Goal: Task Accomplishment & Management: Manage account settings

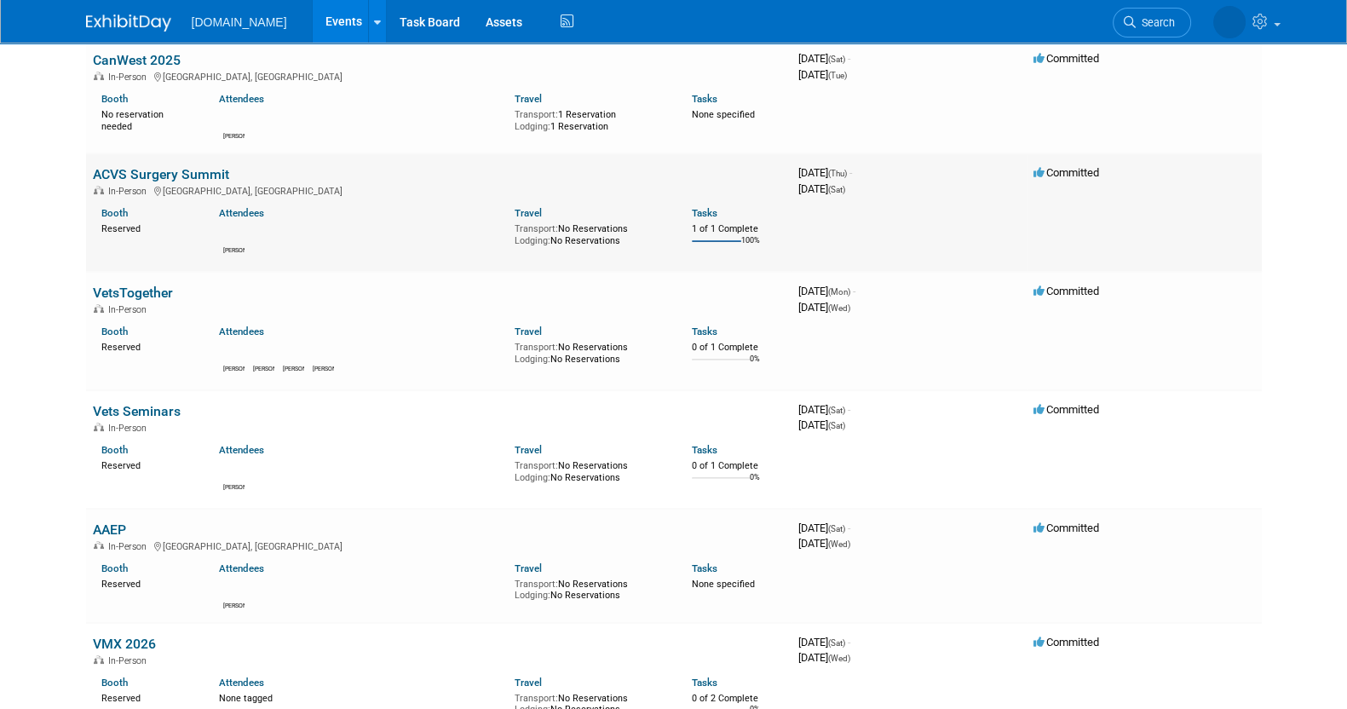
scroll to position [212, 0]
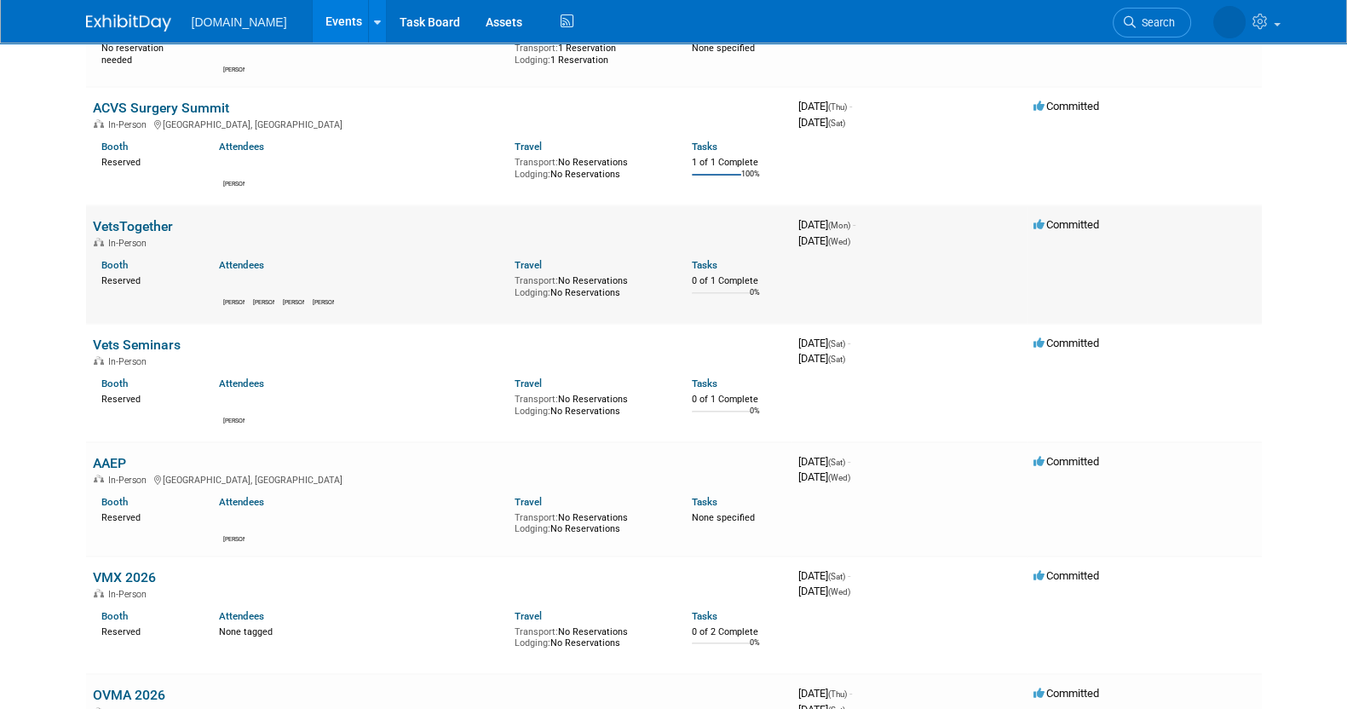
click at [161, 222] on link "VetsTogether" at bounding box center [133, 226] width 80 height 16
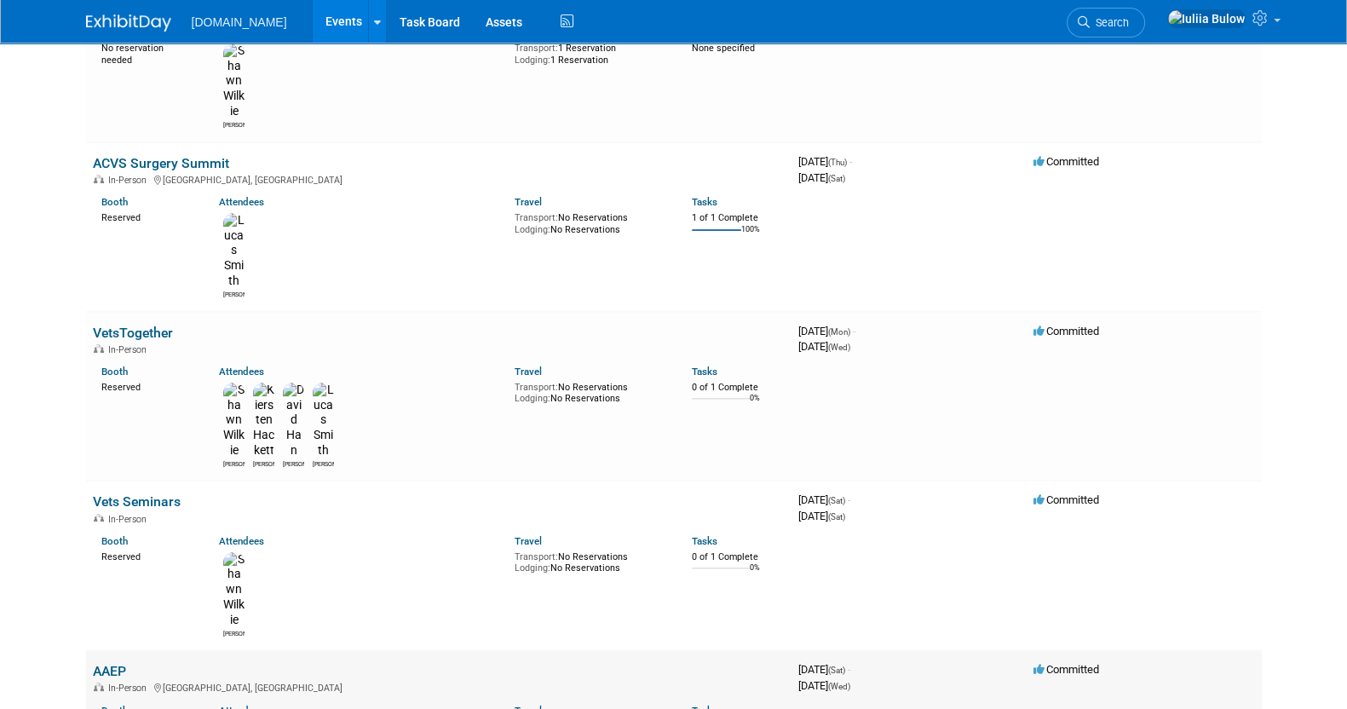
click at [105, 663] on link "AAEP" at bounding box center [109, 671] width 33 height 16
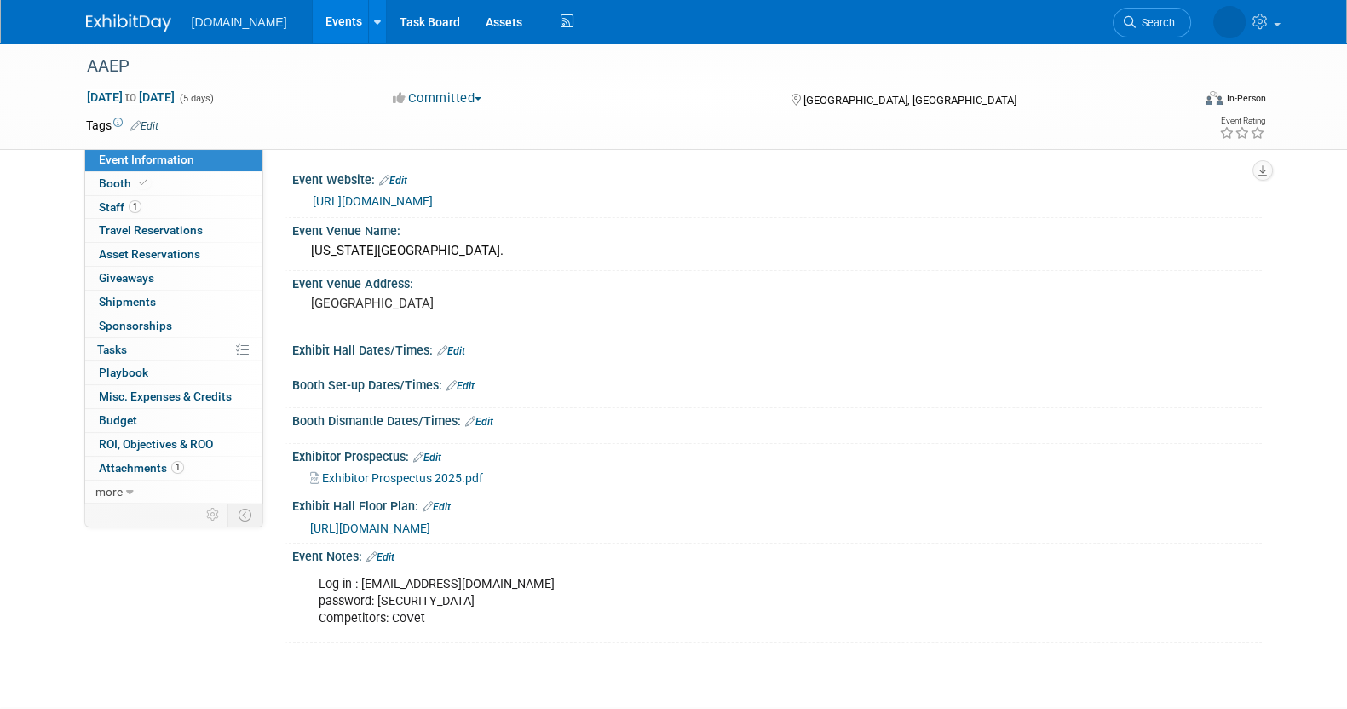
click at [430, 521] on span "https://www.conferenceharvester.com/floorplan/v2/index.asp?EventKey=SFOLRDQQ" at bounding box center [370, 528] width 120 height 14
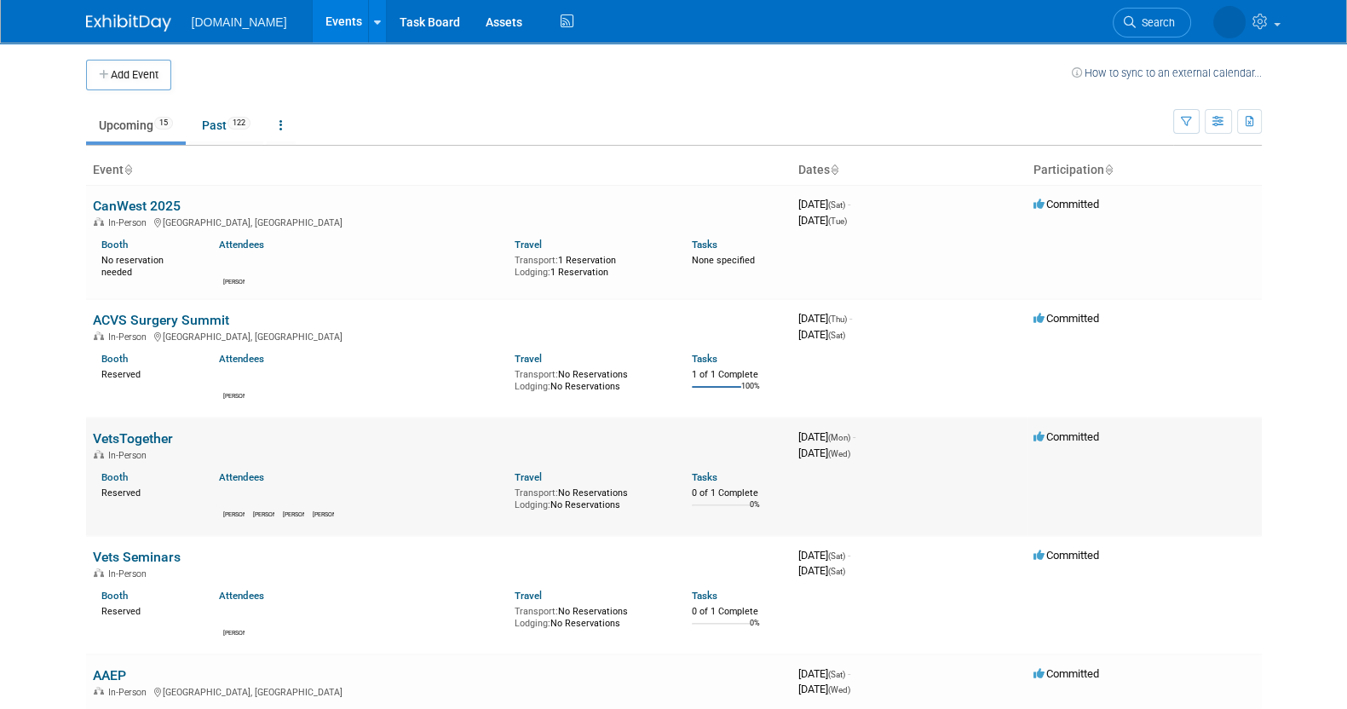
click at [148, 430] on link "VetsTogether" at bounding box center [133, 438] width 80 height 16
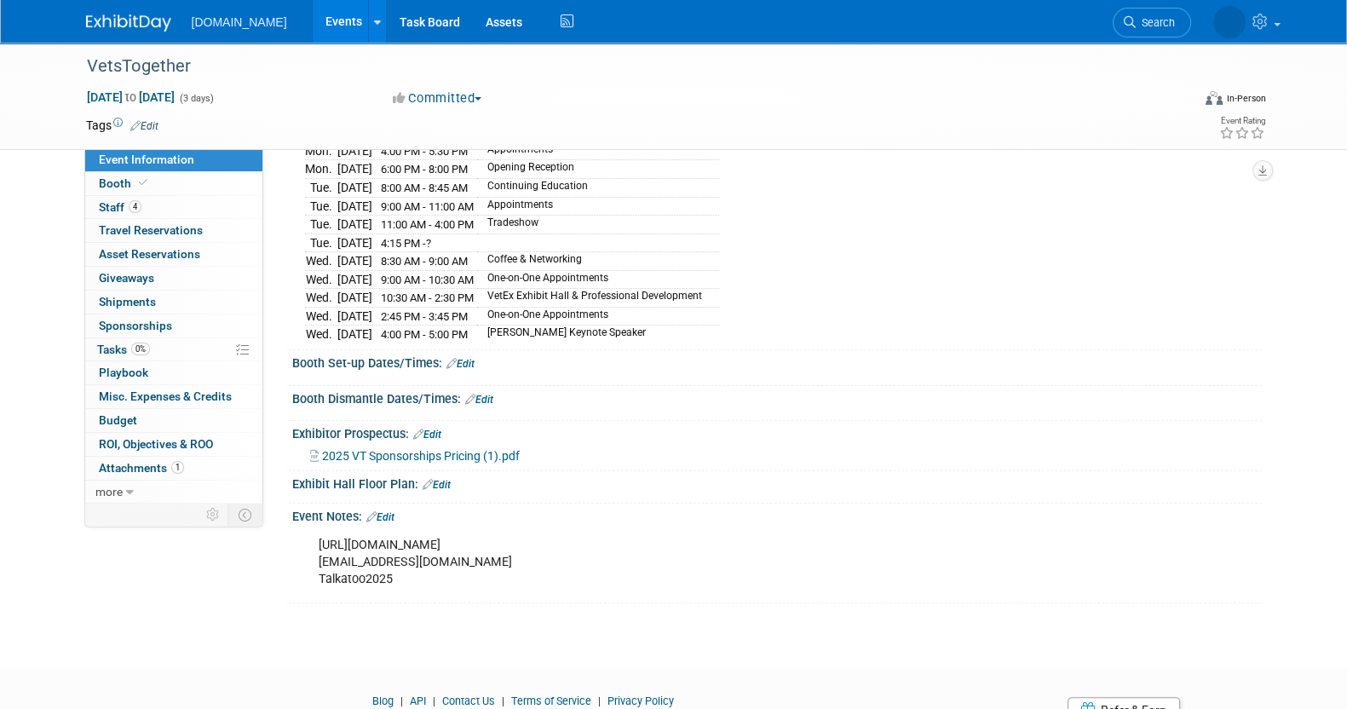
scroll to position [380, 0]
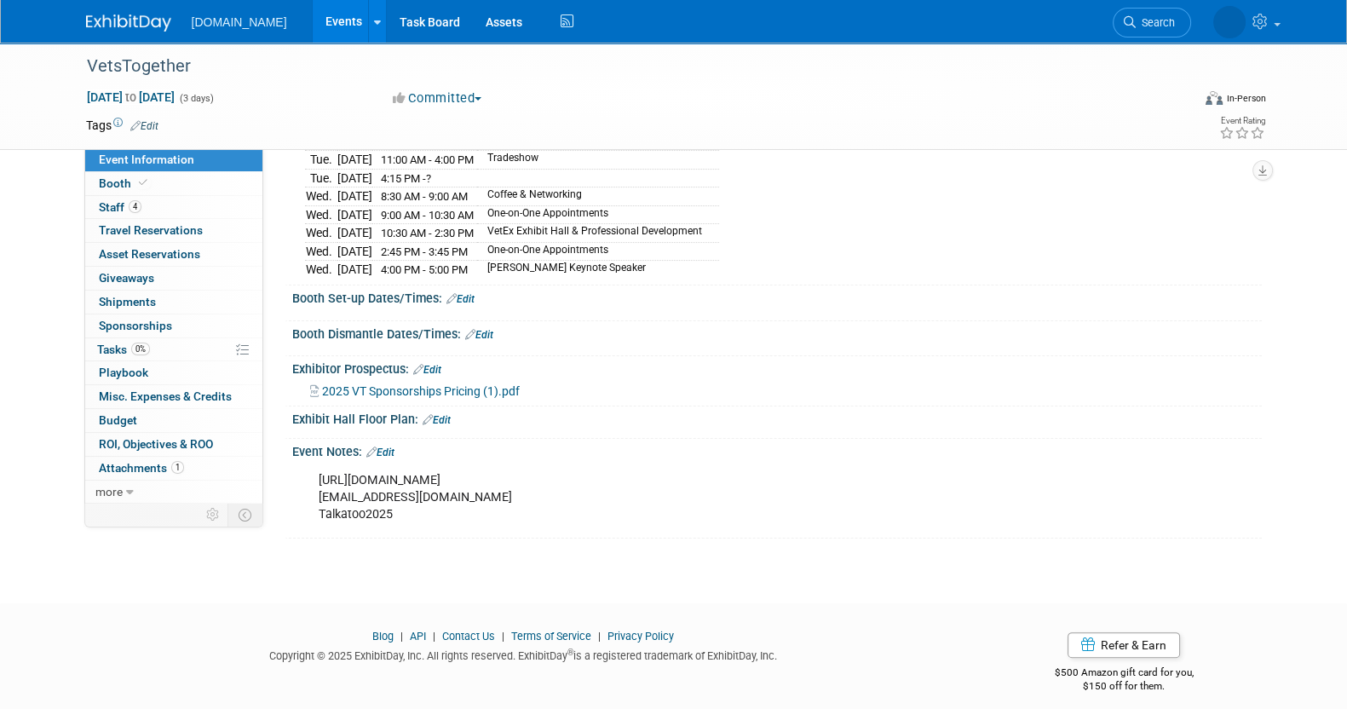
click at [375, 384] on span "2025 VT Sponsorships Pricing (1).pdf" at bounding box center [421, 391] width 198 height 14
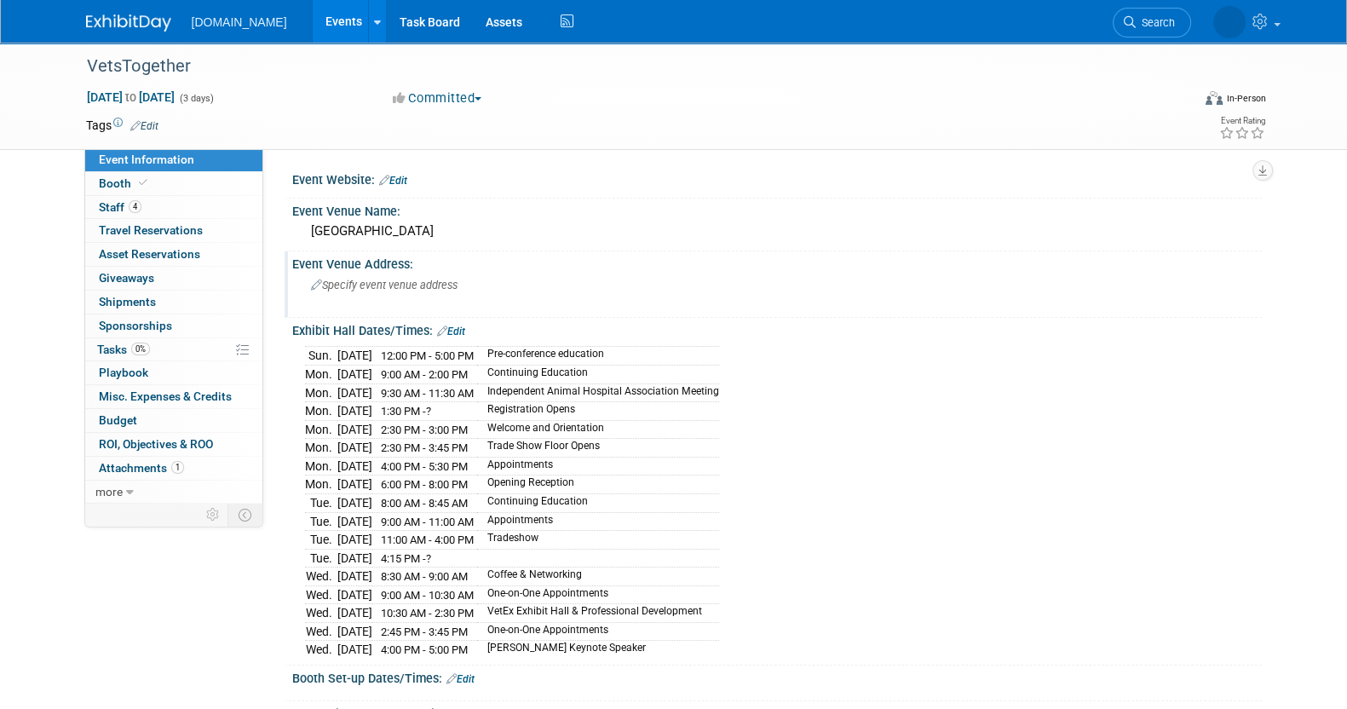
click at [421, 283] on span "Specify event venue address" at bounding box center [384, 285] width 147 height 13
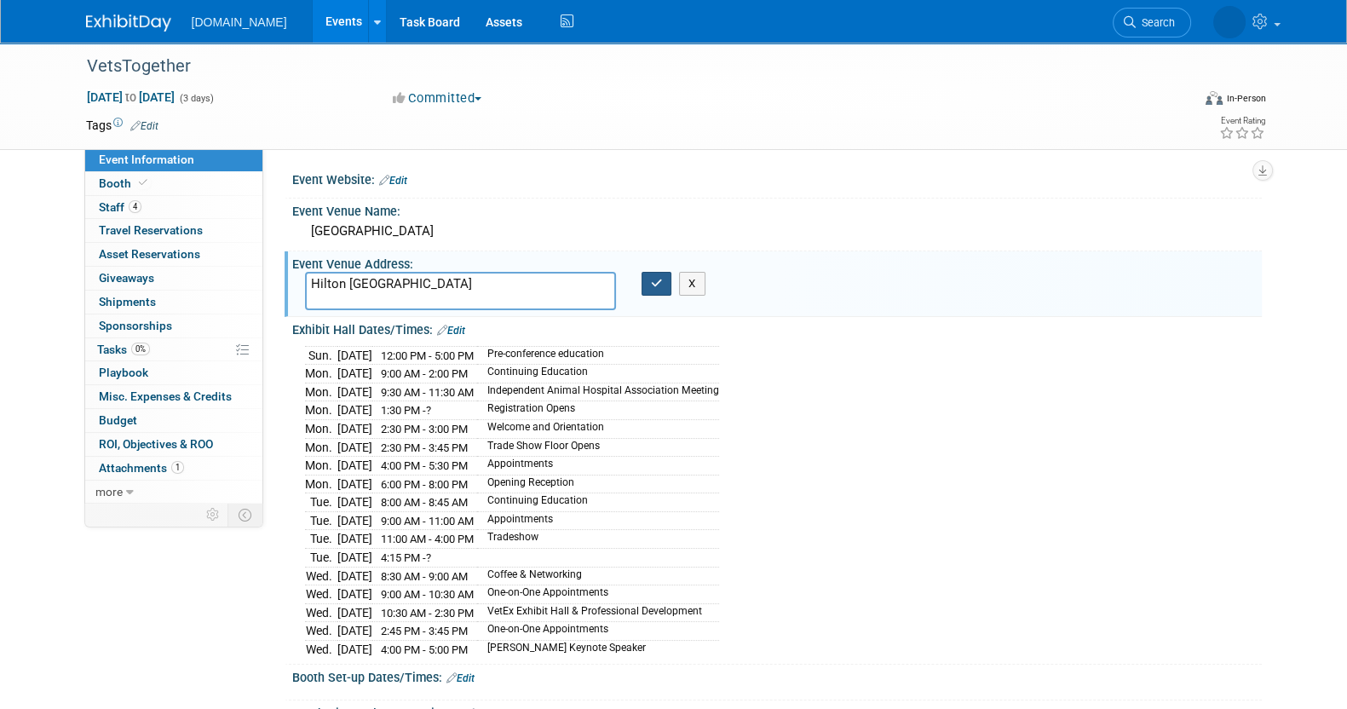
type textarea "Hilton New Orleans Riverside"
click at [651, 287] on icon "button" at bounding box center [657, 283] width 12 height 11
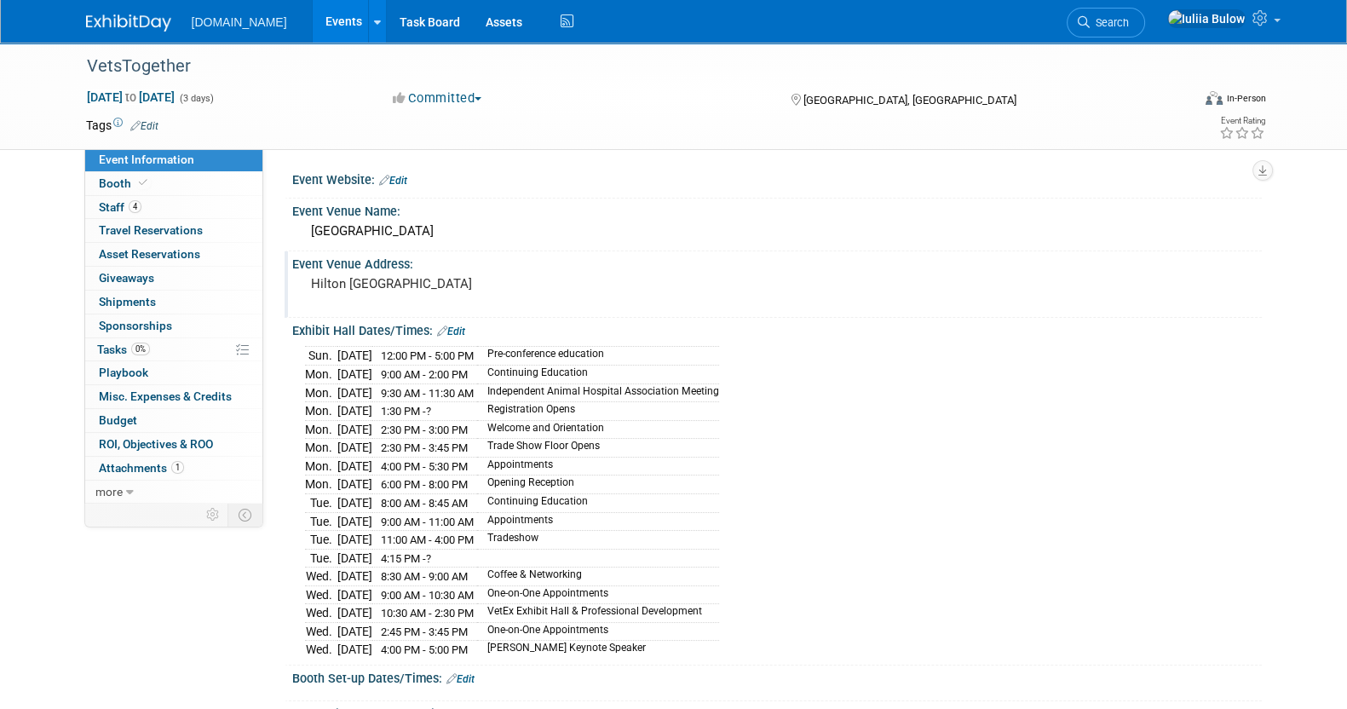
click at [506, 282] on pre "Hilton New Orleans Riverside" at bounding box center [494, 283] width 366 height 15
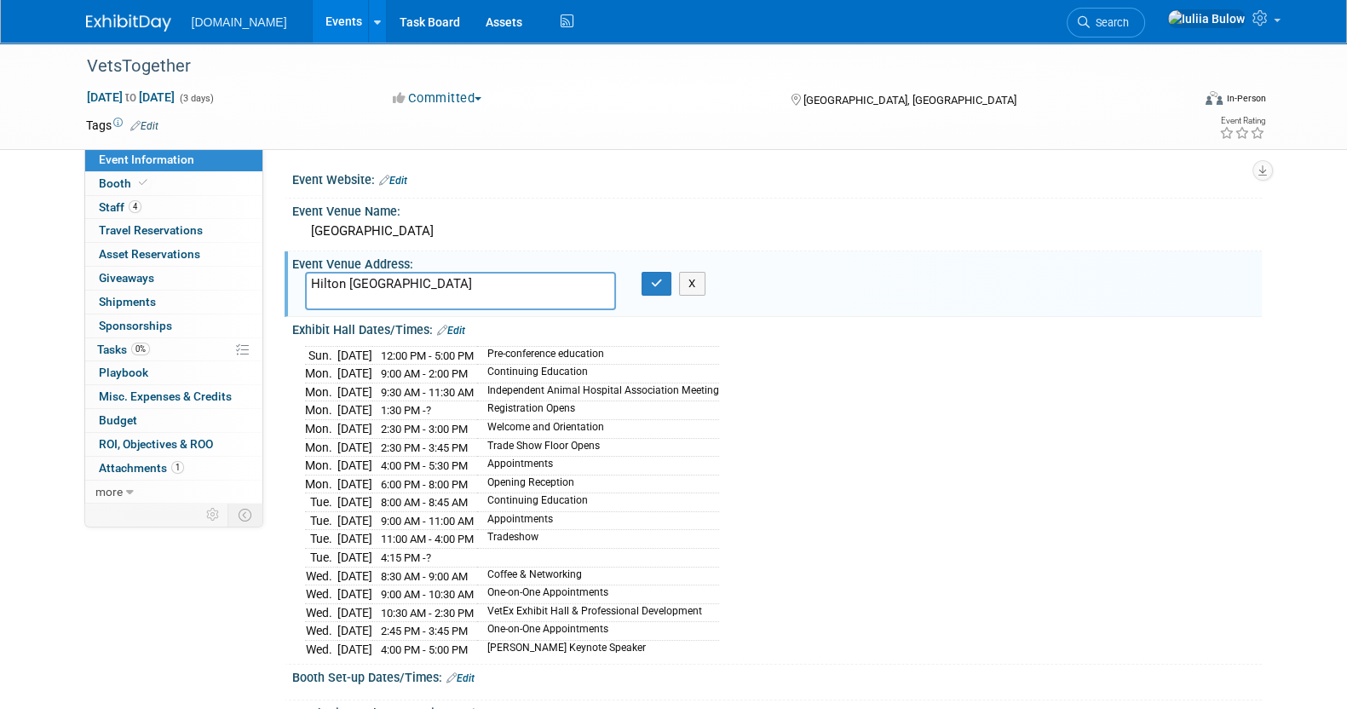
drag, startPoint x: 506, startPoint y: 282, endPoint x: 288, endPoint y: 285, distance: 218.1
click at [288, 285] on div "Event Venue Address: Hilton New Orleans Riverside Hilton New Orleans Riverside X" at bounding box center [773, 284] width 977 height 66
drag, startPoint x: 654, startPoint y: 268, endPoint x: 658, endPoint y: 279, distance: 10.8
click at [656, 274] on div "Event Venue Address: Hilton New Orleans Riverside Hilton New Orleans Riverside X" at bounding box center [773, 284] width 977 height 66
click at [659, 282] on icon "button" at bounding box center [657, 283] width 12 height 11
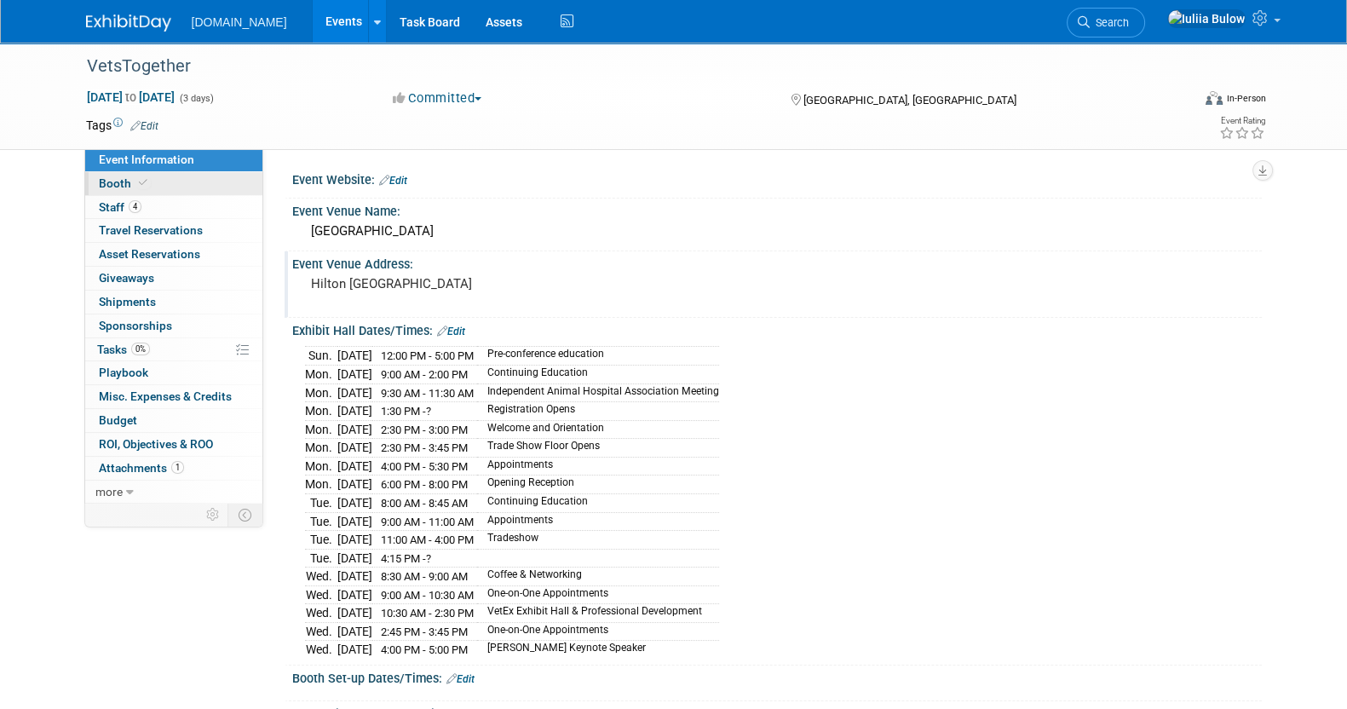
click at [153, 181] on link "Booth" at bounding box center [173, 183] width 177 height 23
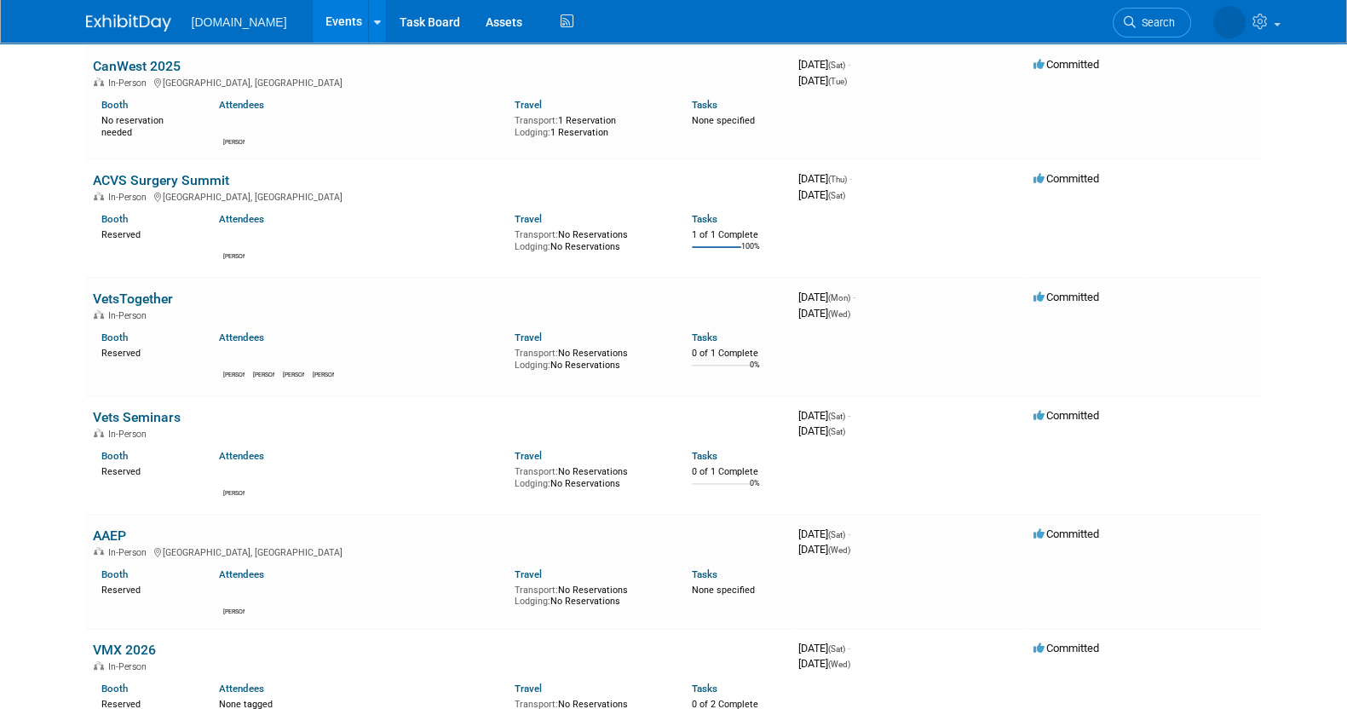
scroll to position [159, 0]
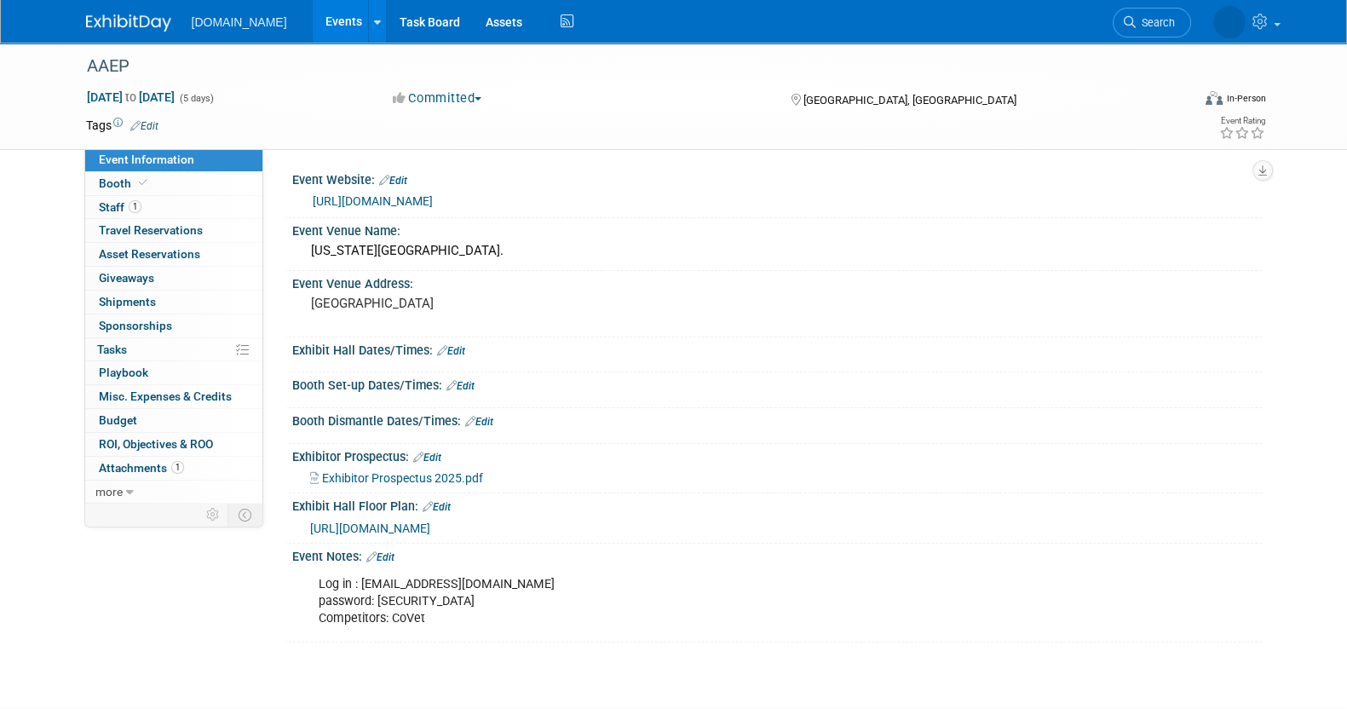
click at [473, 384] on link "Edit" at bounding box center [460, 386] width 28 height 12
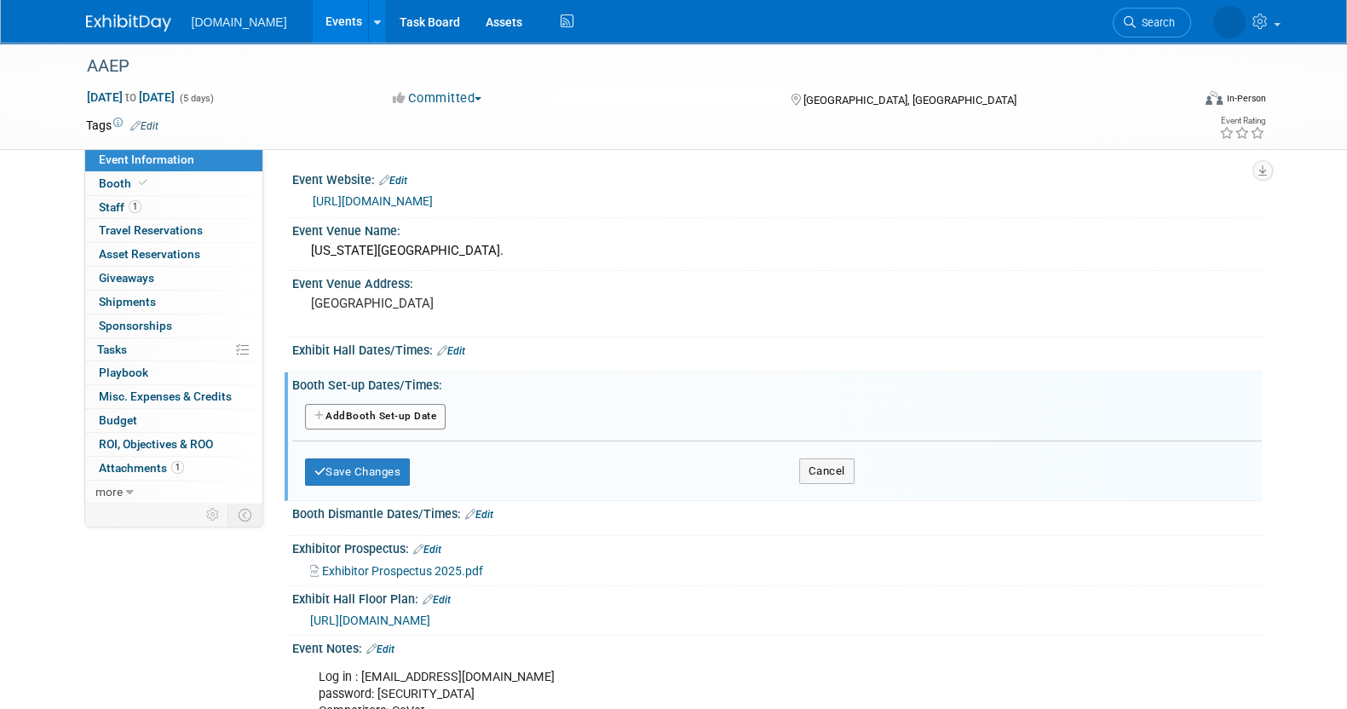
click at [371, 420] on button "Add Another Booth Set-up Date" at bounding box center [375, 417] width 141 height 26
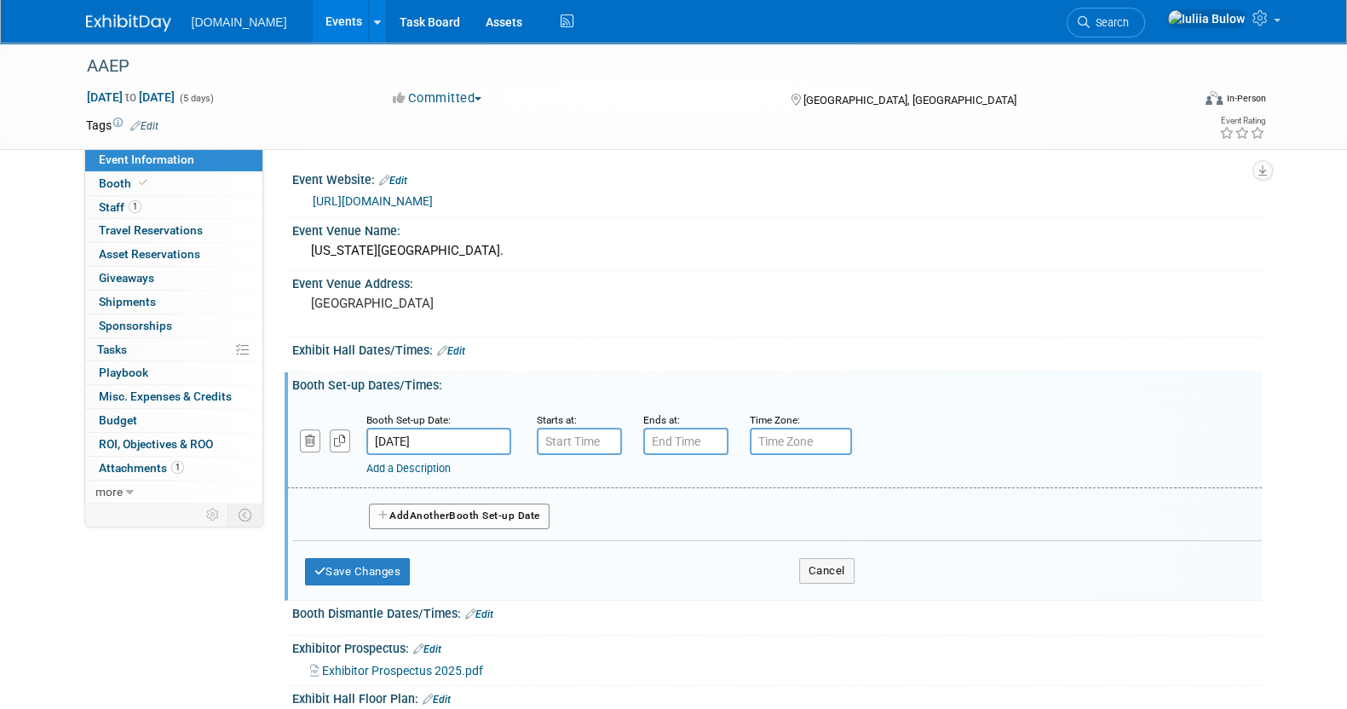
click at [475, 429] on input "Dec 6, 2025" at bounding box center [438, 441] width 145 height 27
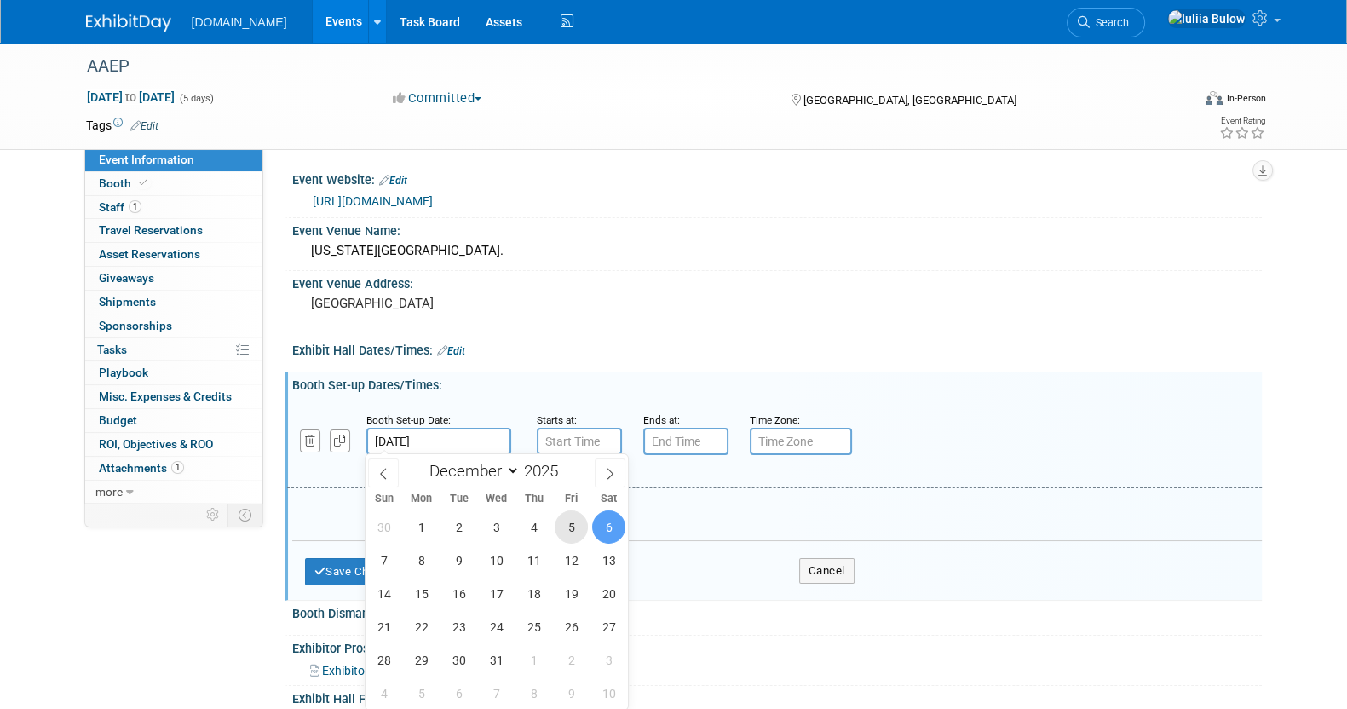
click at [572, 526] on span "5" at bounding box center [571, 526] width 33 height 33
type input "Dec 5, 2025"
click at [584, 446] on input "7:00 AM" at bounding box center [579, 441] width 85 height 27
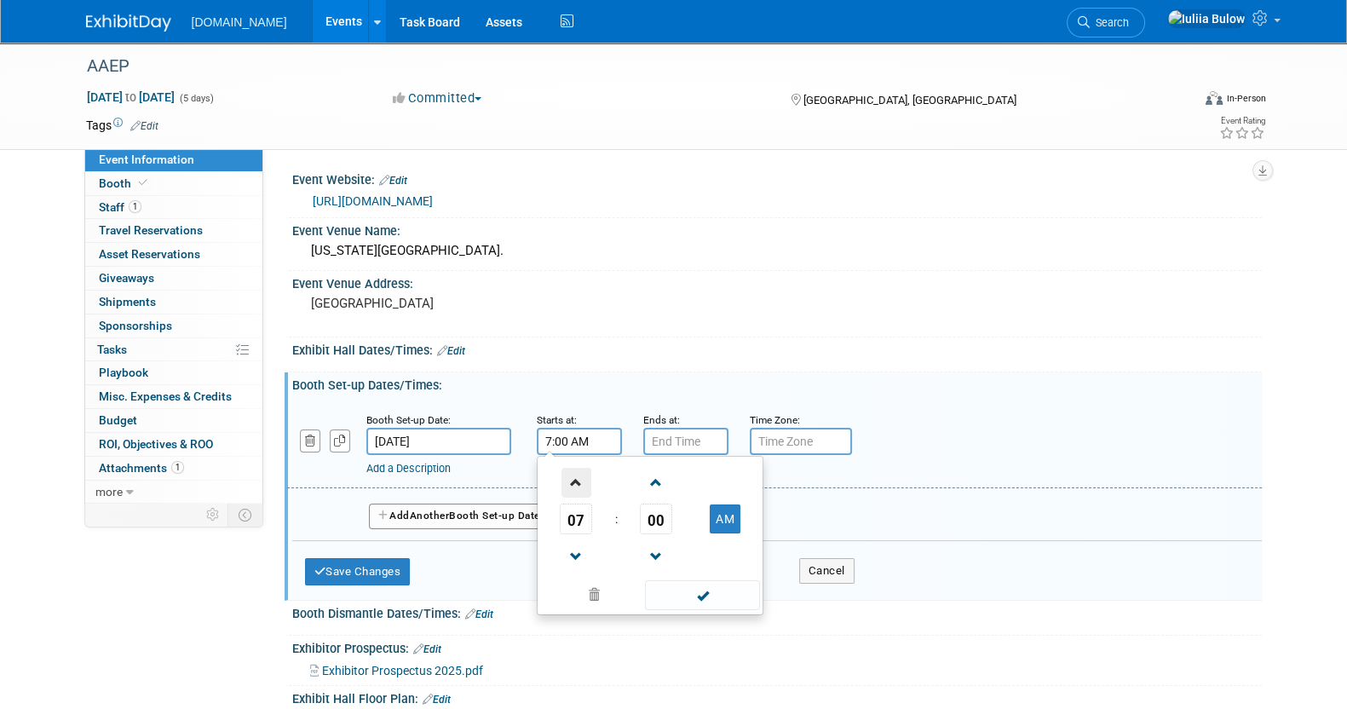
click at [581, 488] on span at bounding box center [577, 483] width 30 height 30
click at [581, 558] on span at bounding box center [577, 557] width 30 height 30
type input "8:00 AM"
click at [692, 582] on span at bounding box center [702, 595] width 115 height 30
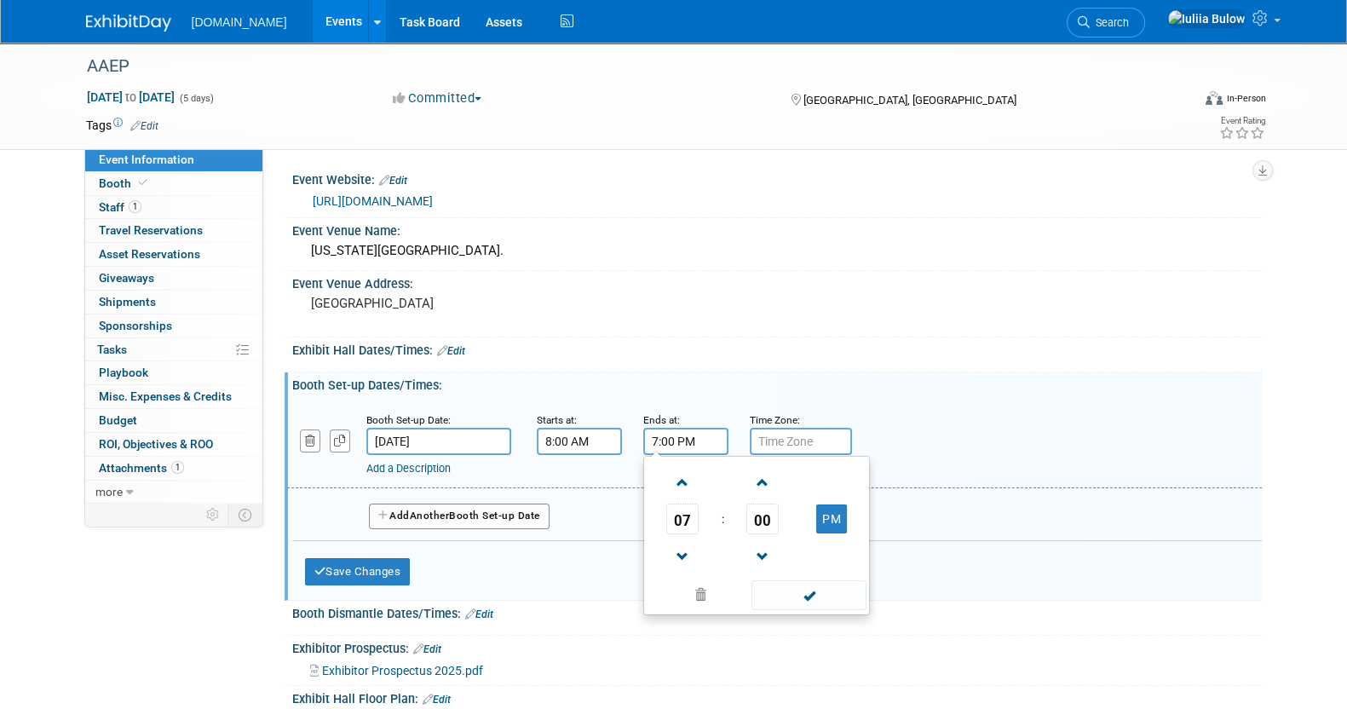
click at [682, 441] on input "7:00 PM" at bounding box center [685, 441] width 85 height 27
click at [680, 543] on span at bounding box center [683, 557] width 30 height 30
type input "5:00 PM"
click at [783, 590] on span at bounding box center [809, 595] width 115 height 30
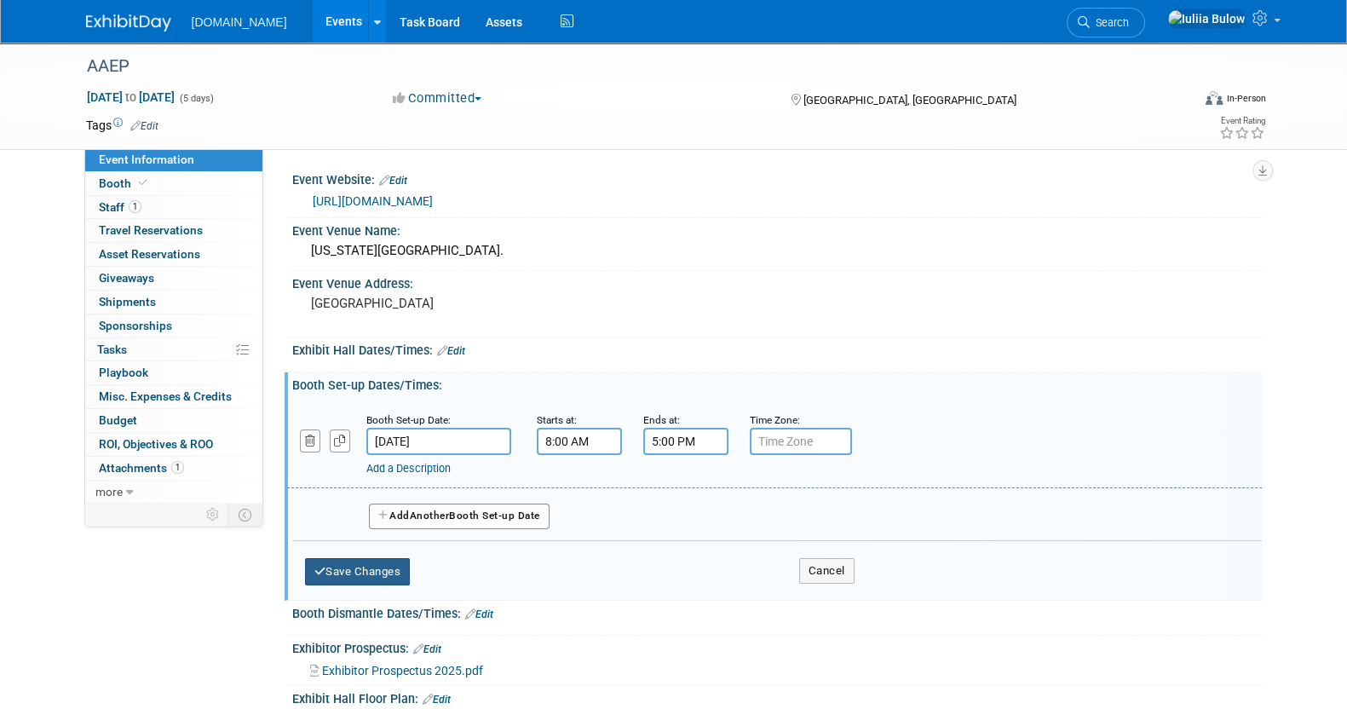
click at [371, 559] on button "Save Changes" at bounding box center [358, 571] width 106 height 27
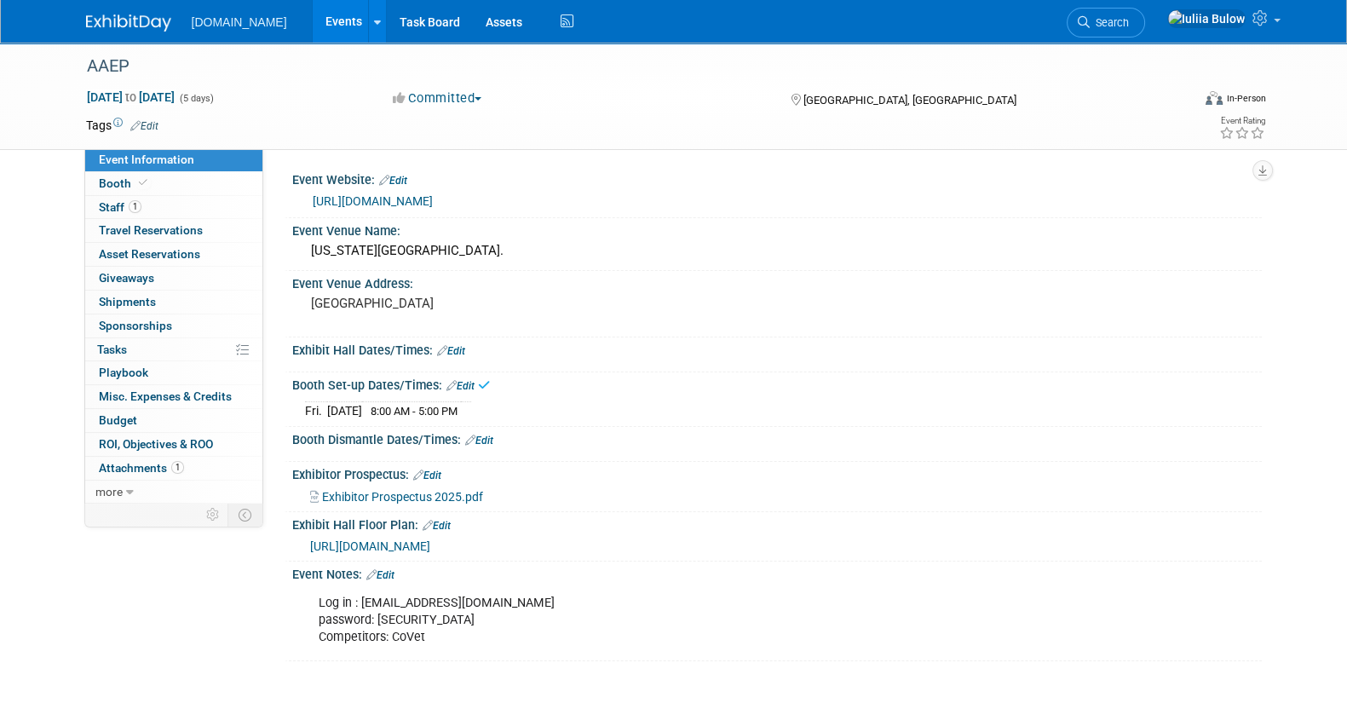
click at [461, 385] on link "Edit" at bounding box center [460, 386] width 28 height 12
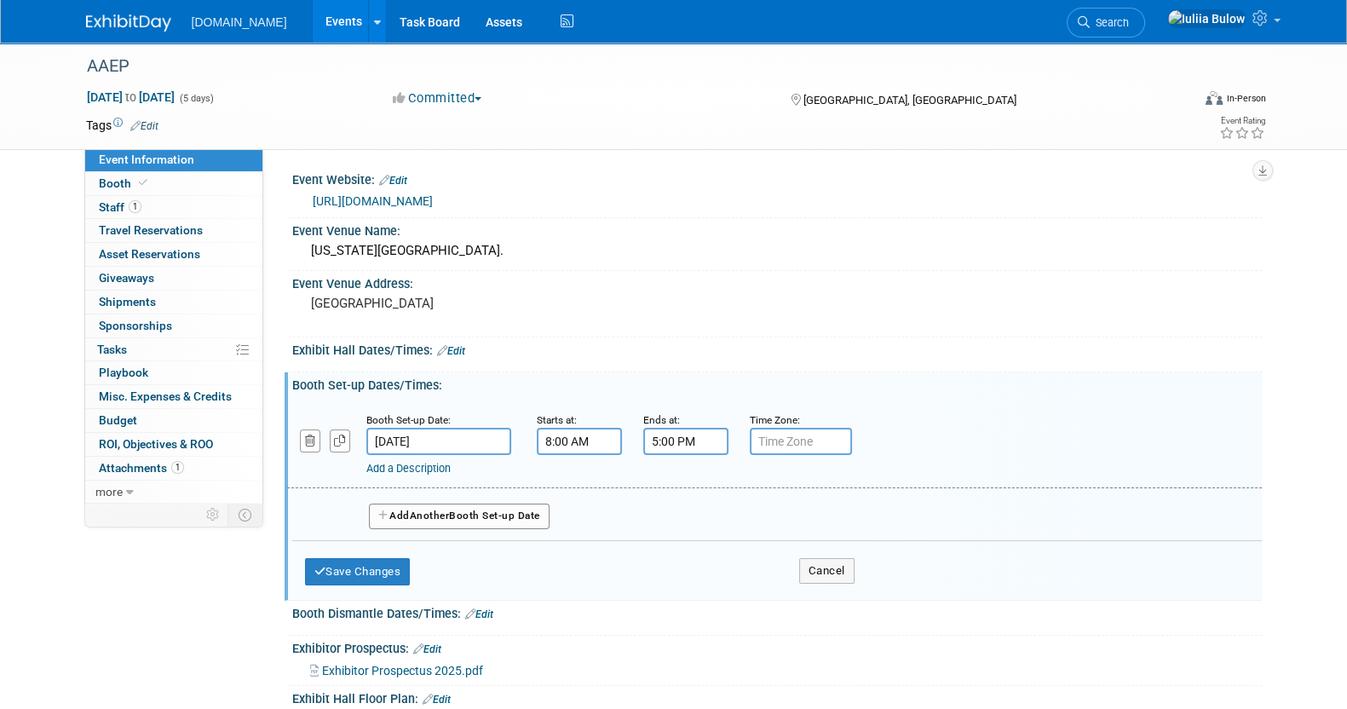
click at [412, 518] on button "Add Another Booth Set-up Date" at bounding box center [459, 517] width 181 height 26
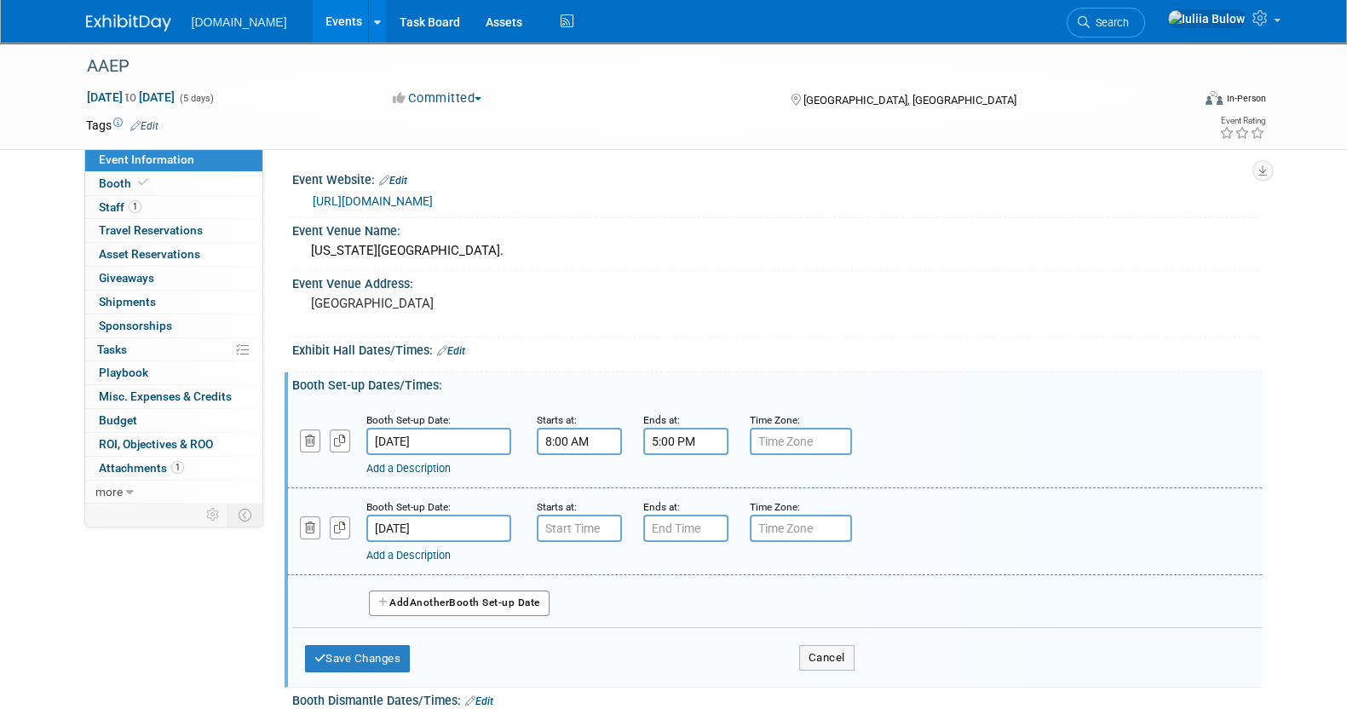
click at [591, 542] on div "Add a Description Description:" at bounding box center [730, 552] width 729 height 21
click at [580, 517] on input "7:00 AM" at bounding box center [579, 528] width 85 height 27
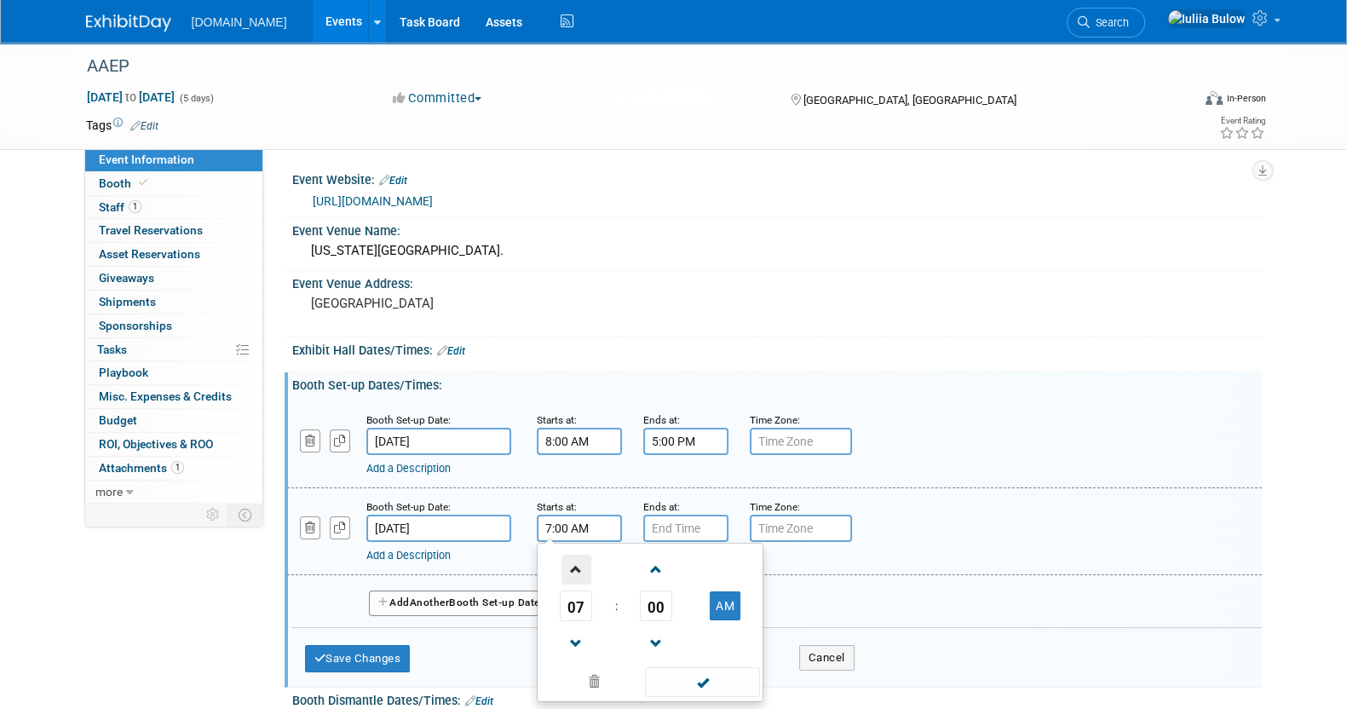
click at [578, 572] on span at bounding box center [577, 570] width 30 height 30
type input "8:00 AM"
click at [698, 671] on span at bounding box center [702, 682] width 115 height 30
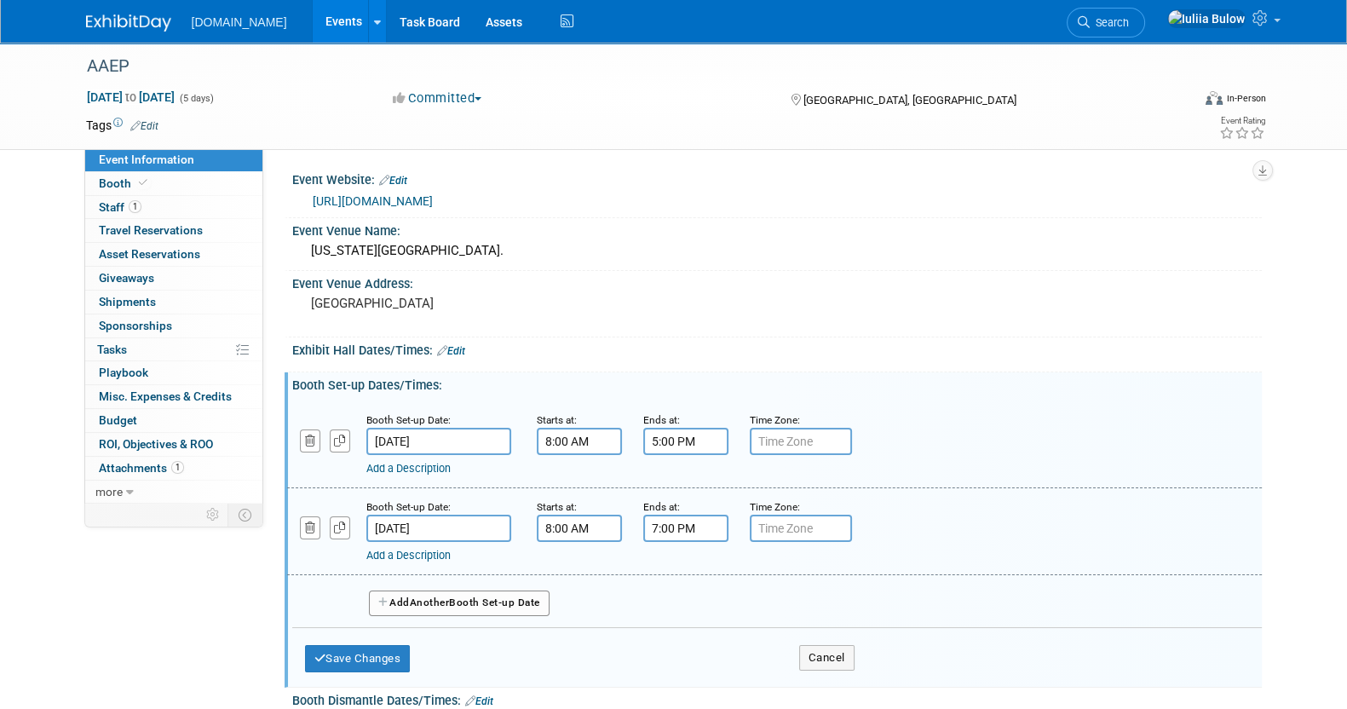
click at [687, 518] on input "7:00 PM" at bounding box center [685, 528] width 85 height 27
click at [679, 646] on span at bounding box center [683, 644] width 30 height 30
type input "5:00 PM"
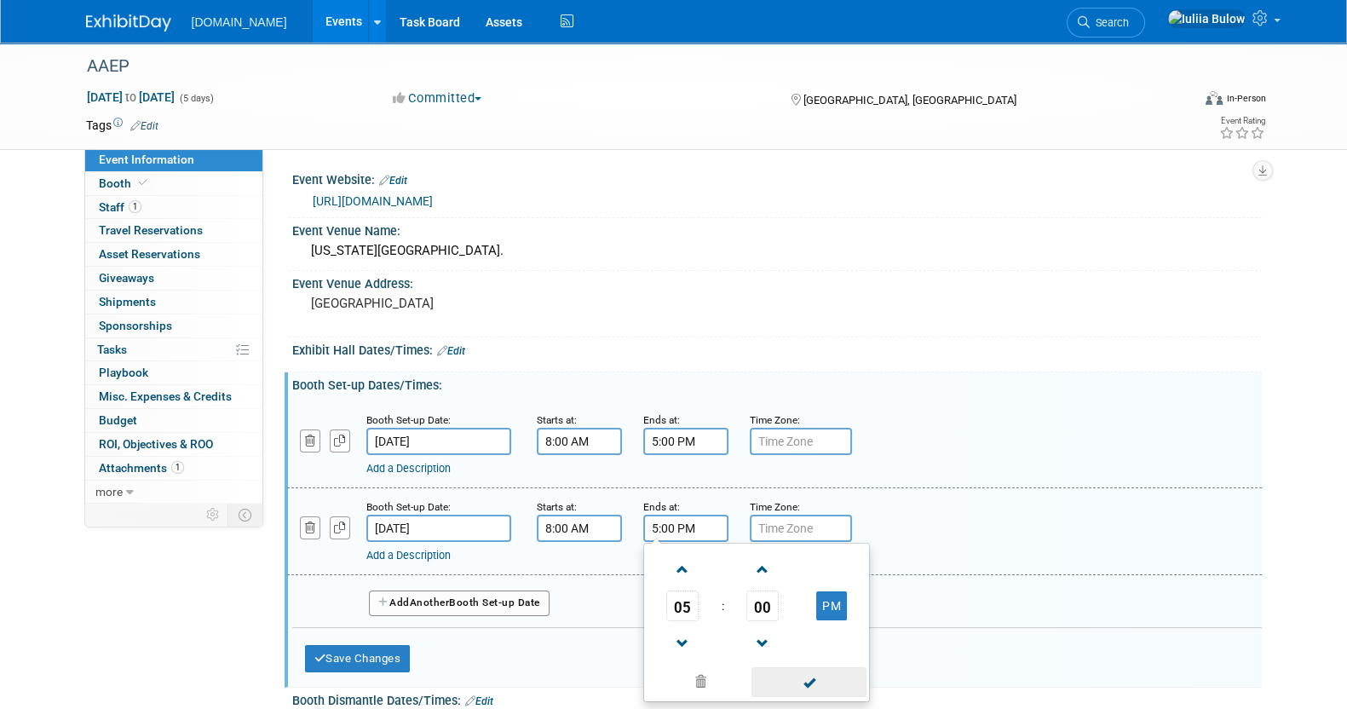
click at [797, 684] on span at bounding box center [809, 682] width 115 height 30
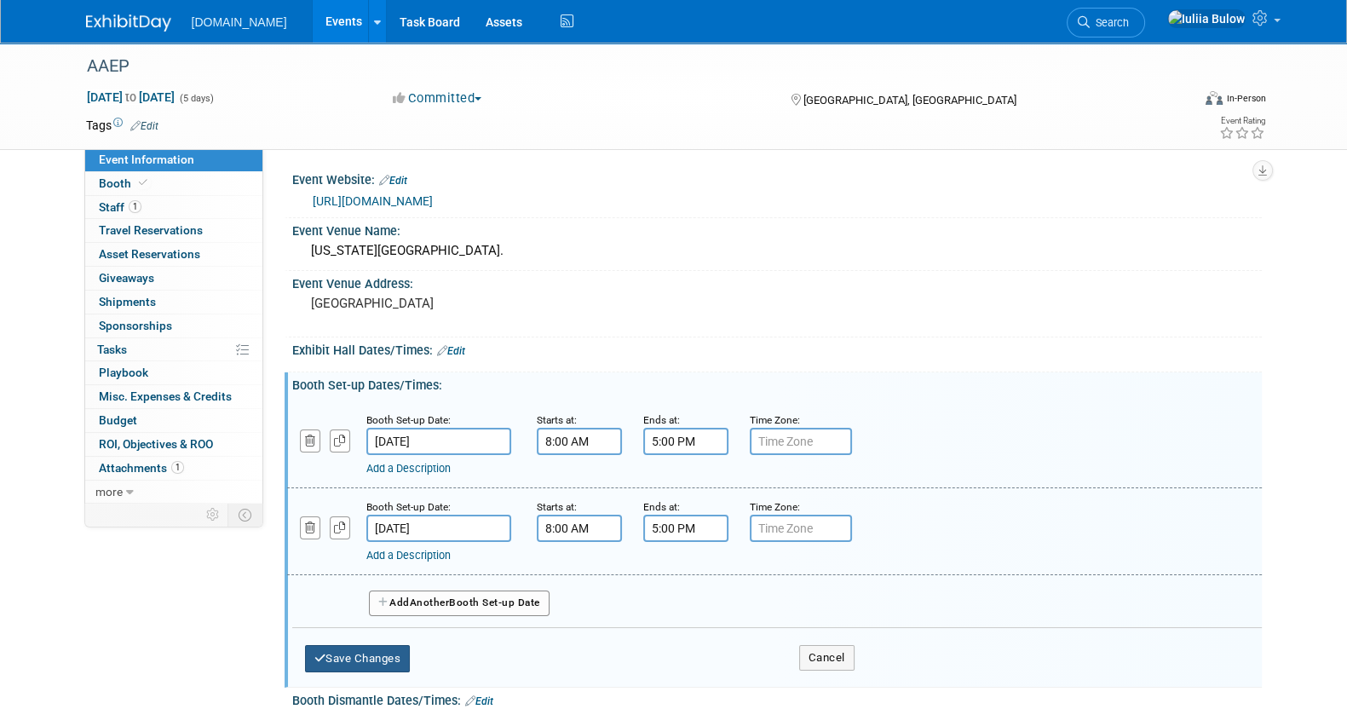
click at [356, 650] on button "Save Changes" at bounding box center [358, 658] width 106 height 27
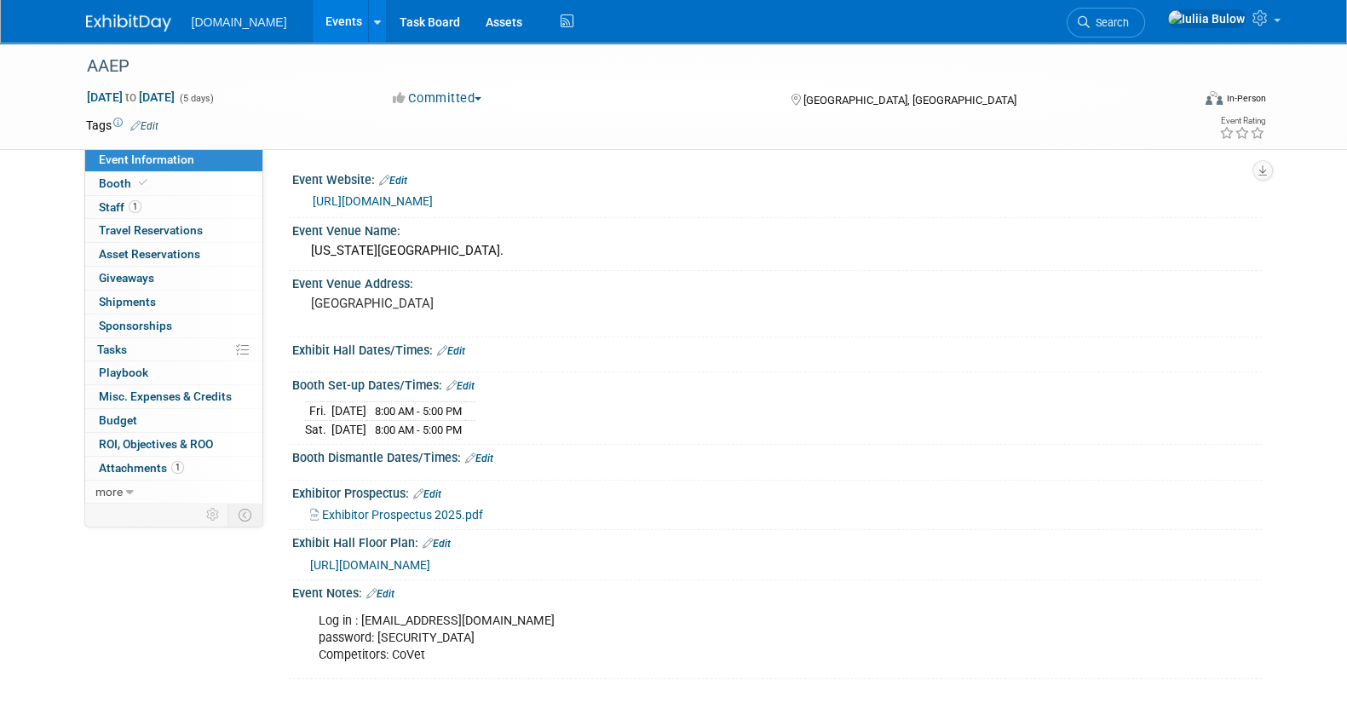
click at [458, 348] on link "Edit" at bounding box center [451, 351] width 28 height 12
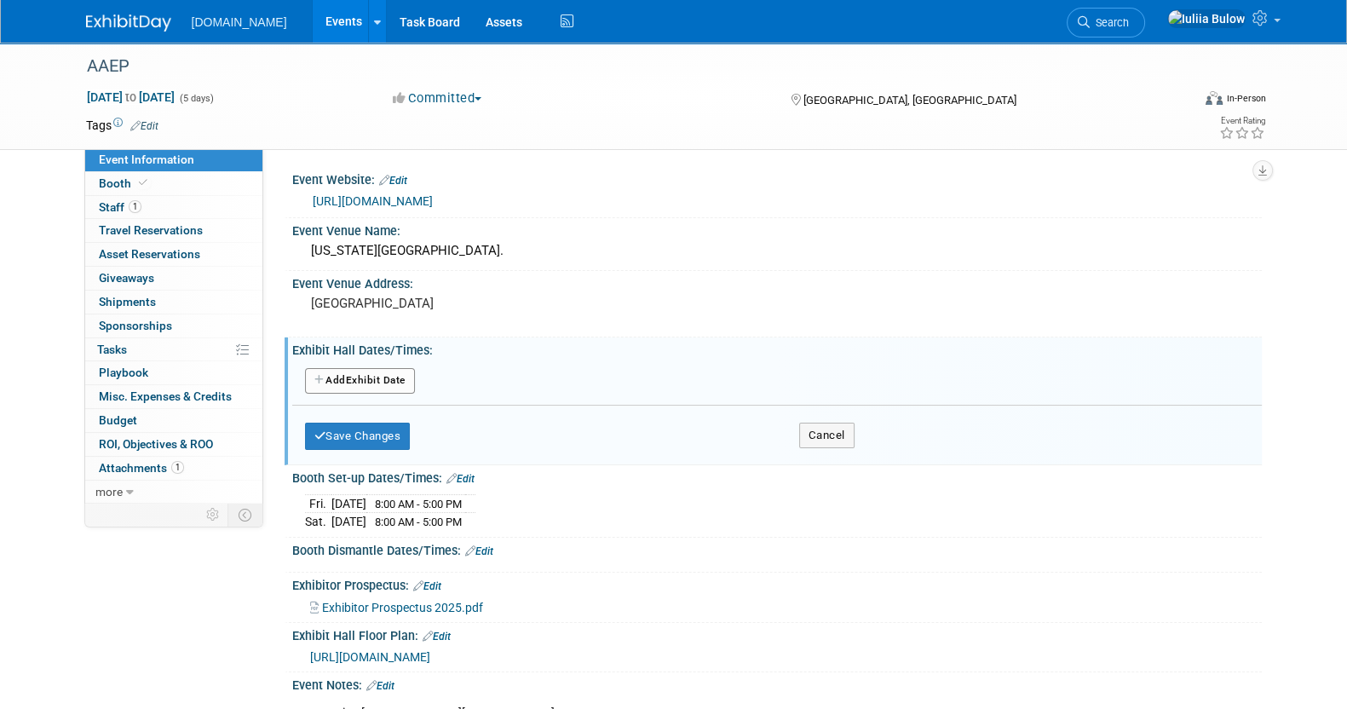
click at [379, 380] on button "Add Another Exhibit Date" at bounding box center [360, 381] width 110 height 26
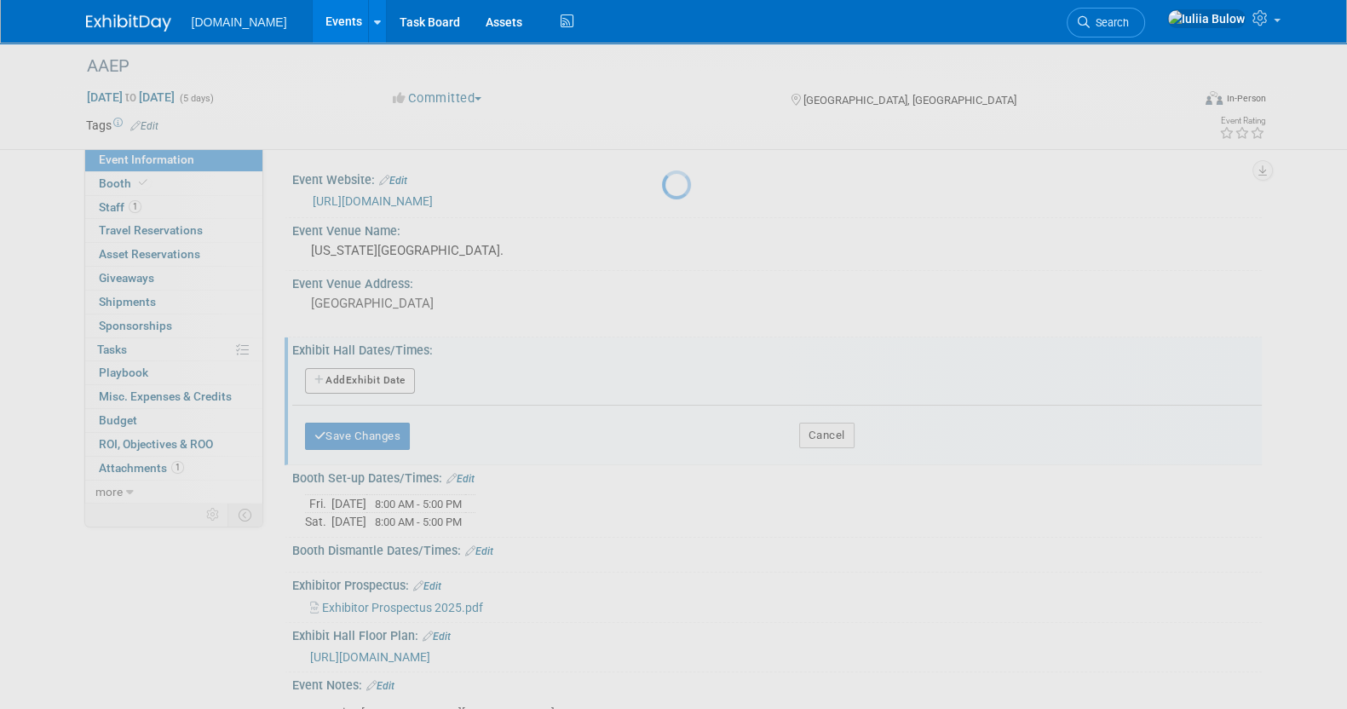
select select "11"
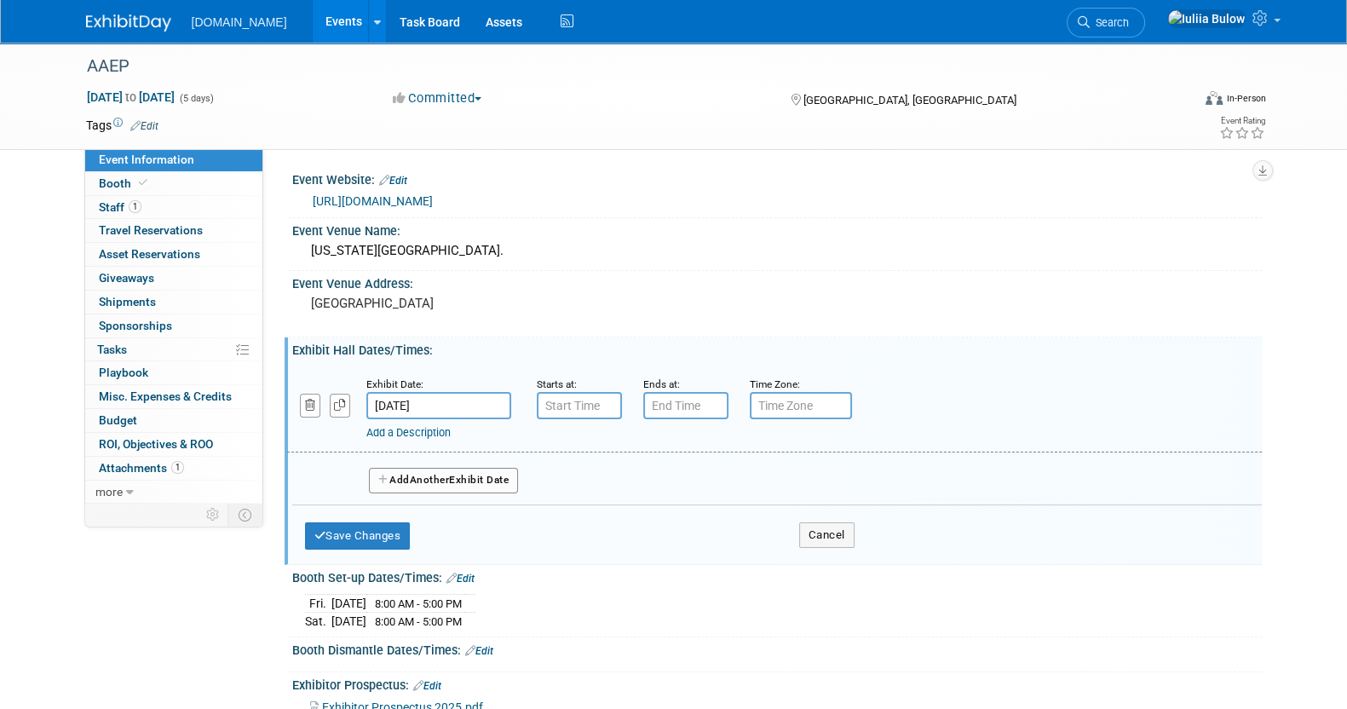
click at [458, 402] on input "Dec 6, 2025" at bounding box center [438, 405] width 145 height 27
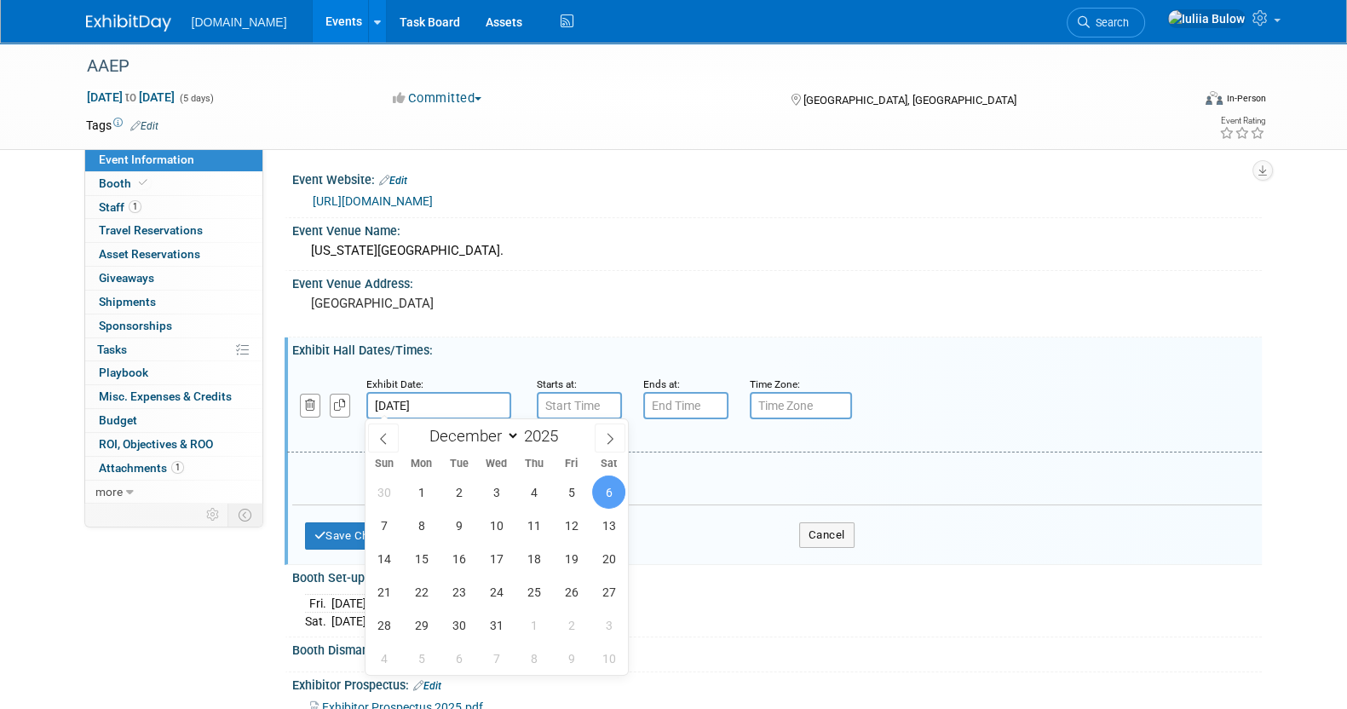
click at [395, 509] on div "30 1 2 3 4 5 6 7 8 9 10 11 12 13 14 15 16 17 18 19 20 21 22 23 24 25 26 27 28 2…" at bounding box center [497, 574] width 262 height 199
click at [372, 539] on div "30 1 2 3 4 5 6 7 8 9 10 11 12 13 14 15 16 17 18 19 20 21 22 23 24 25 26 27 28 2…" at bounding box center [497, 574] width 262 height 199
click at [371, 528] on span "7" at bounding box center [383, 525] width 33 height 33
type input "Dec 7, 2025"
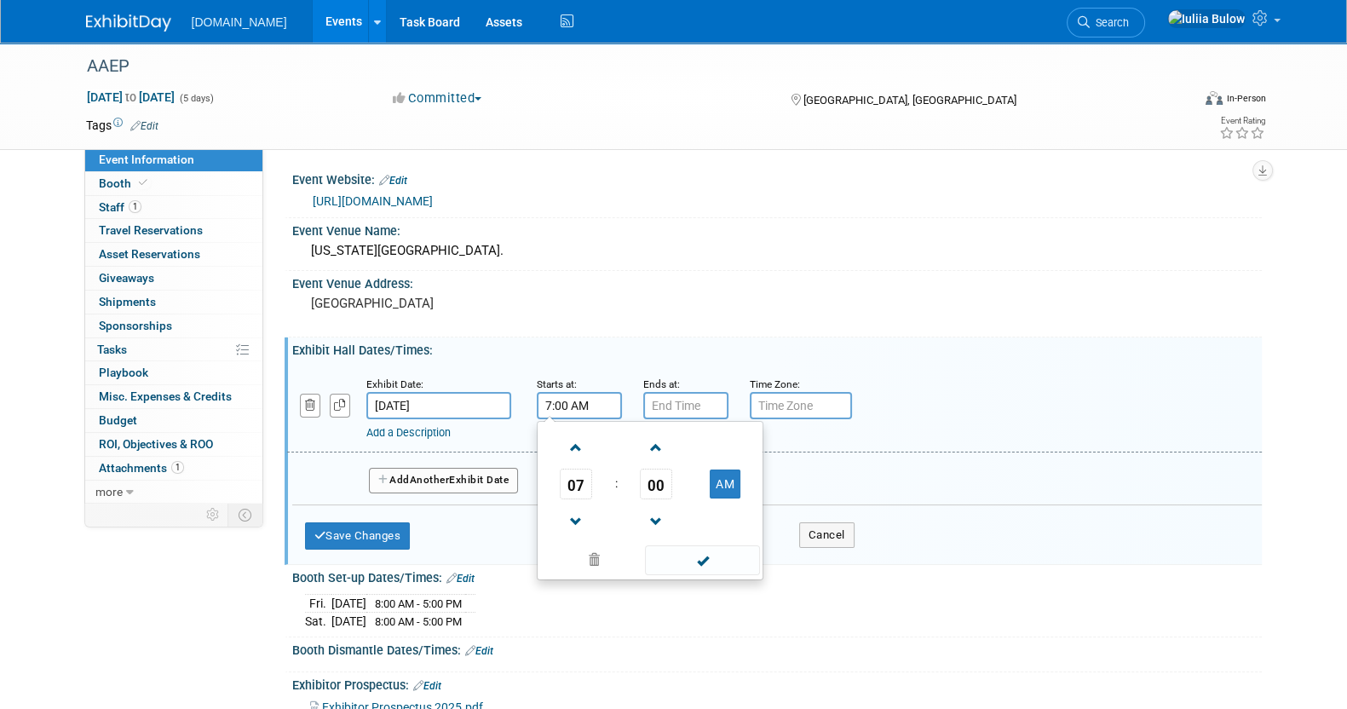
click at [581, 399] on input "7:00 AM" at bounding box center [579, 405] width 85 height 27
click at [562, 449] on span at bounding box center [577, 448] width 30 height 30
type input "10:00 AM"
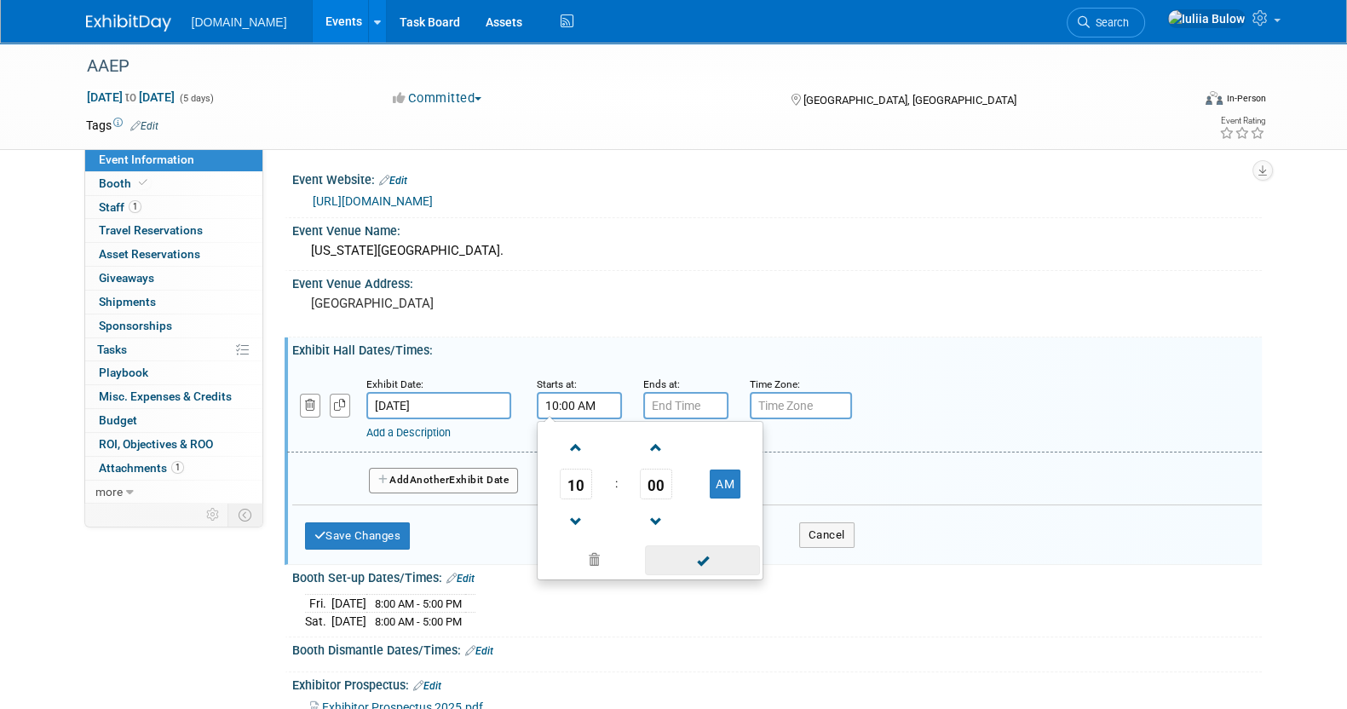
click at [720, 556] on span at bounding box center [702, 560] width 115 height 30
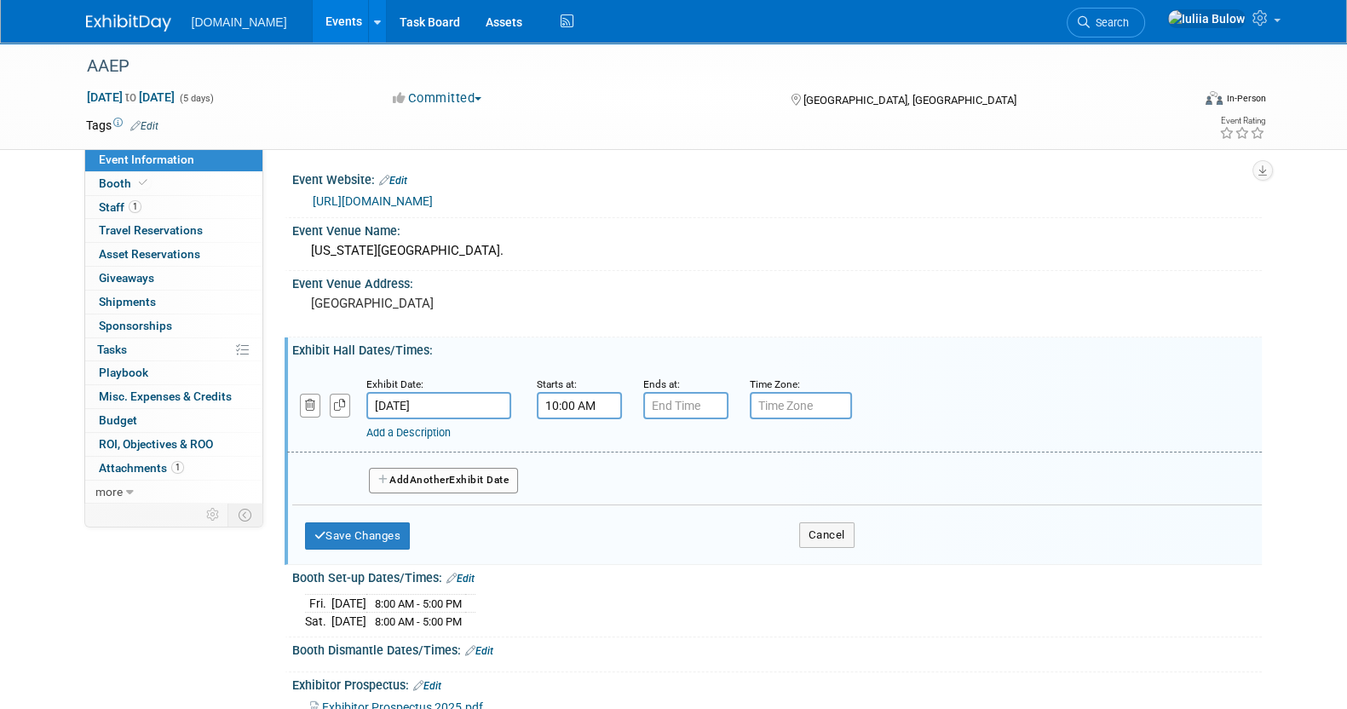
click at [682, 379] on div "Ends at:" at bounding box center [683, 383] width 81 height 17
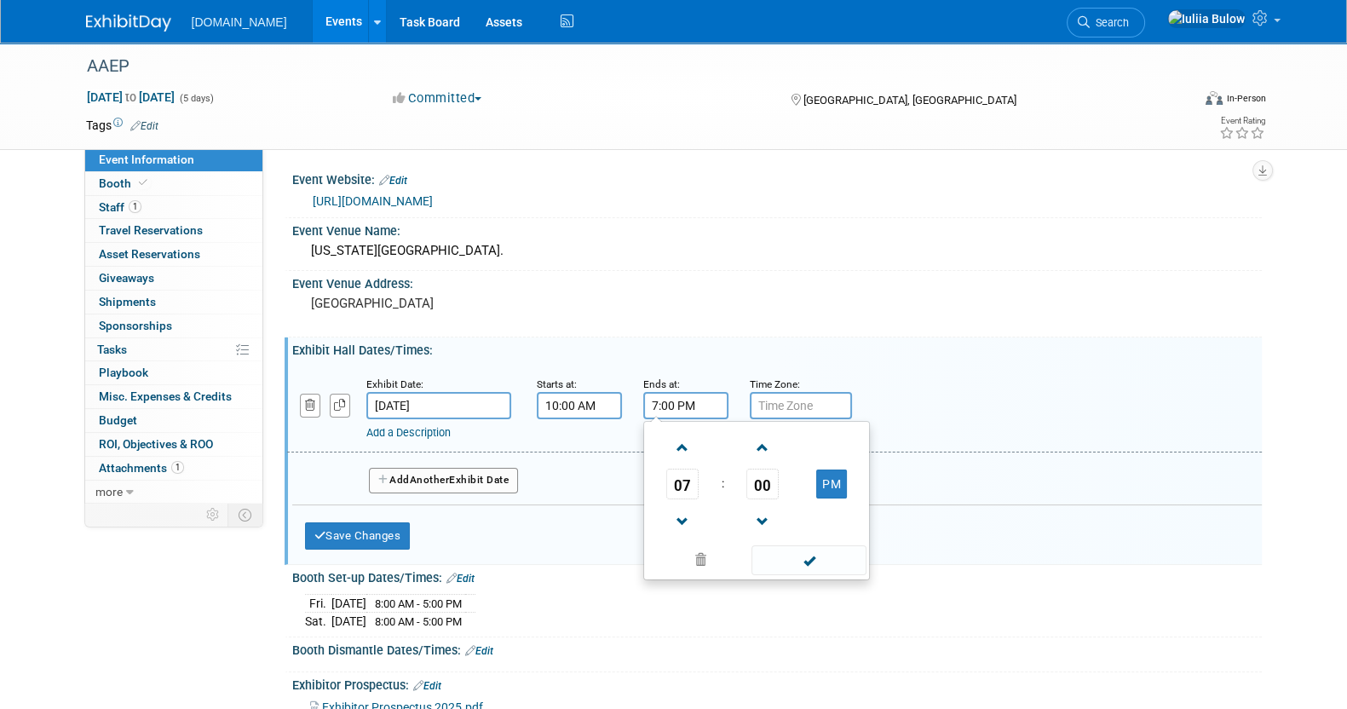
click at [688, 399] on input "7:00 PM" at bounding box center [685, 405] width 85 height 27
click at [685, 513] on span at bounding box center [683, 522] width 30 height 30
click at [682, 444] on span at bounding box center [683, 448] width 30 height 30
type input "6:00 PM"
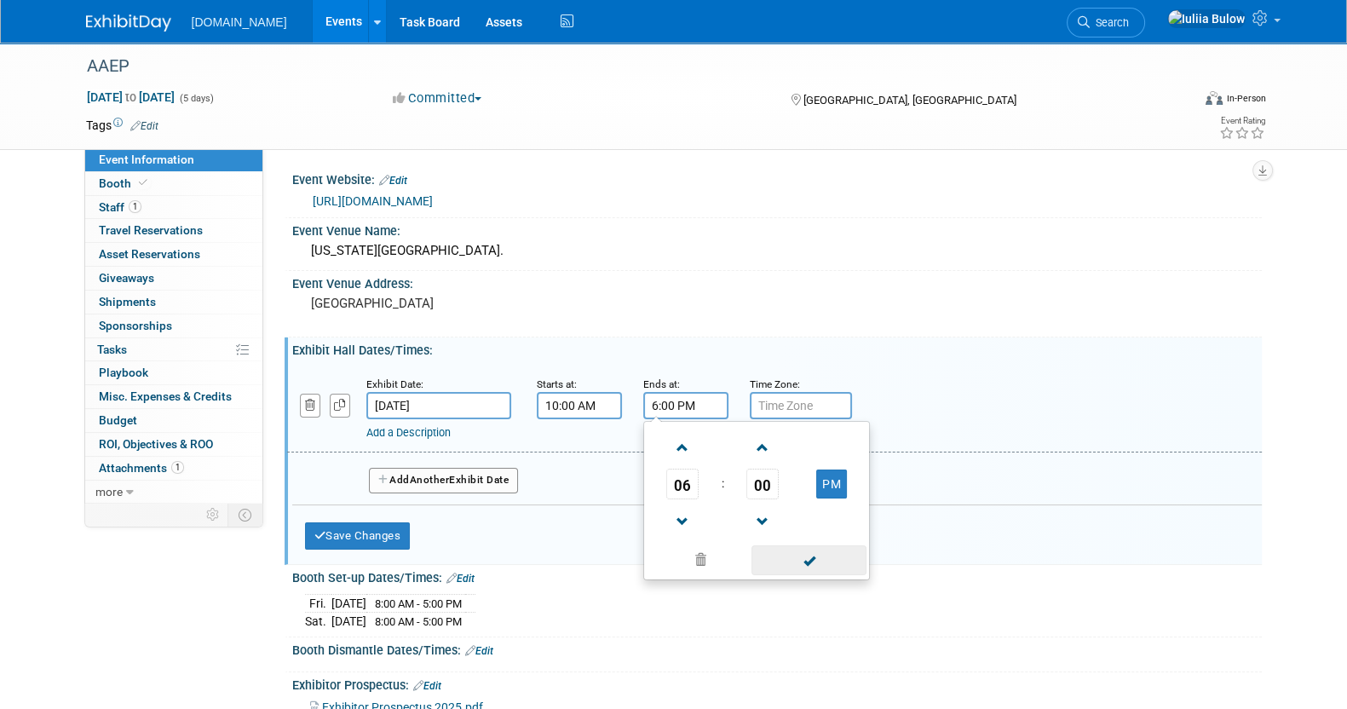
click at [794, 559] on span at bounding box center [809, 560] width 115 height 30
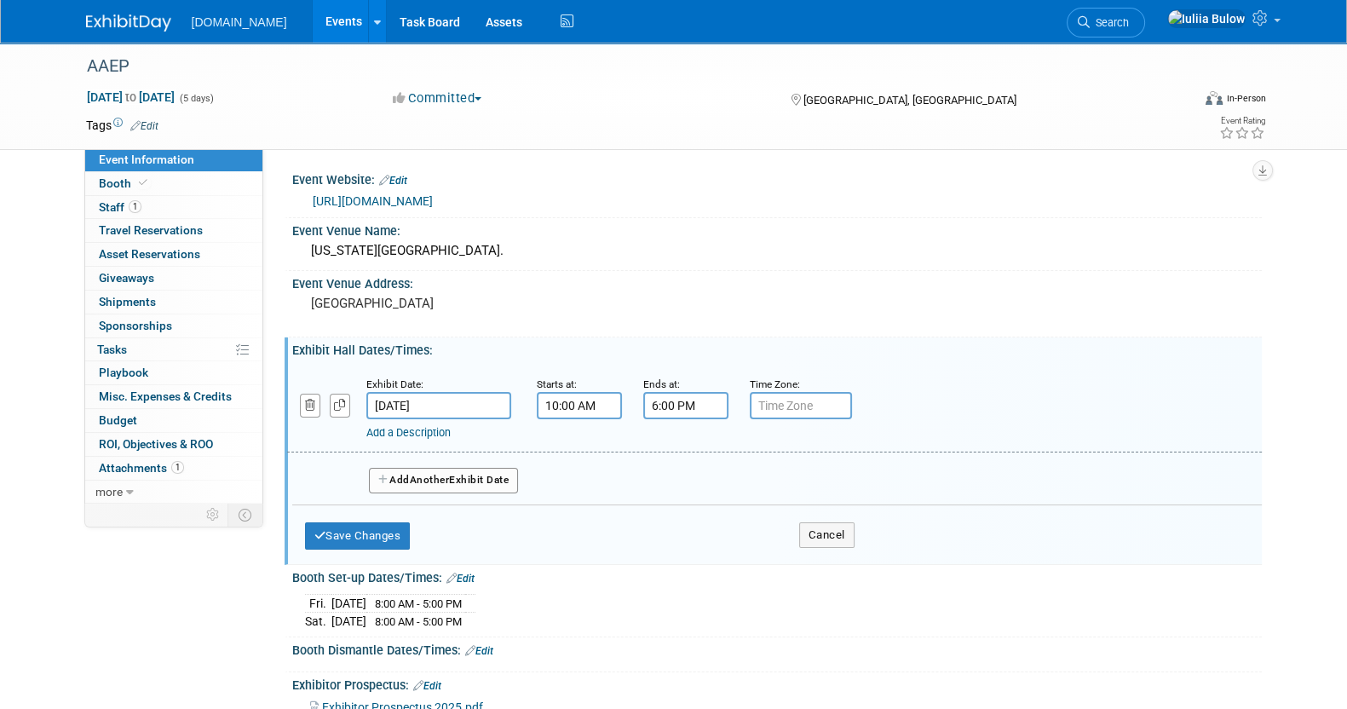
click at [483, 469] on button "Add Another Exhibit Date" at bounding box center [444, 481] width 150 height 26
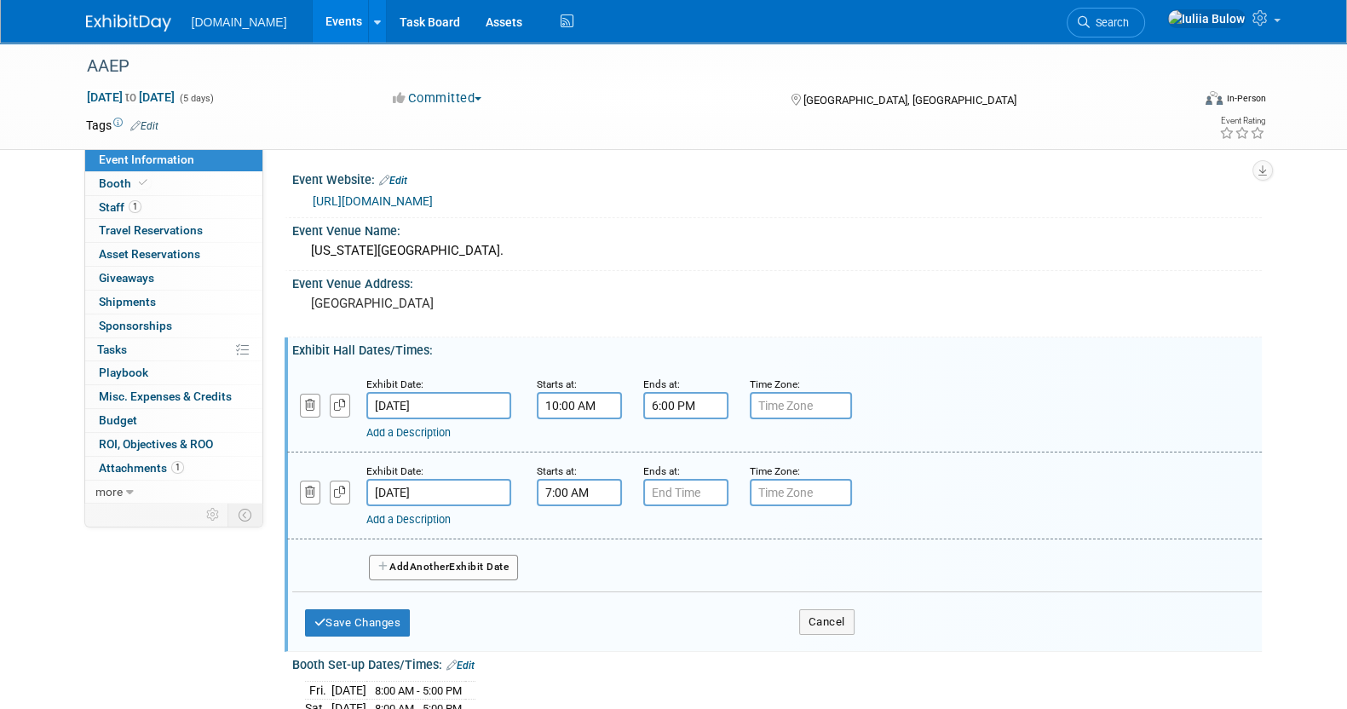
click at [590, 497] on input "7:00 AM" at bounding box center [579, 492] width 85 height 27
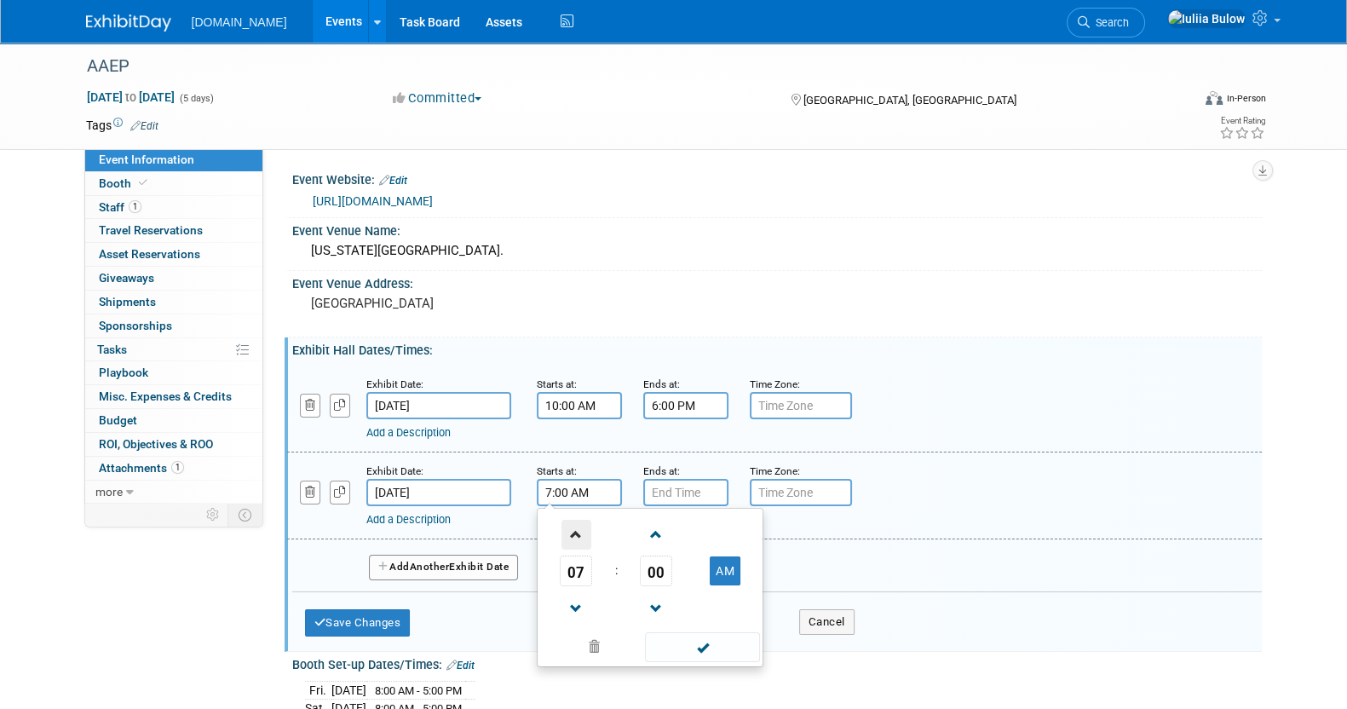
click at [578, 538] on span at bounding box center [577, 535] width 30 height 30
type input "10:00 AM"
click at [712, 646] on span at bounding box center [702, 647] width 115 height 30
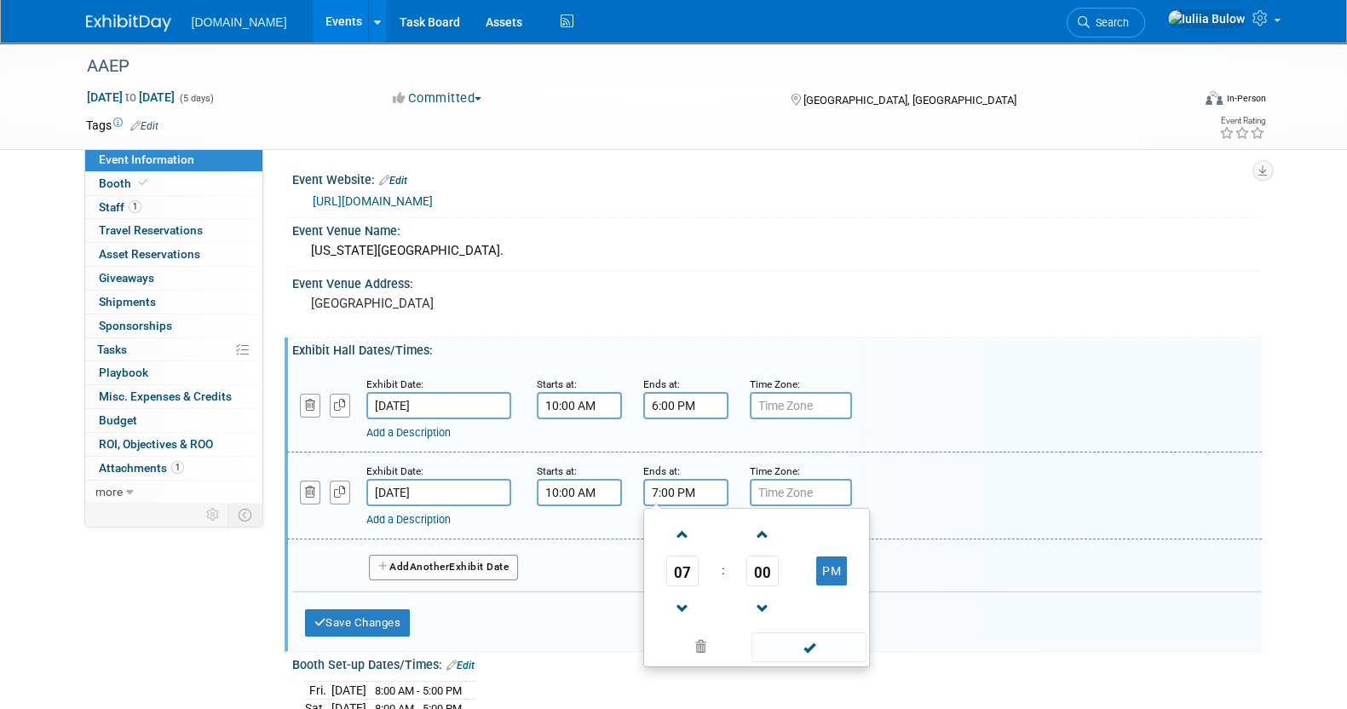
click at [677, 488] on input "7:00 PM" at bounding box center [685, 492] width 85 height 27
click at [677, 598] on span at bounding box center [683, 609] width 30 height 30
type input "6:00 PM"
click at [797, 634] on span at bounding box center [809, 647] width 115 height 30
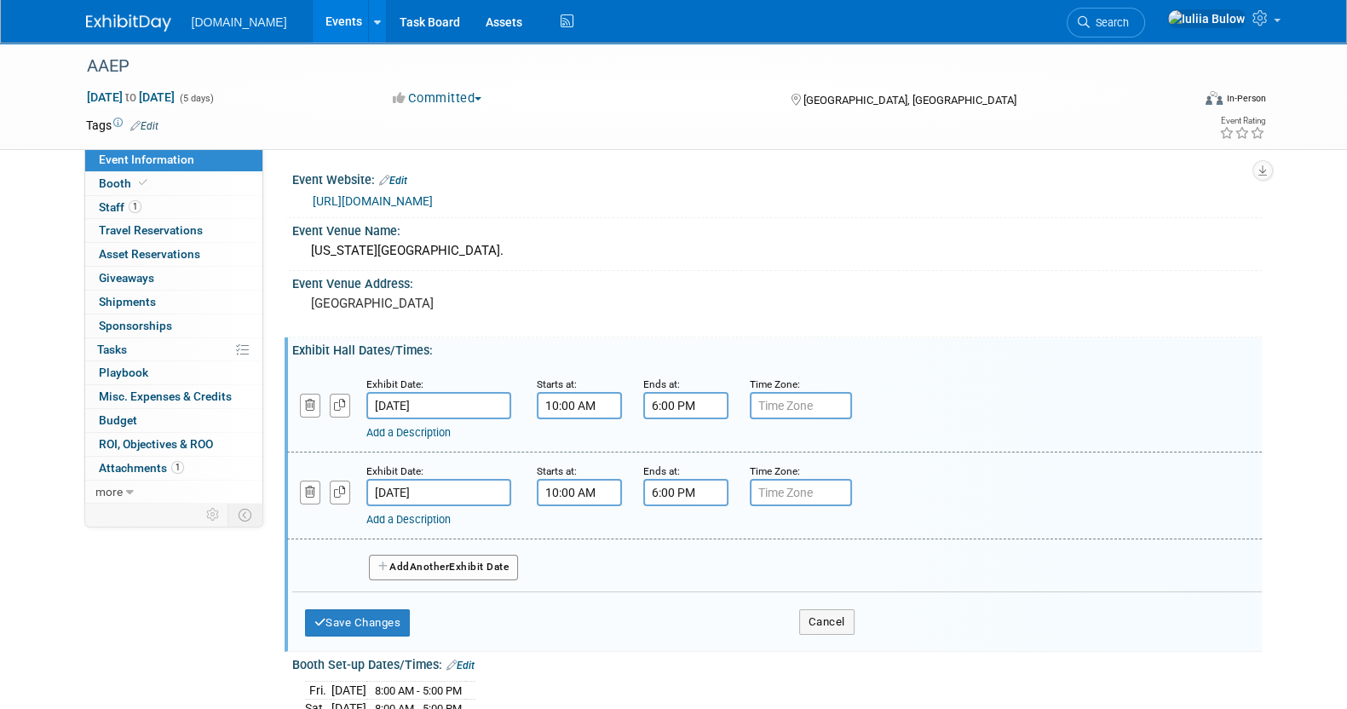
click at [486, 567] on button "Add Another Exhibit Date" at bounding box center [444, 568] width 150 height 26
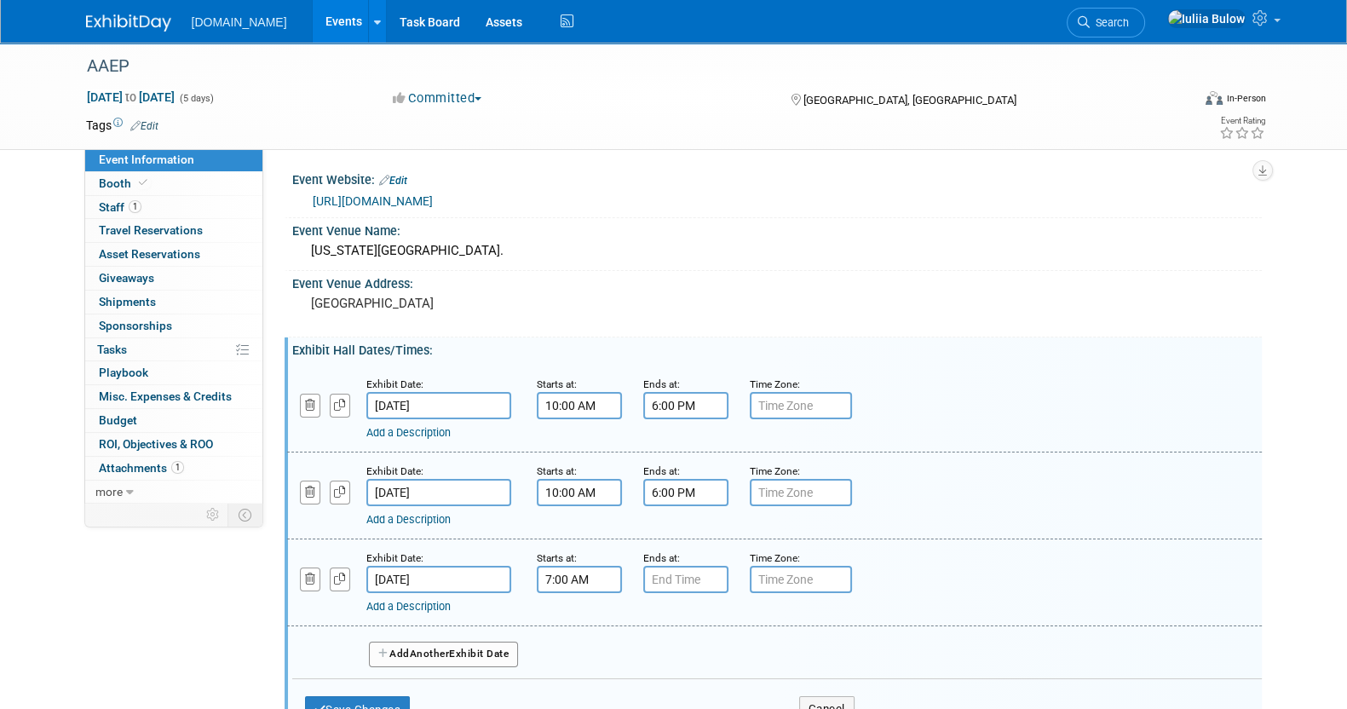
click at [570, 586] on input "7:00 AM" at bounding box center [579, 579] width 85 height 27
click at [583, 619] on span at bounding box center [577, 622] width 30 height 30
type input "10:00 AM"
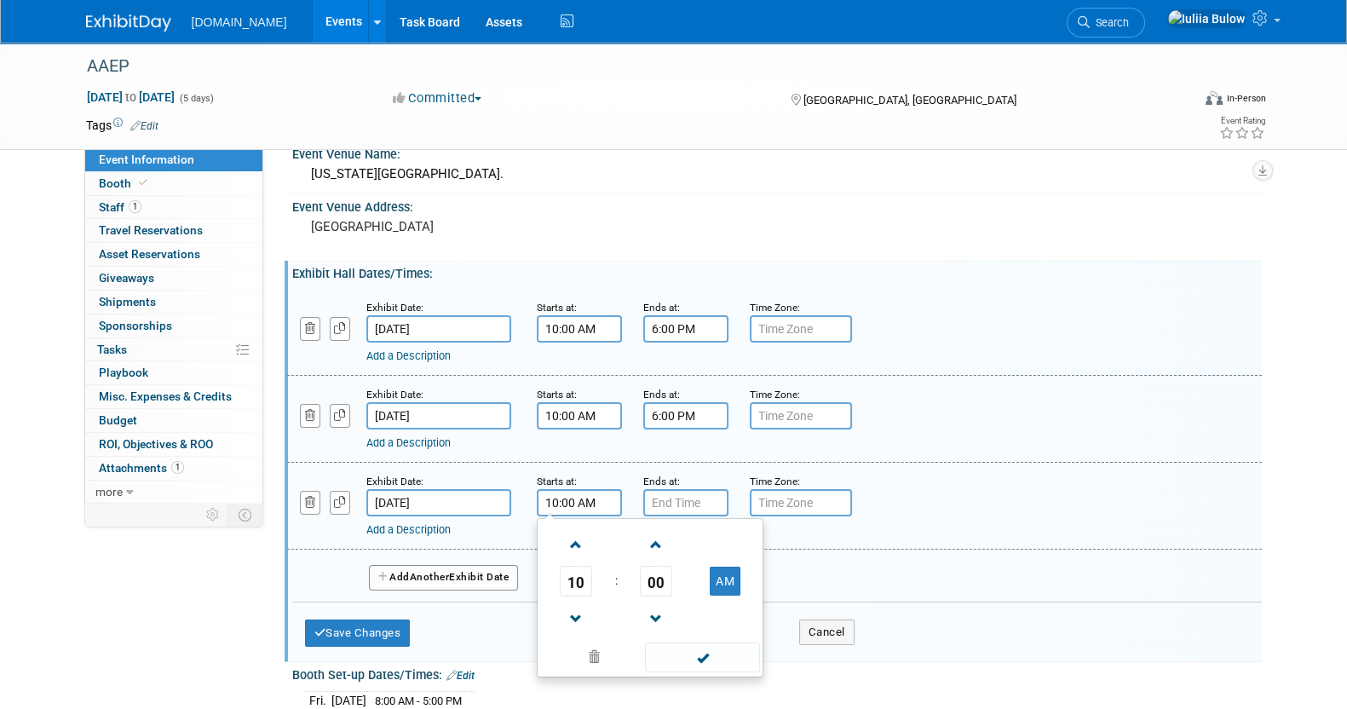
scroll to position [92, 0]
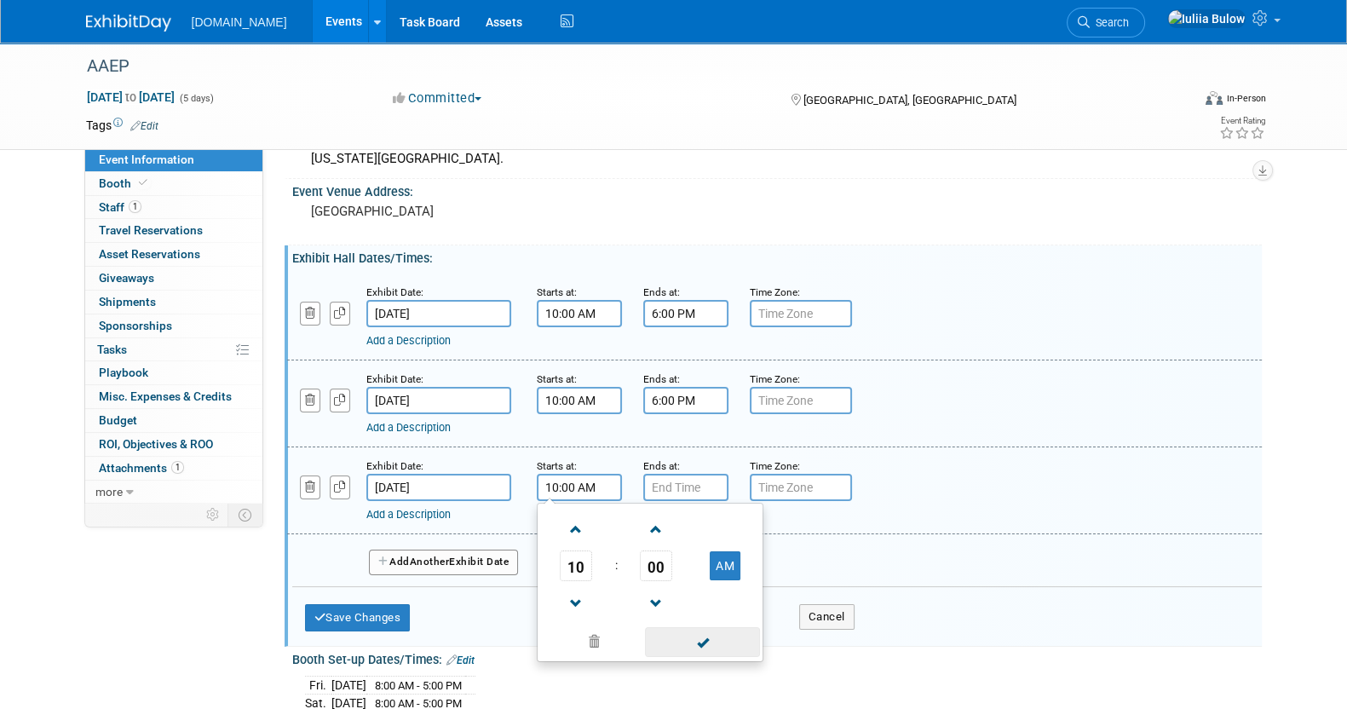
click at [717, 640] on span at bounding box center [702, 642] width 115 height 30
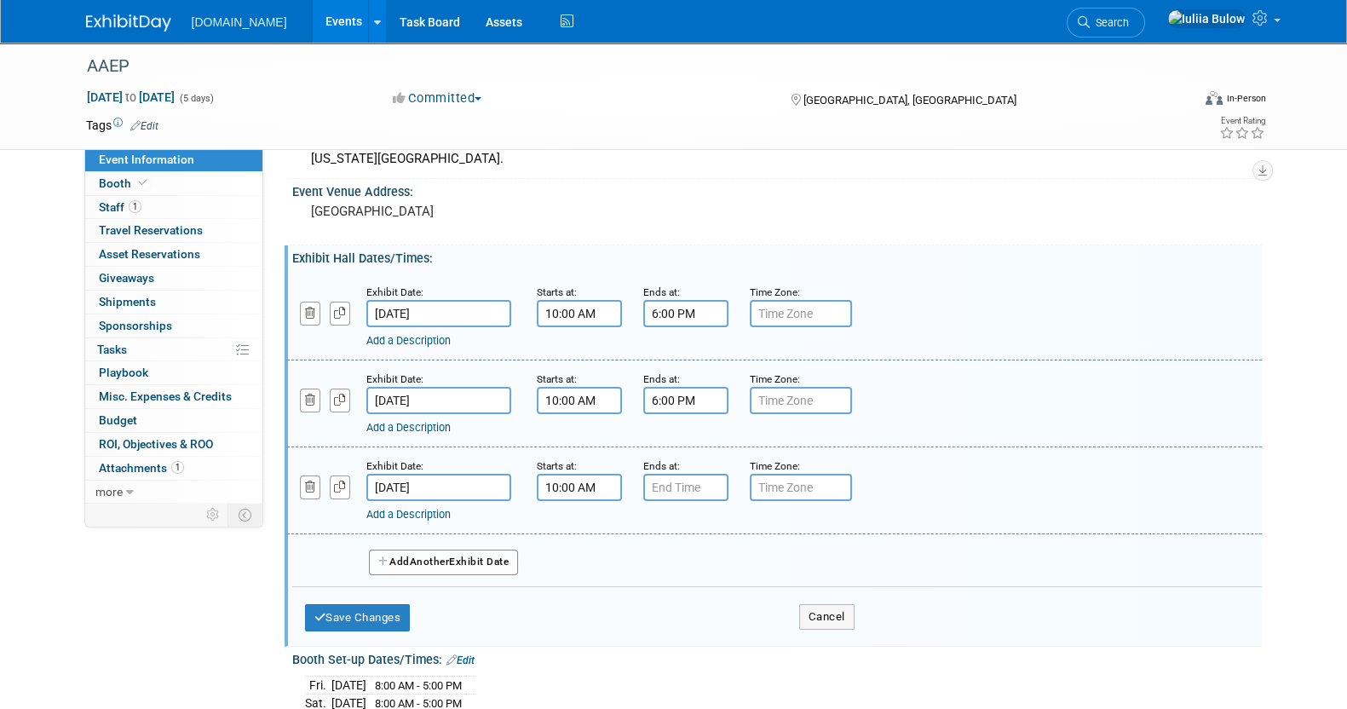
click at [689, 465] on div "Ends at:" at bounding box center [683, 465] width 81 height 17
click at [689, 479] on input "7:00 PM" at bounding box center [685, 487] width 85 height 27
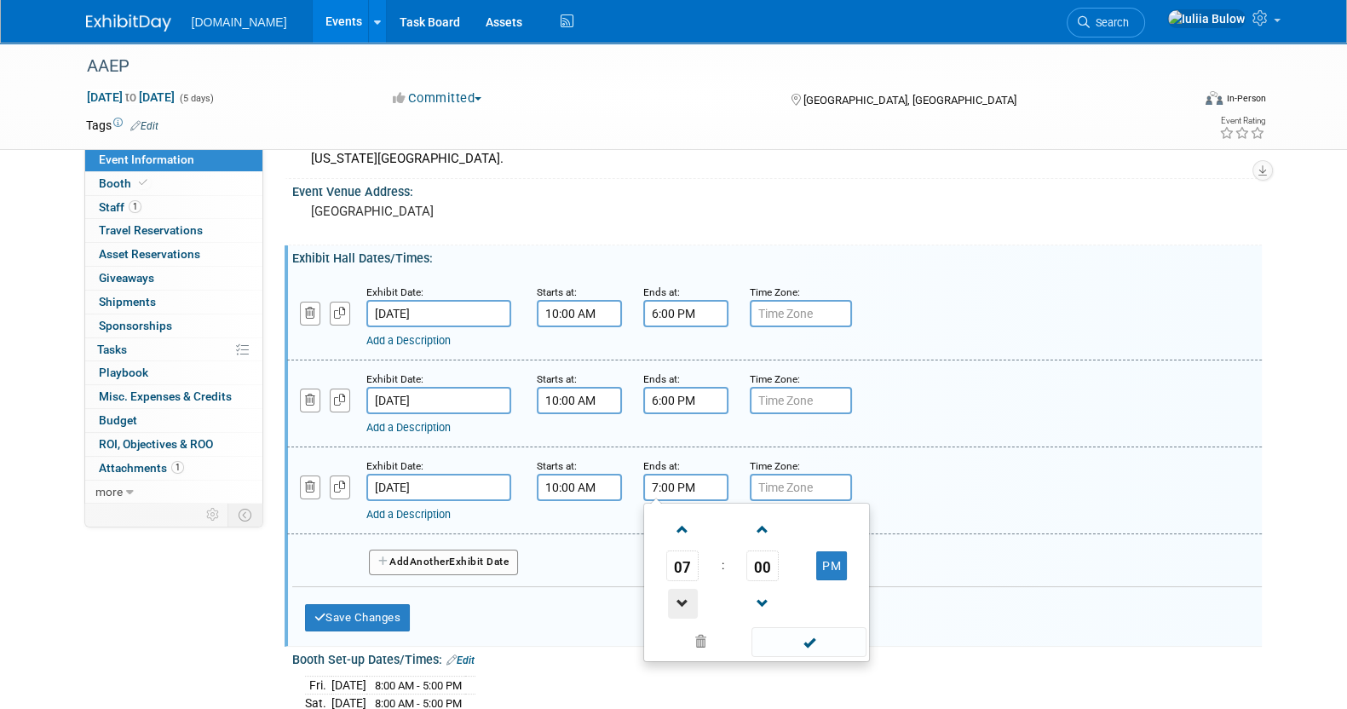
click at [679, 590] on span at bounding box center [683, 604] width 30 height 30
click at [678, 594] on span at bounding box center [683, 604] width 30 height 30
type input "4:00 PM"
click at [813, 634] on span at bounding box center [809, 642] width 115 height 30
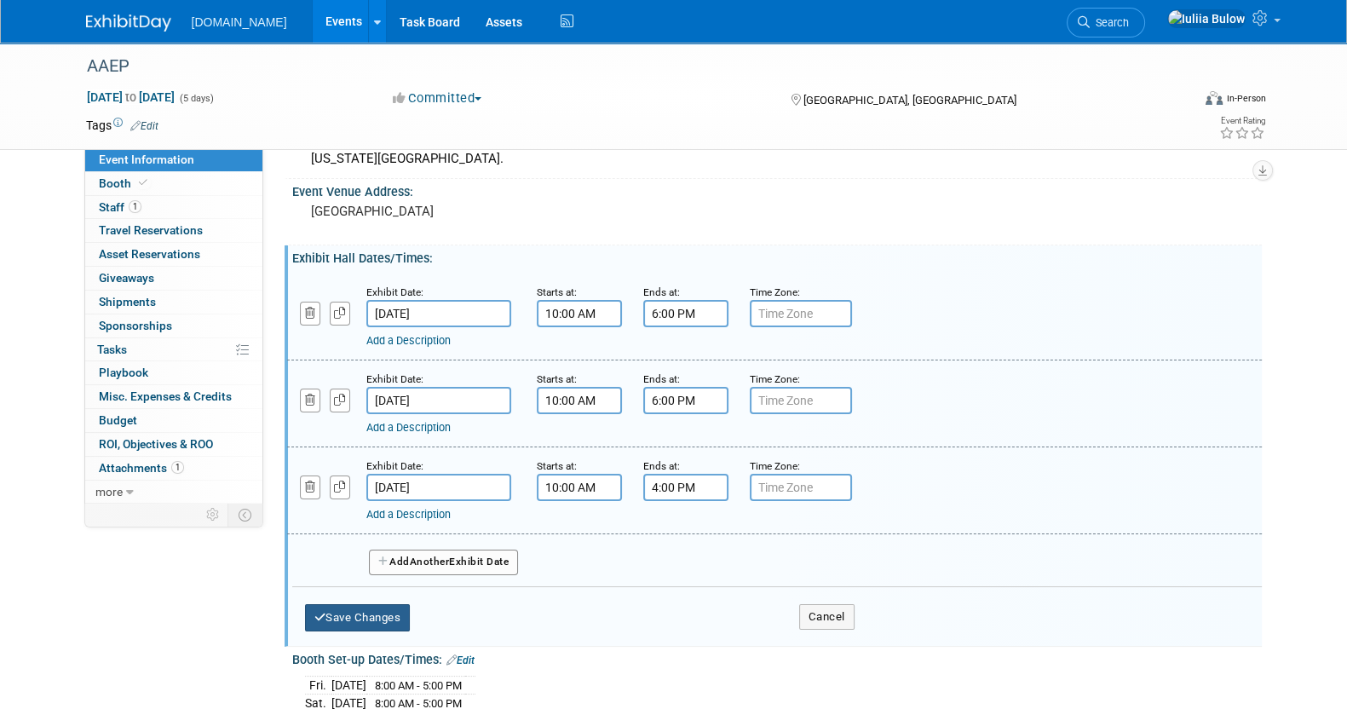
click at [375, 612] on button "Save Changes" at bounding box center [358, 617] width 106 height 27
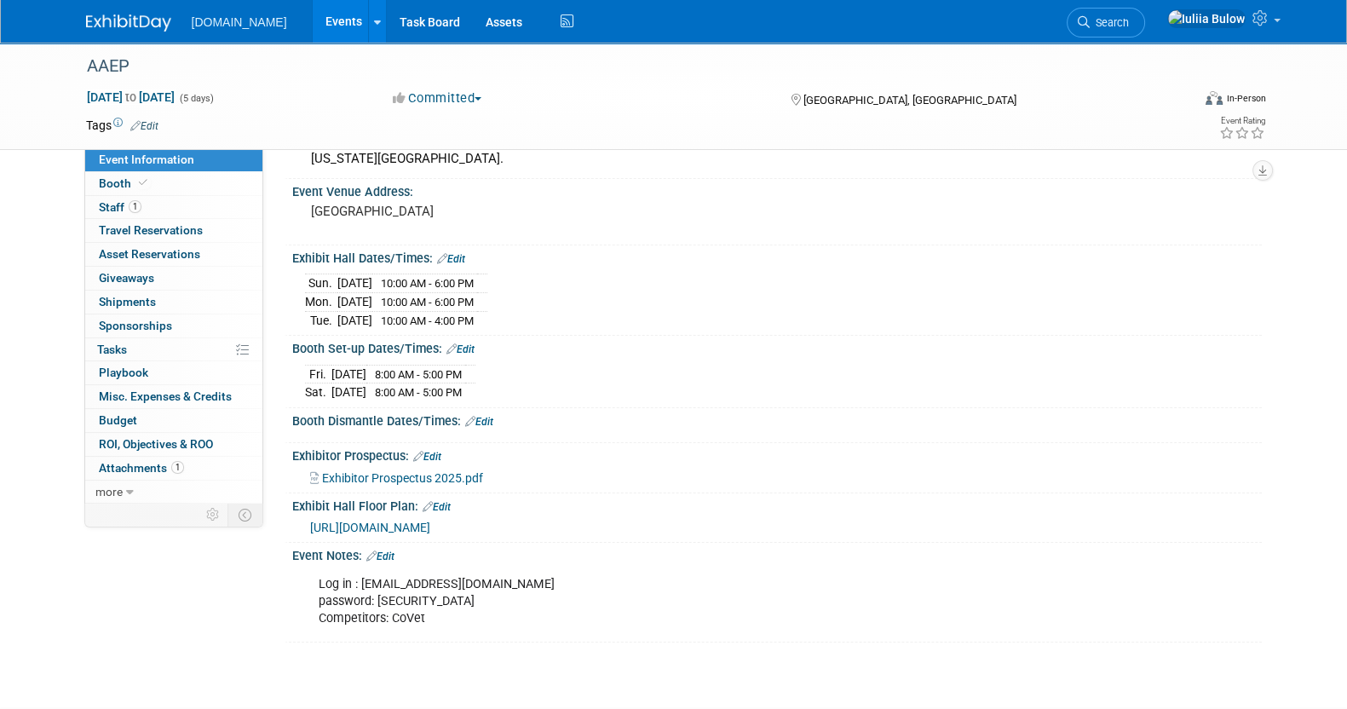
click at [487, 416] on link "Edit" at bounding box center [479, 422] width 28 height 12
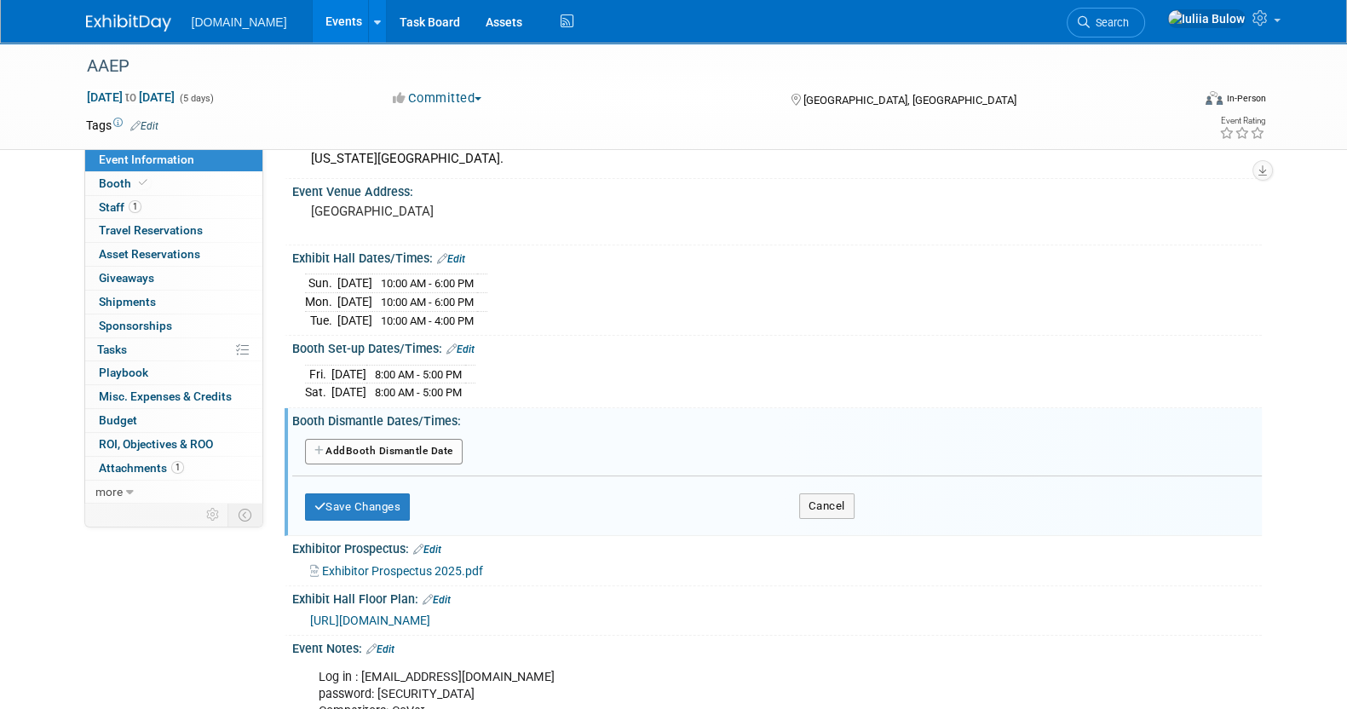
click at [381, 446] on button "Add Another Booth Dismantle Date" at bounding box center [384, 452] width 158 height 26
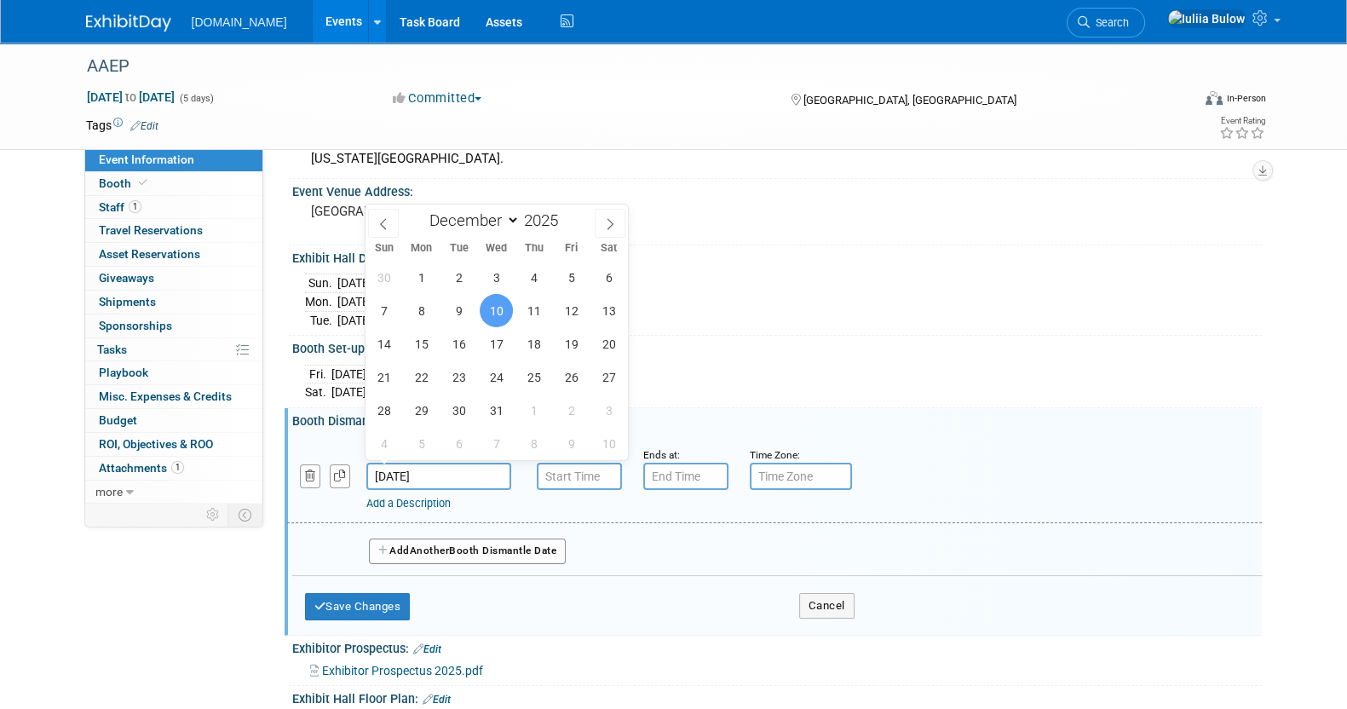
click at [443, 479] on input "Dec 10, 2025" at bounding box center [438, 476] width 145 height 27
click at [464, 305] on span "9" at bounding box center [458, 310] width 33 height 33
type input "Dec 9, 2025"
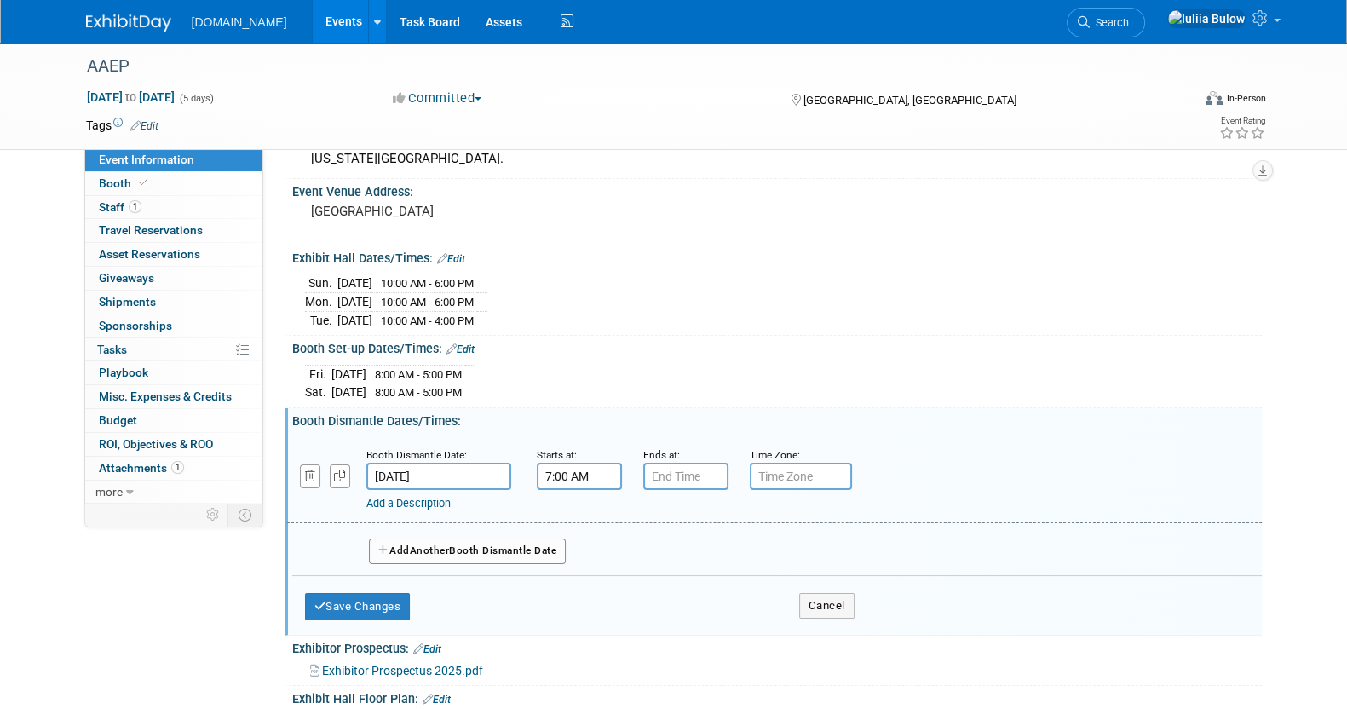
click at [579, 482] on input "7:00 AM" at bounding box center [579, 476] width 85 height 27
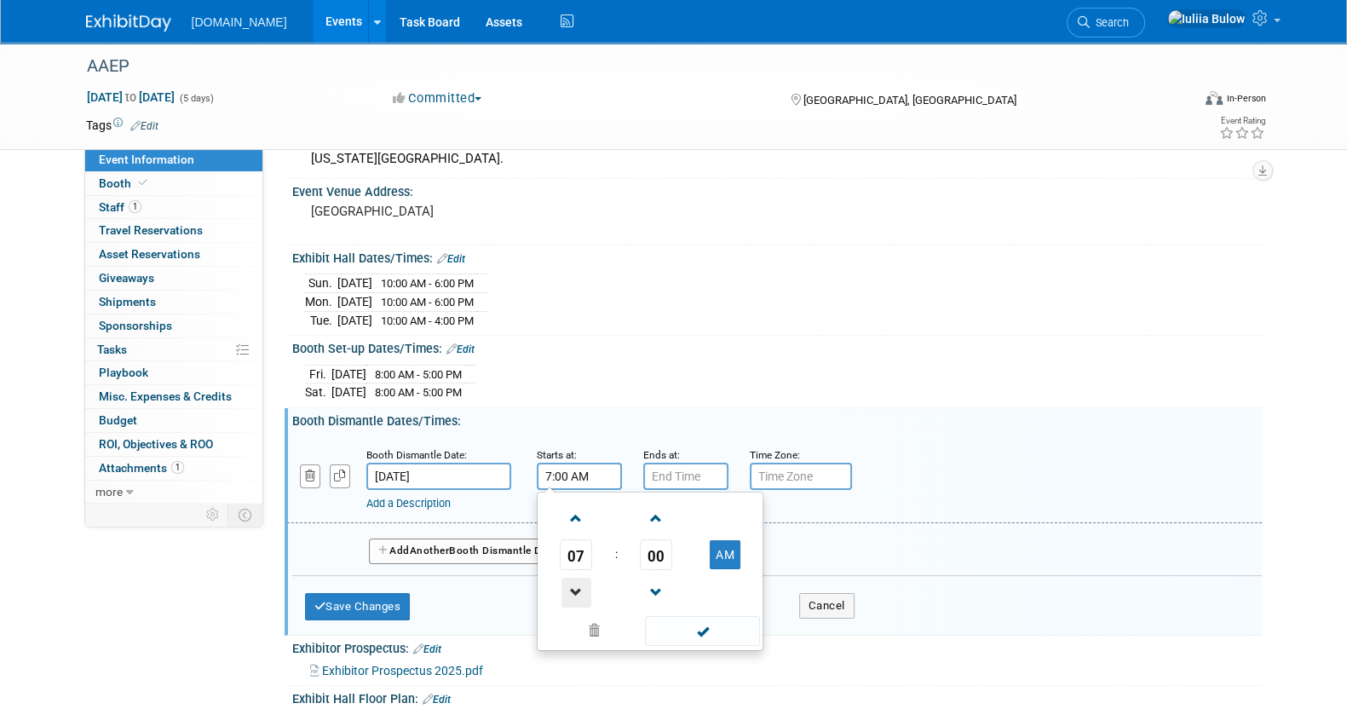
click at [580, 586] on span at bounding box center [577, 593] width 30 height 30
click at [573, 578] on span at bounding box center [577, 593] width 30 height 30
type input "4:00 AM"
click at [666, 622] on span at bounding box center [702, 631] width 115 height 30
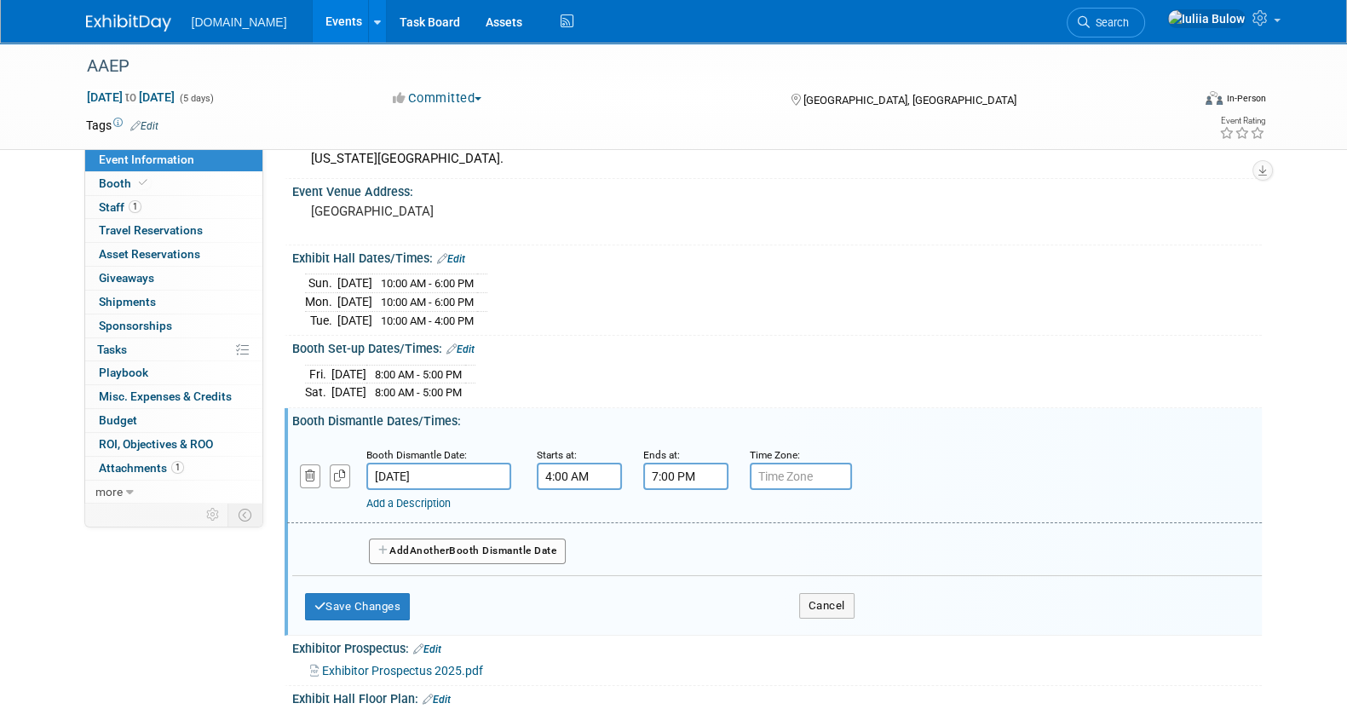
click at [688, 465] on input "7:00 PM" at bounding box center [685, 476] width 85 height 27
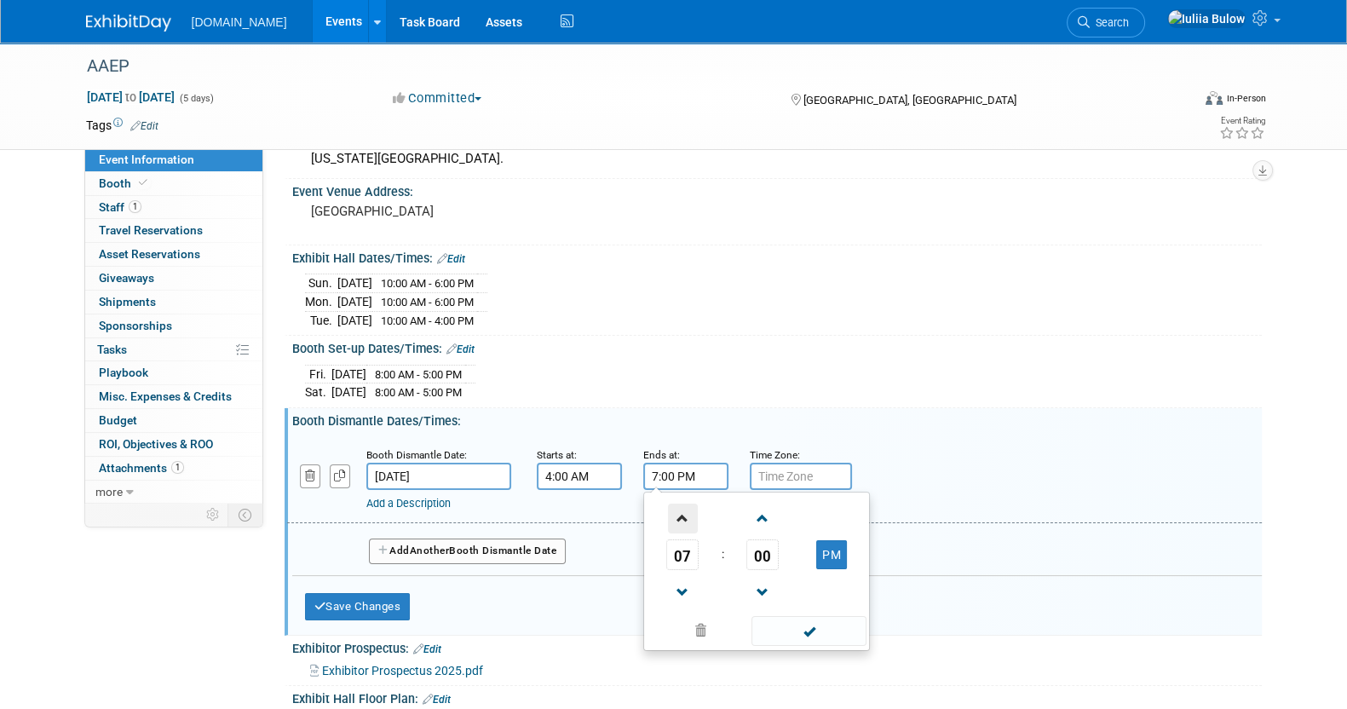
click at [674, 520] on span at bounding box center [683, 519] width 30 height 30
type input "10:00 PM"
click at [796, 623] on span at bounding box center [809, 631] width 115 height 30
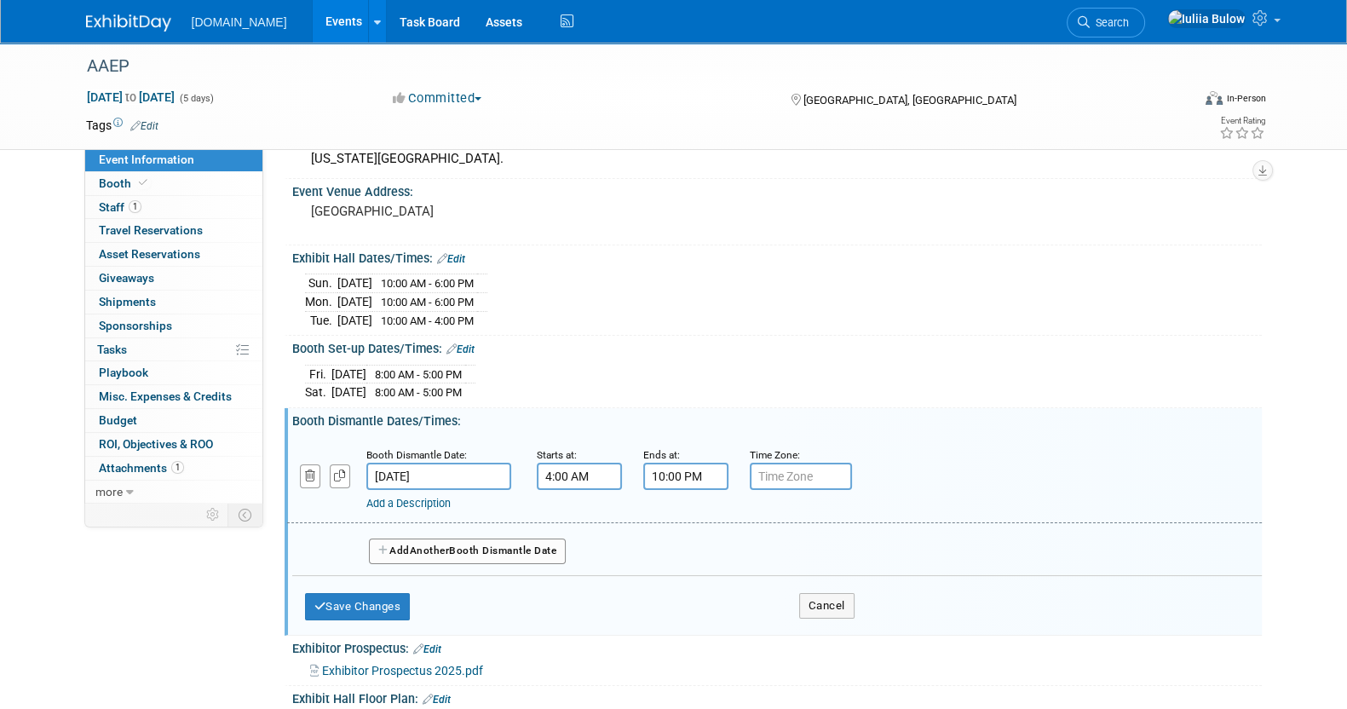
click at [423, 551] on span "Another" at bounding box center [430, 550] width 40 height 12
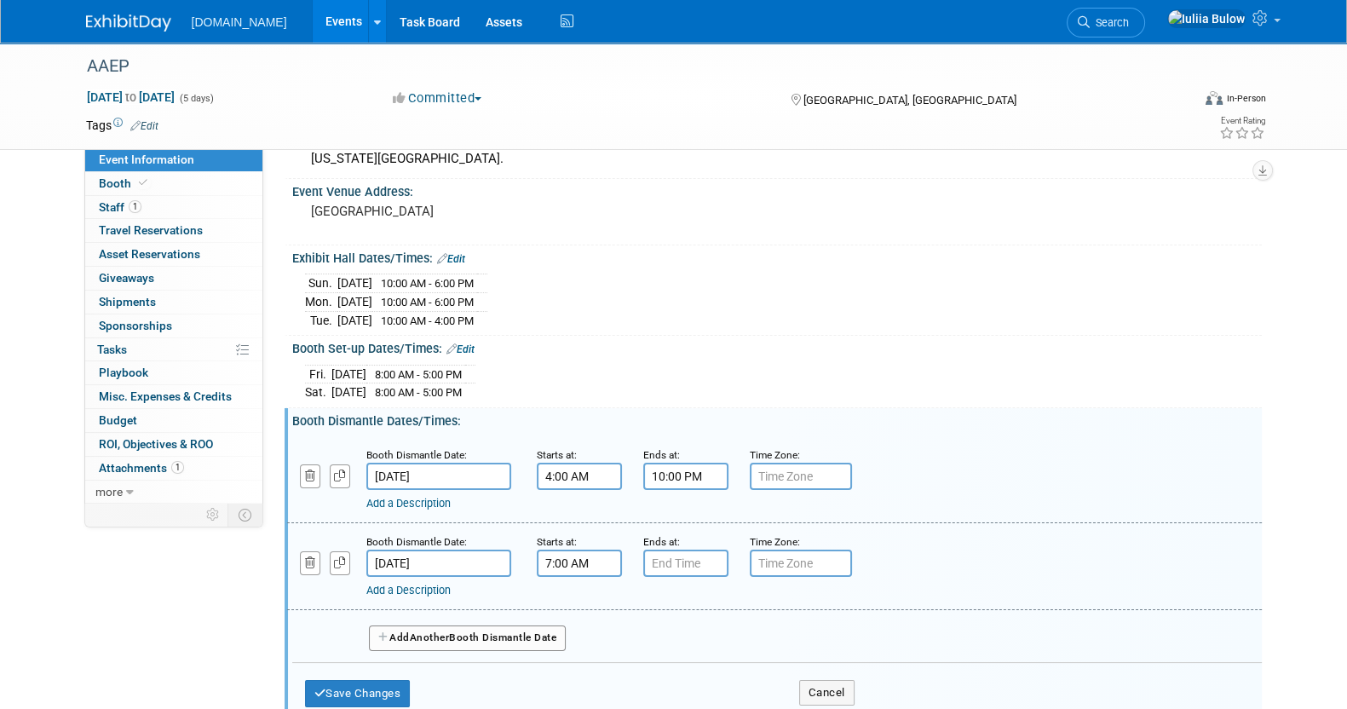
click at [585, 559] on input "7:00 AM" at bounding box center [579, 563] width 85 height 27
click at [580, 598] on span at bounding box center [577, 605] width 30 height 30
type input "8:00 AM"
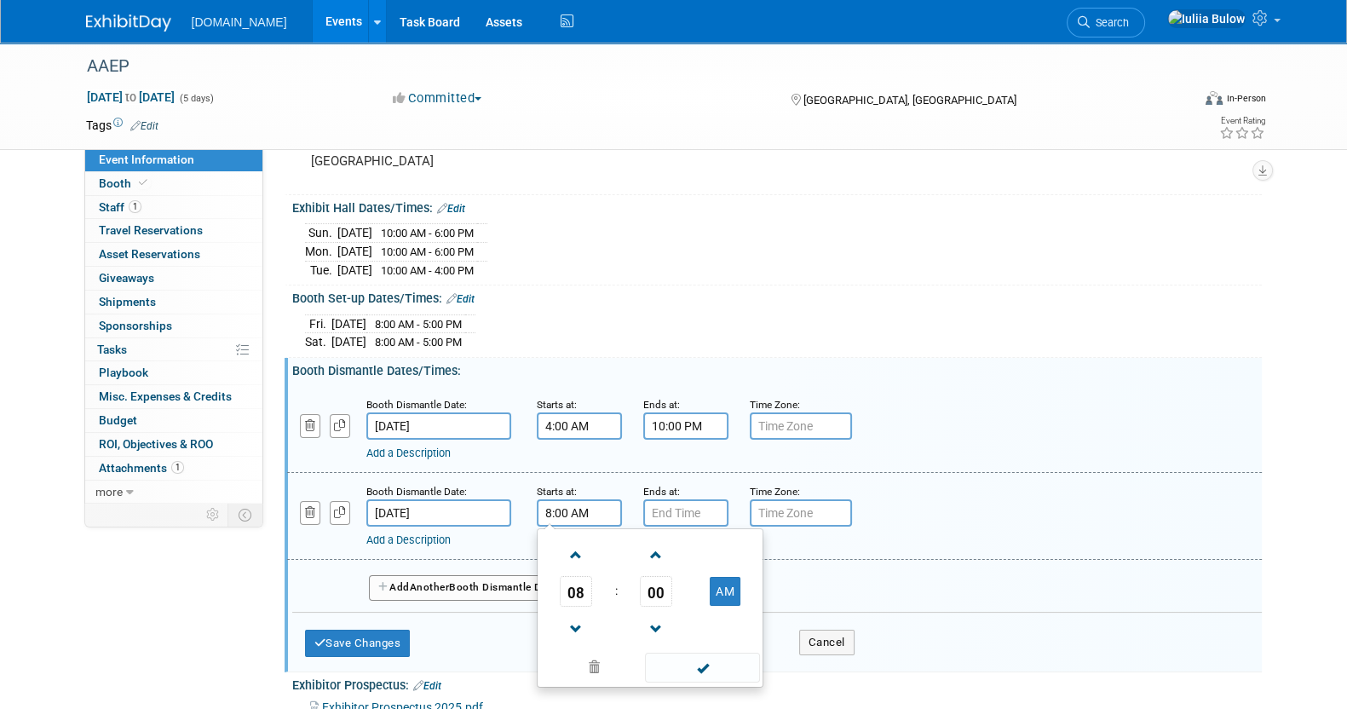
scroll to position [143, 0]
click at [703, 666] on span at bounding box center [702, 667] width 115 height 30
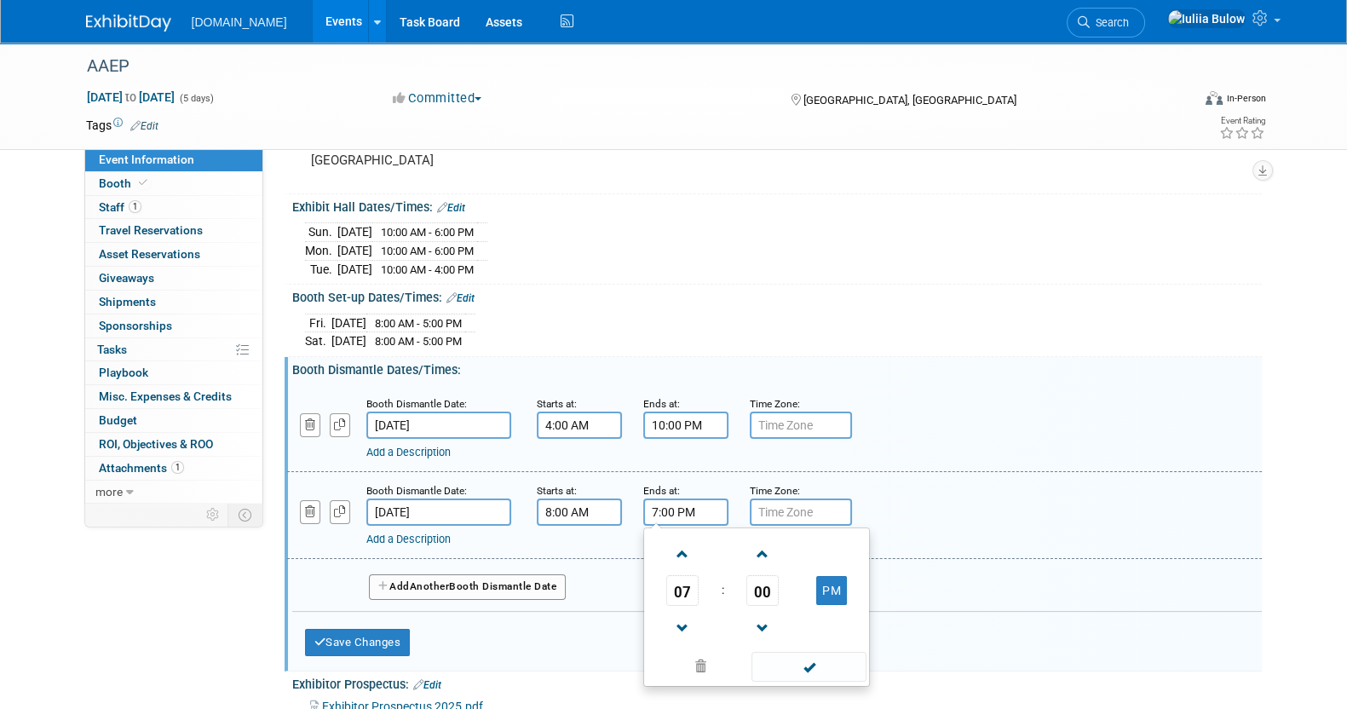
click at [699, 498] on input "7:00 PM" at bounding box center [685, 511] width 85 height 27
click at [690, 549] on span at bounding box center [683, 554] width 30 height 30
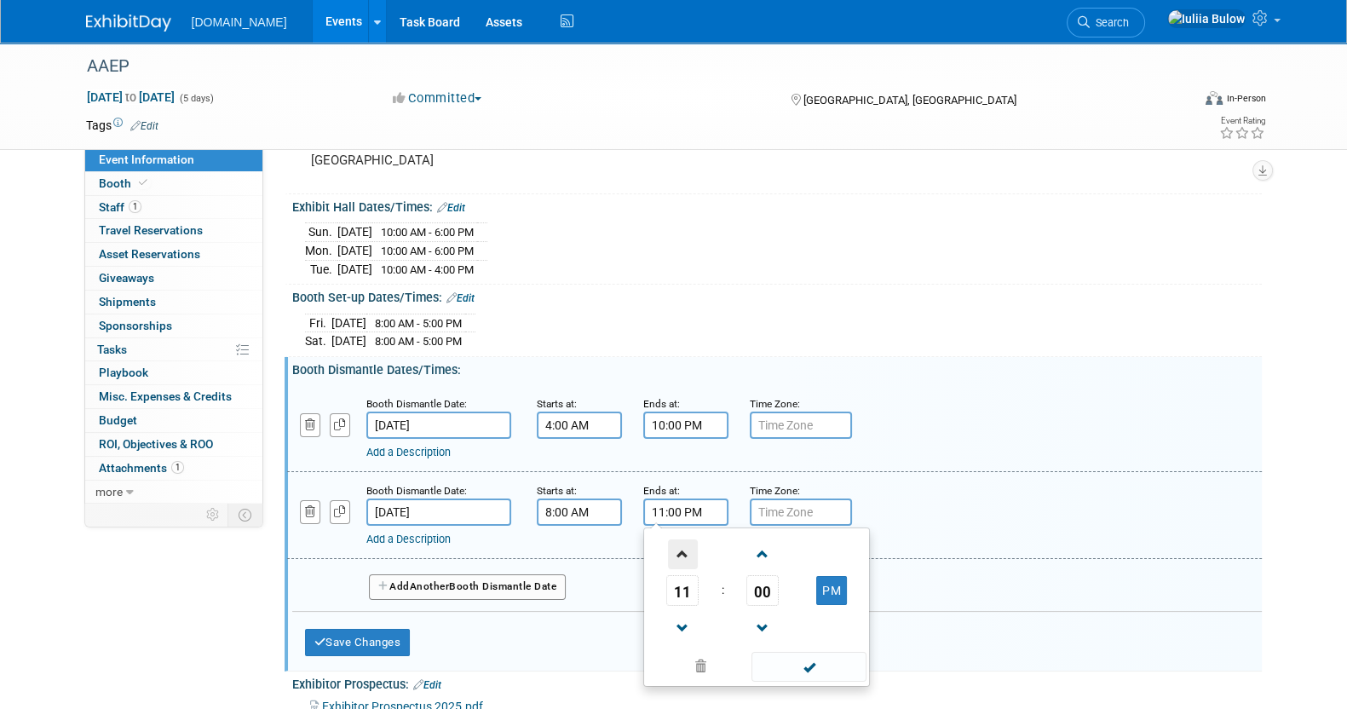
click at [690, 549] on span at bounding box center [683, 554] width 30 height 30
click at [831, 579] on button "AM" at bounding box center [831, 590] width 31 height 29
type input "12:00 PM"
click at [821, 668] on span at bounding box center [809, 667] width 115 height 30
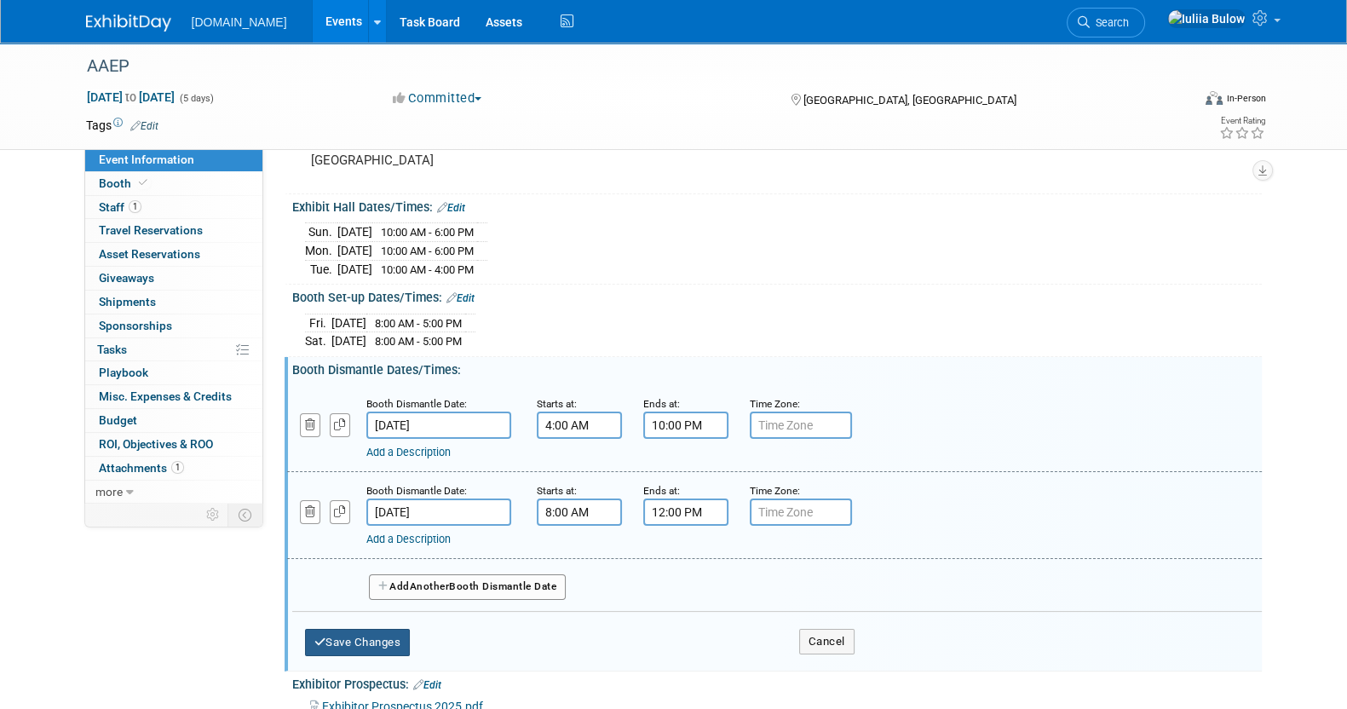
click at [366, 630] on button "Save Changes" at bounding box center [358, 642] width 106 height 27
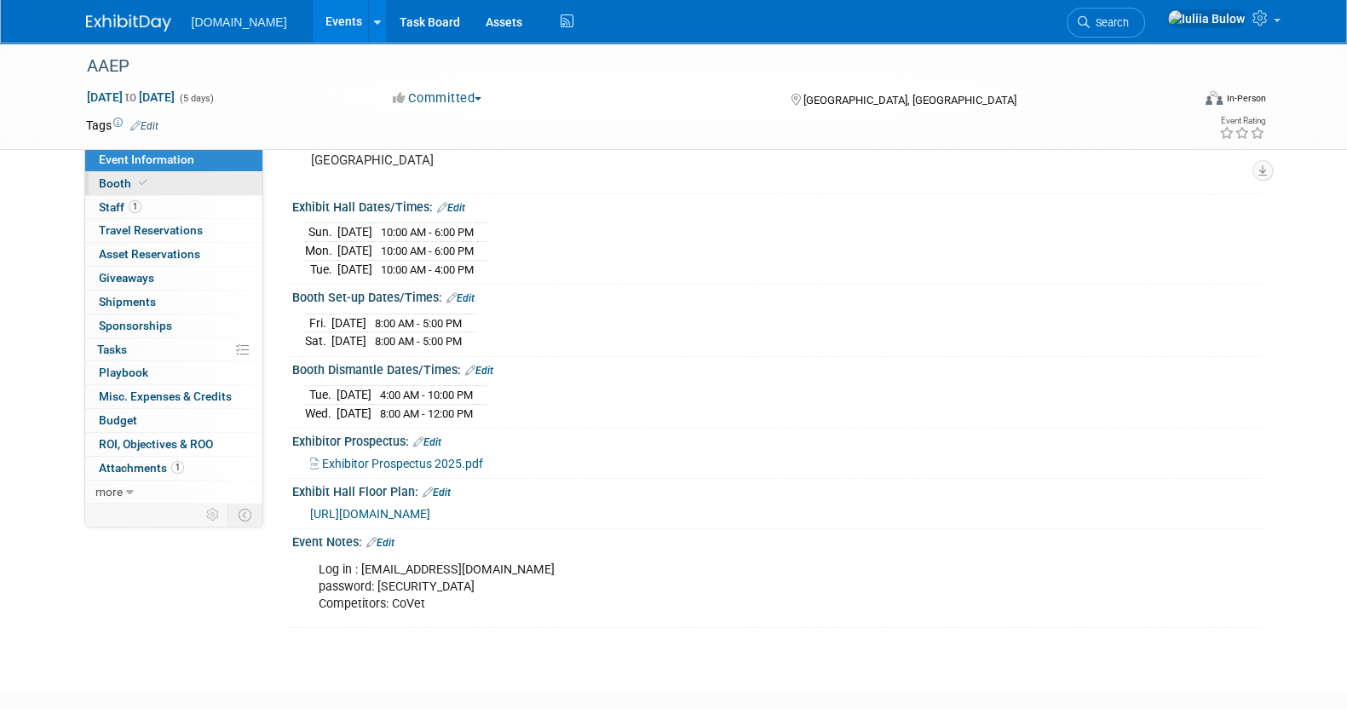
click at [156, 183] on link "Booth" at bounding box center [173, 183] width 177 height 23
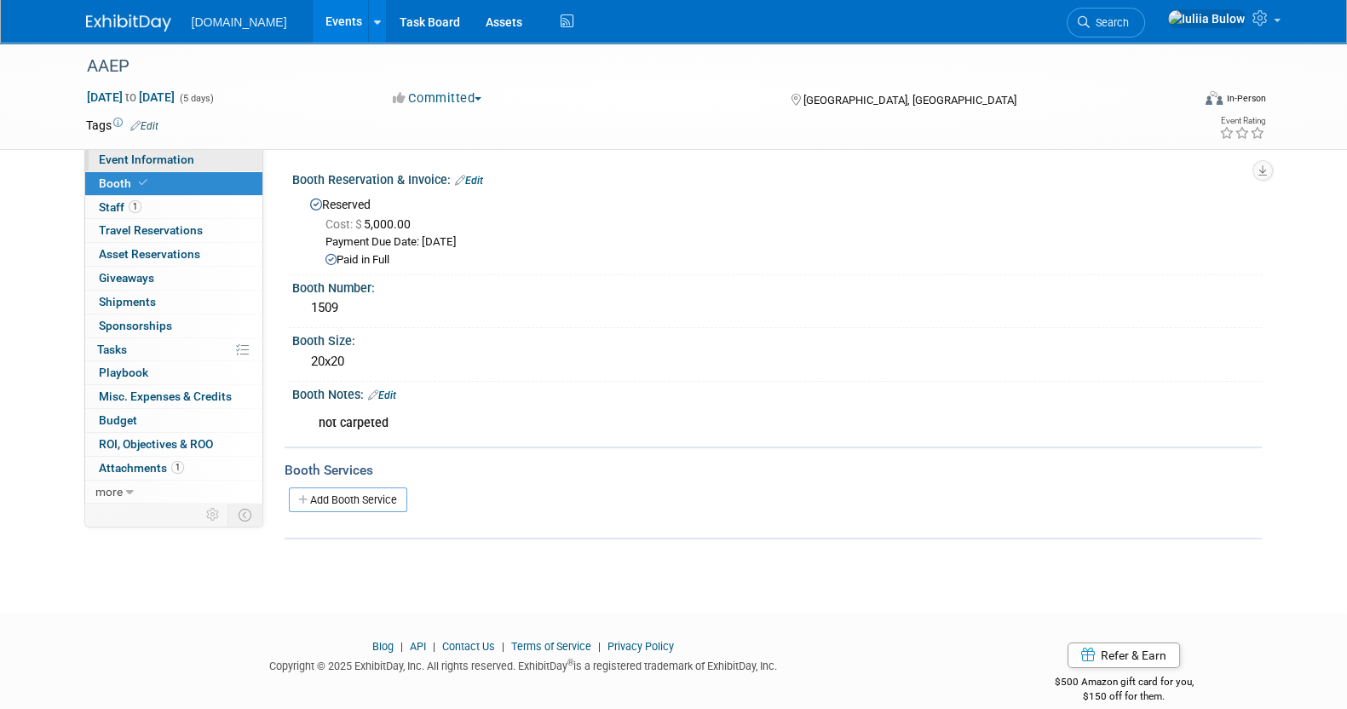
click at [196, 159] on link "Event Information" at bounding box center [173, 159] width 177 height 23
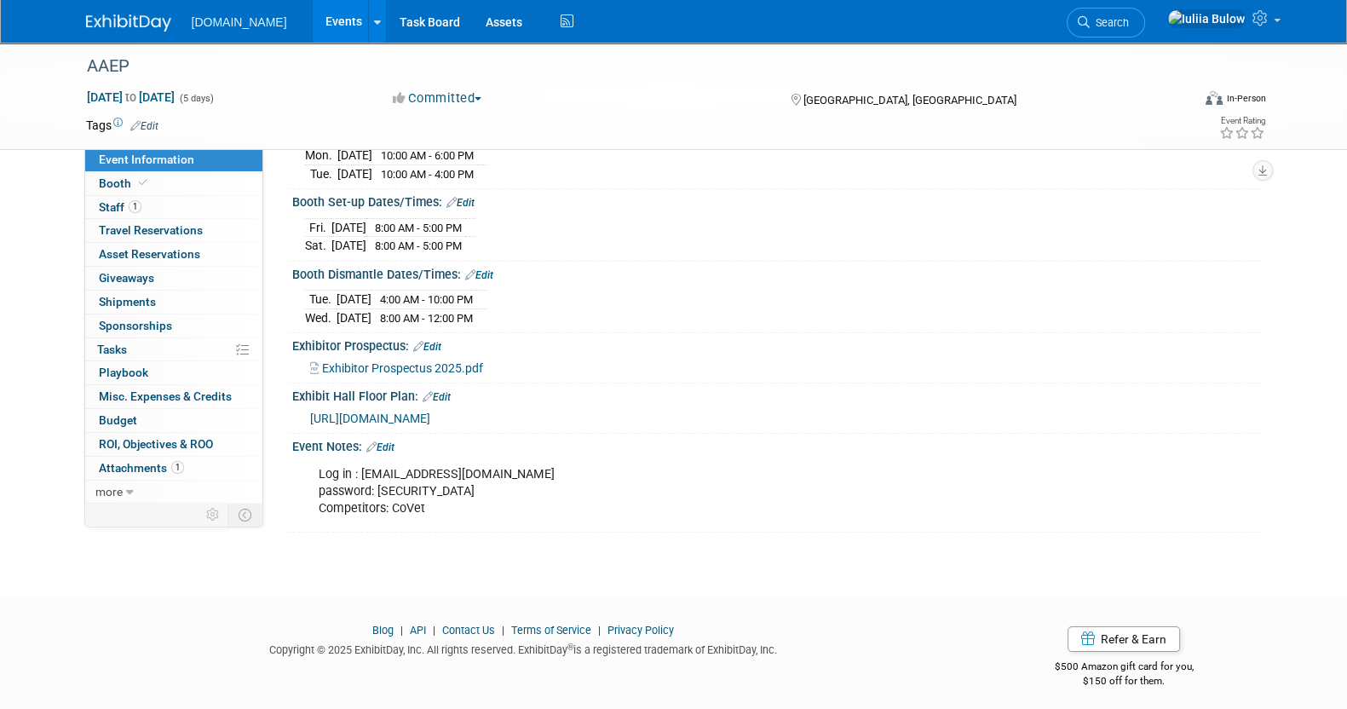
scroll to position [239, 0]
click at [152, 186] on link "Booth" at bounding box center [173, 183] width 177 height 23
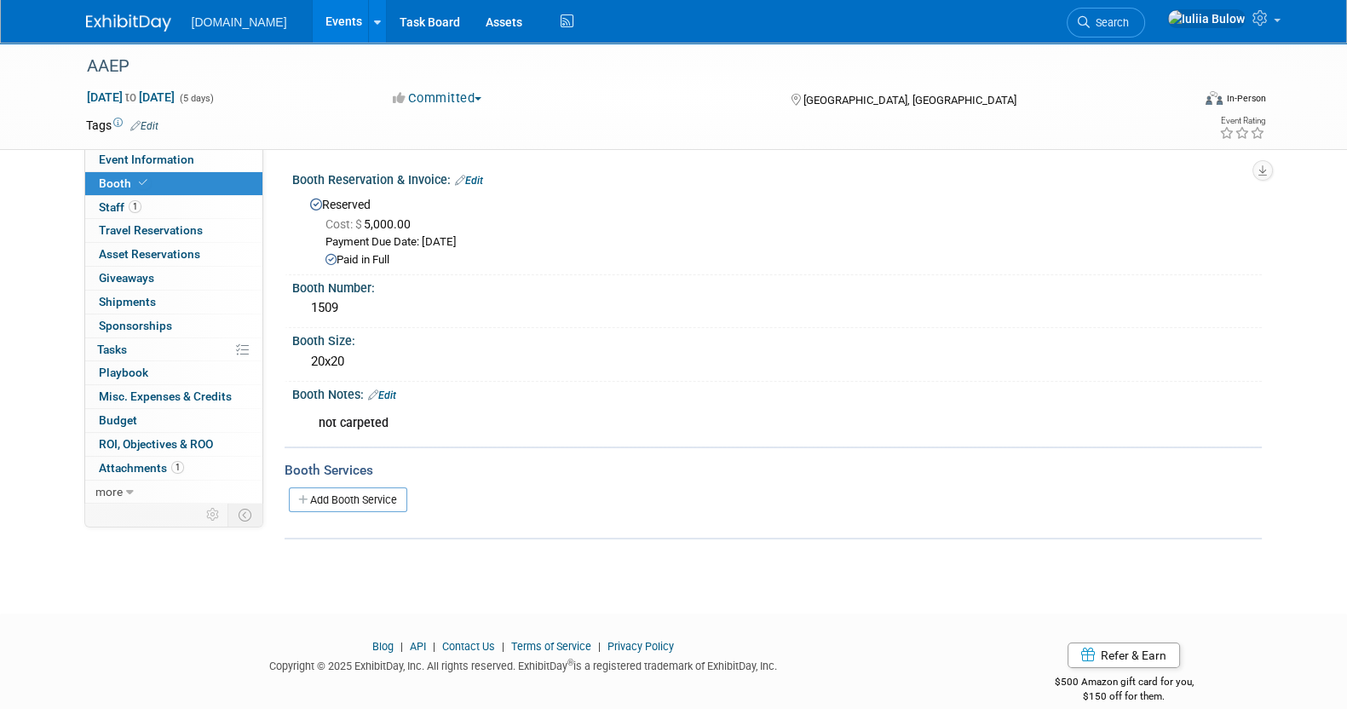
click at [396, 402] on div "not carpeted X" at bounding box center [775, 406] width 948 height 9
click at [390, 383] on div "Booth Notes: Edit" at bounding box center [777, 393] width 970 height 22
click at [391, 394] on link "Edit" at bounding box center [382, 395] width 28 height 12
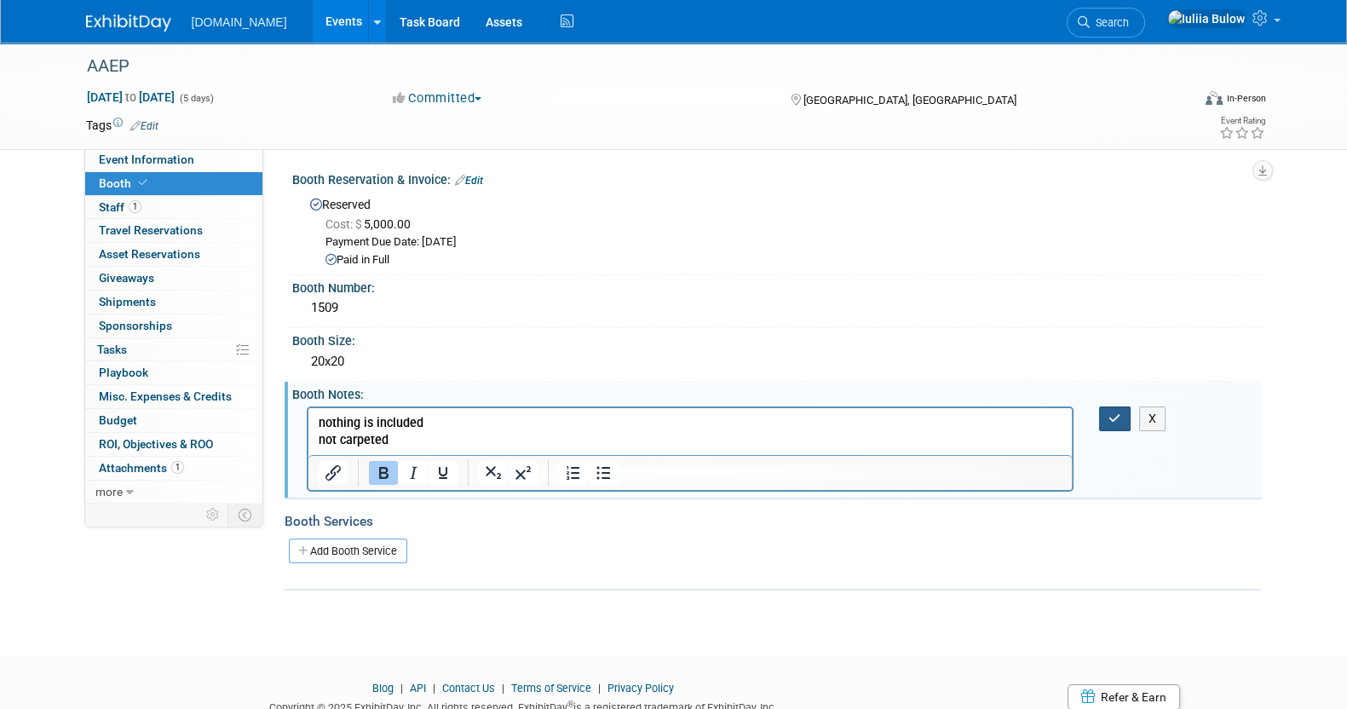
click at [1106, 415] on button "button" at bounding box center [1115, 418] width 32 height 25
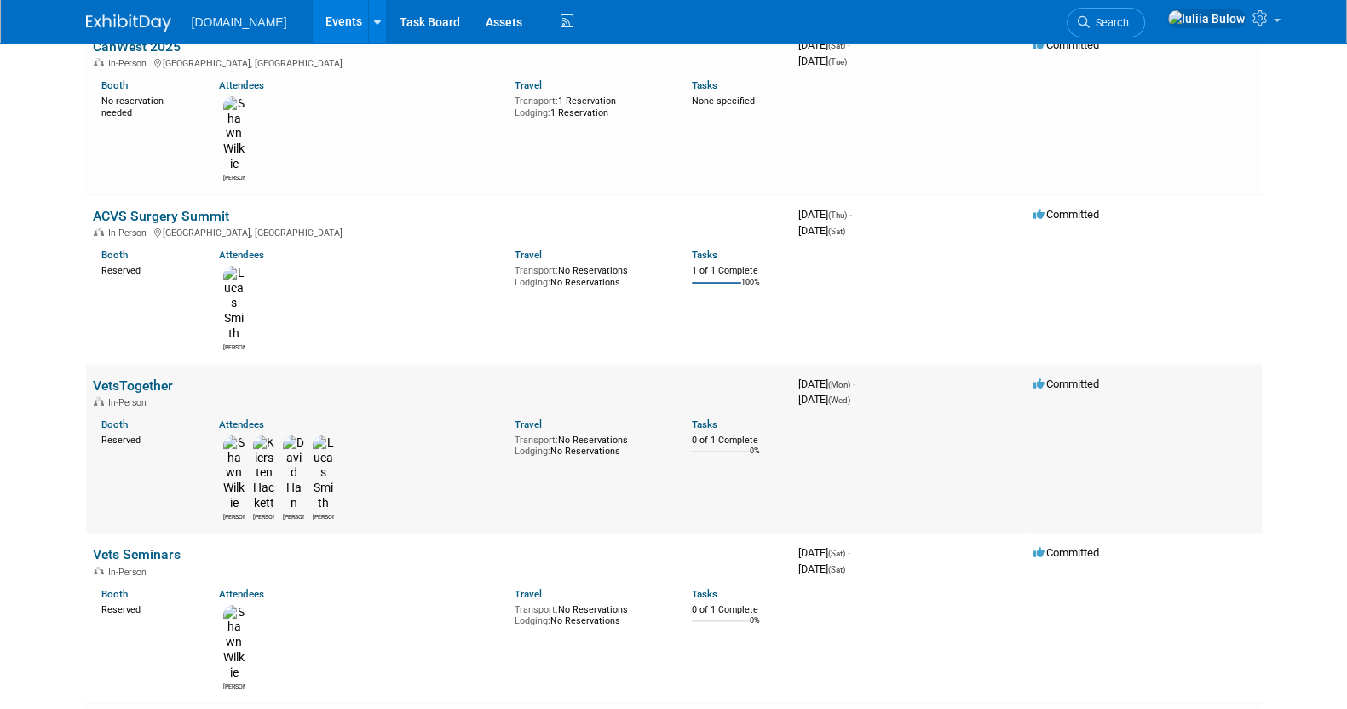
click at [155, 377] on link "VetsTogether" at bounding box center [133, 385] width 80 height 16
click at [133, 377] on link "VetsTogether" at bounding box center [133, 385] width 80 height 16
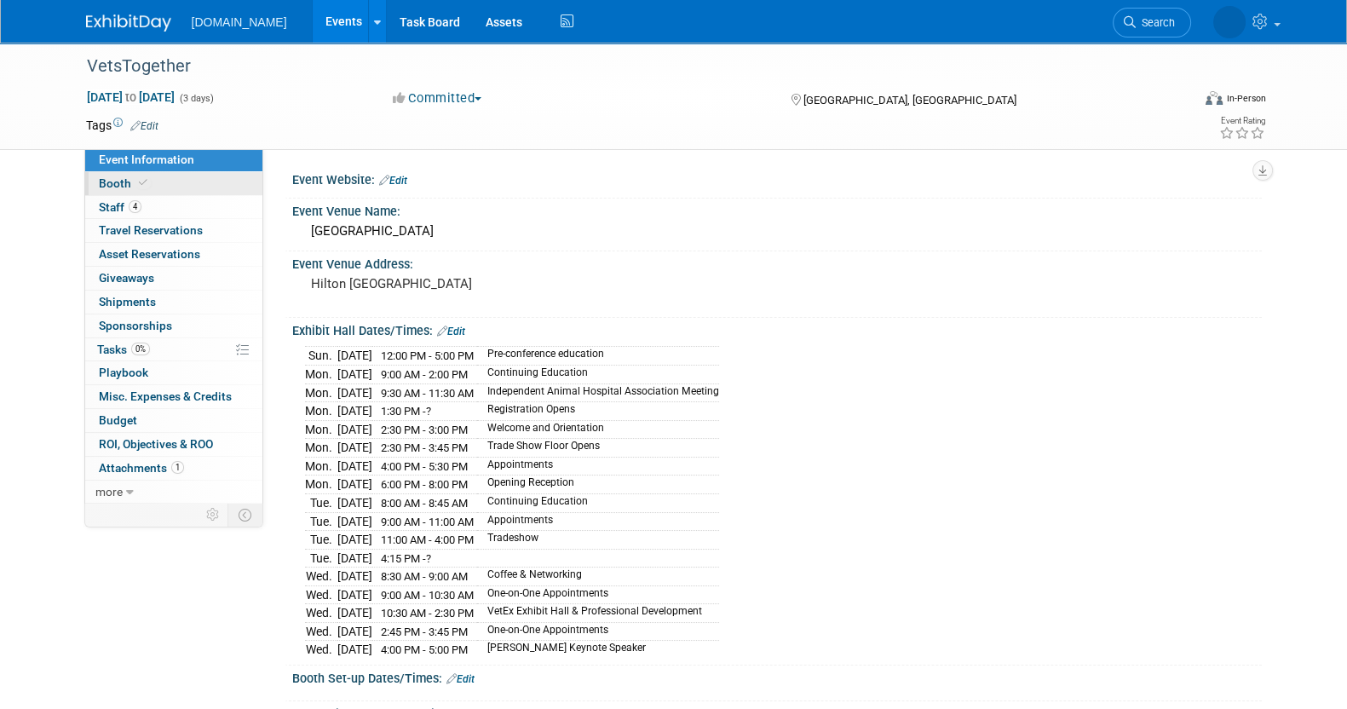
click at [187, 181] on link "Booth" at bounding box center [173, 183] width 177 height 23
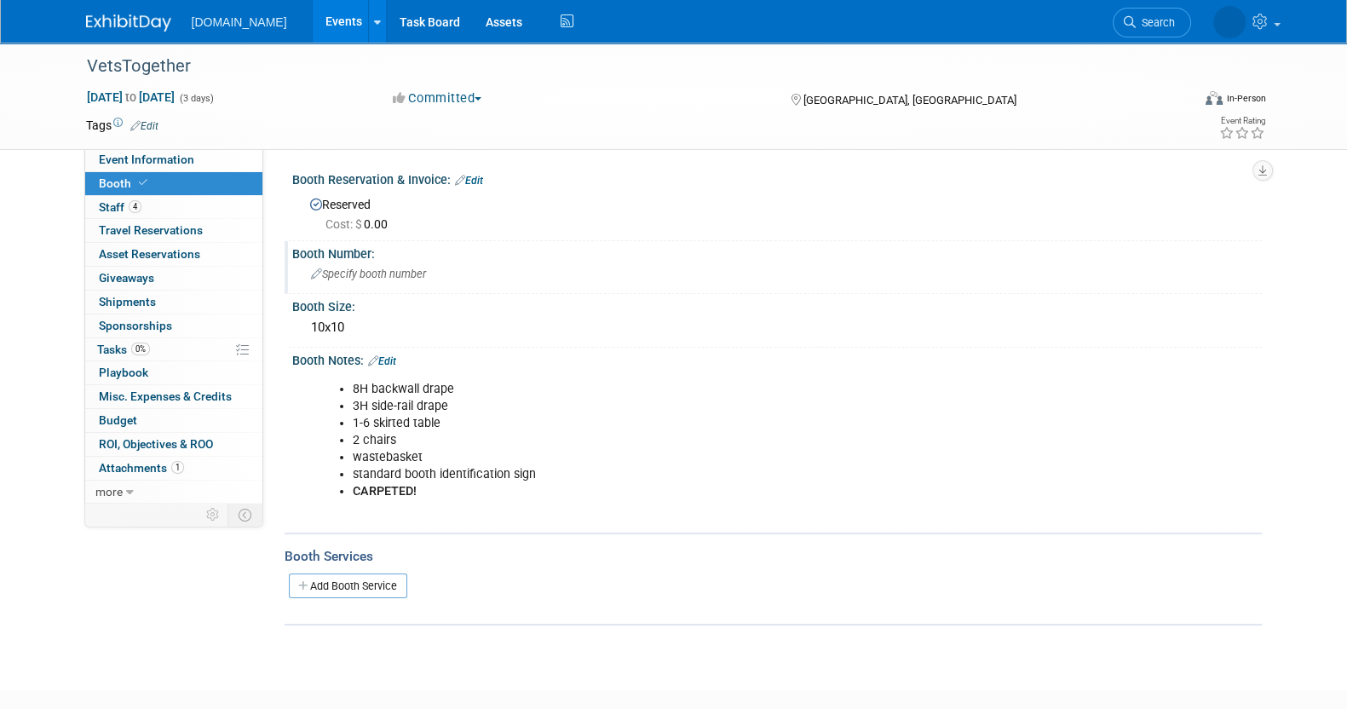
click at [447, 268] on div "Specify booth number" at bounding box center [777, 274] width 944 height 26
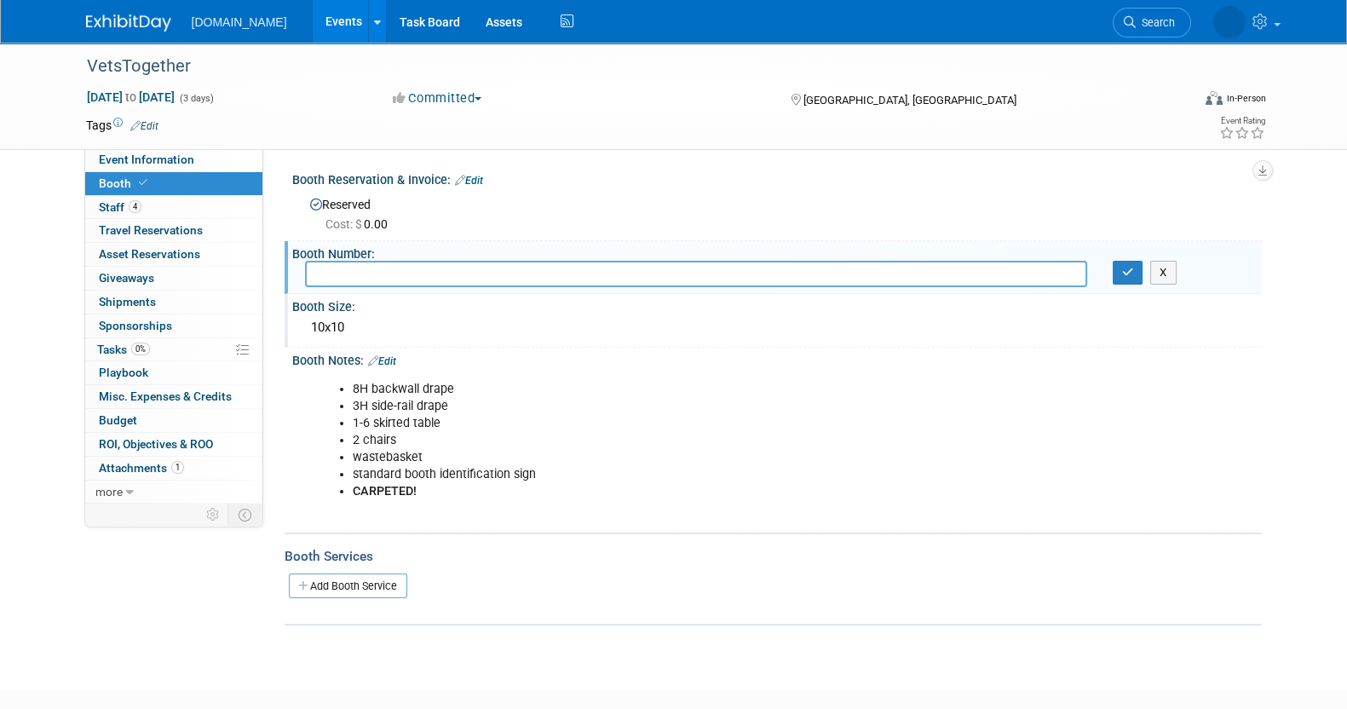
click at [374, 320] on div "10x10" at bounding box center [777, 327] width 944 height 26
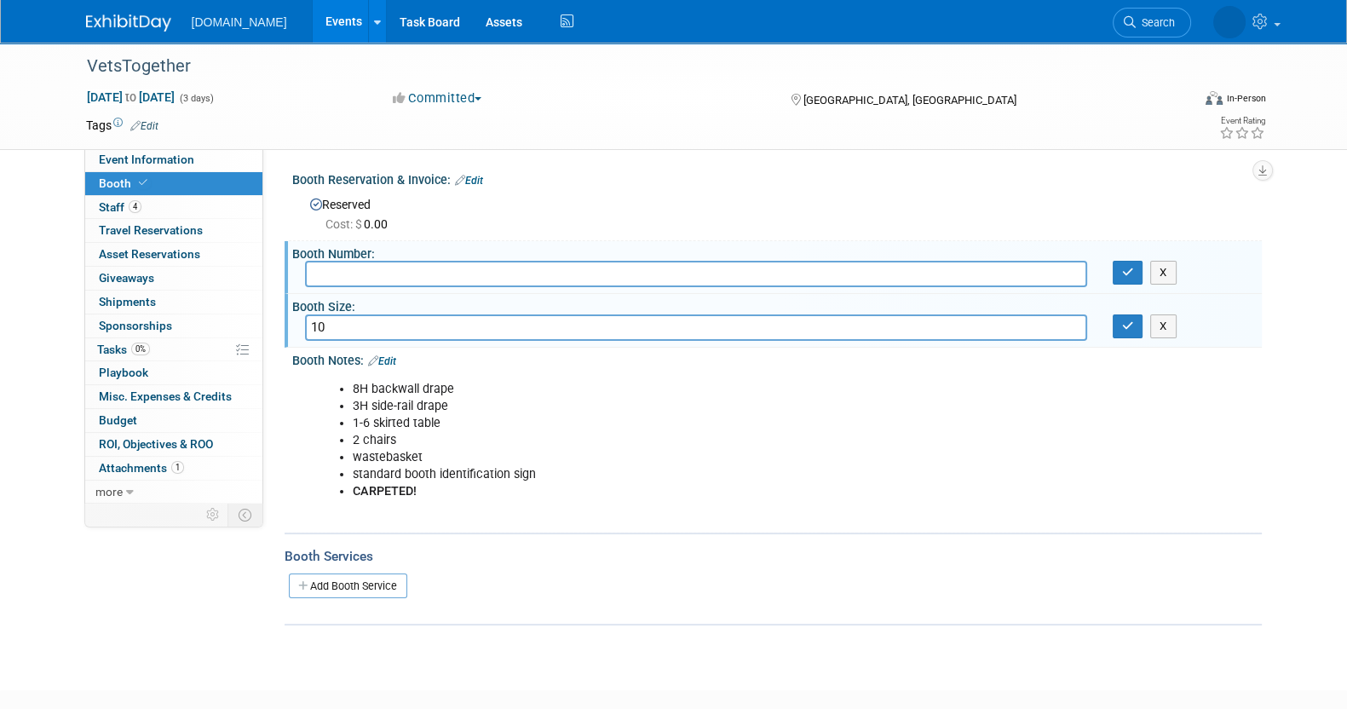
type input "1"
click at [867, 451] on li "wastebasket" at bounding box center [708, 457] width 711 height 17
click at [1134, 334] on button "button" at bounding box center [1128, 326] width 31 height 24
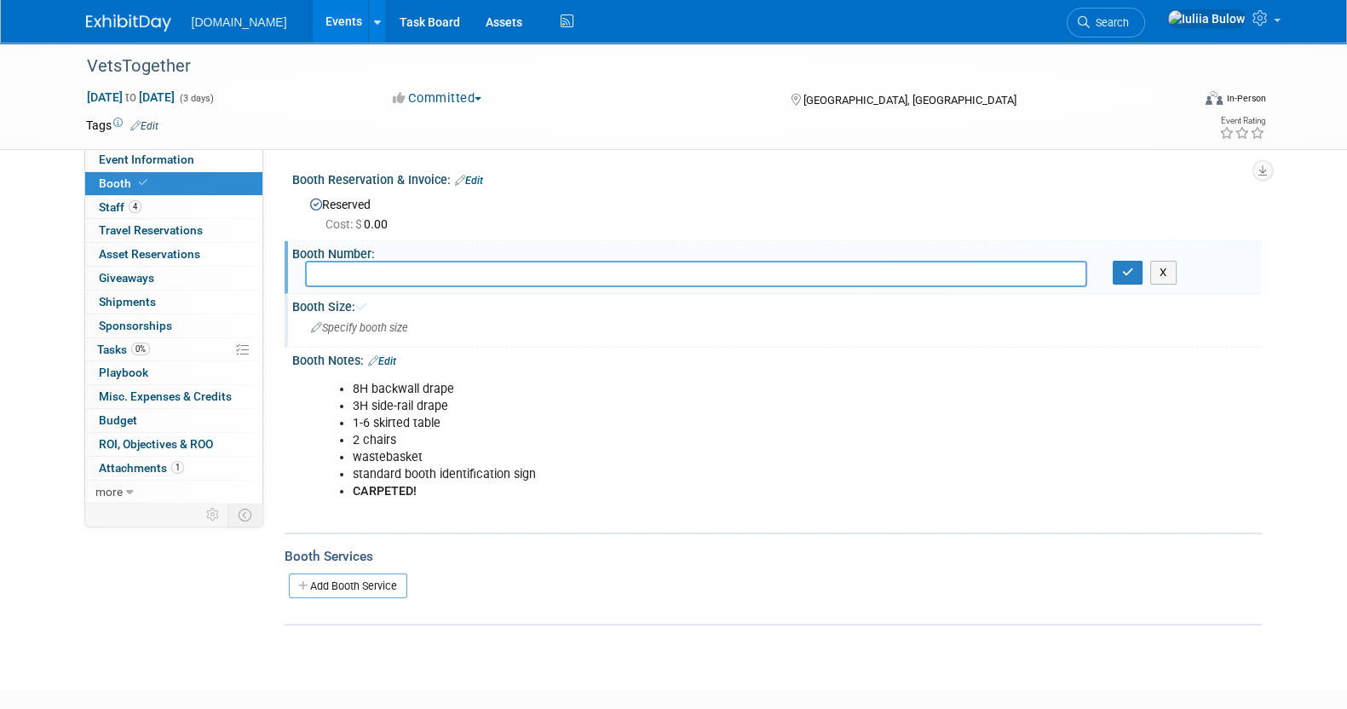
click at [1134, 334] on div "Specify booth size" at bounding box center [777, 327] width 944 height 26
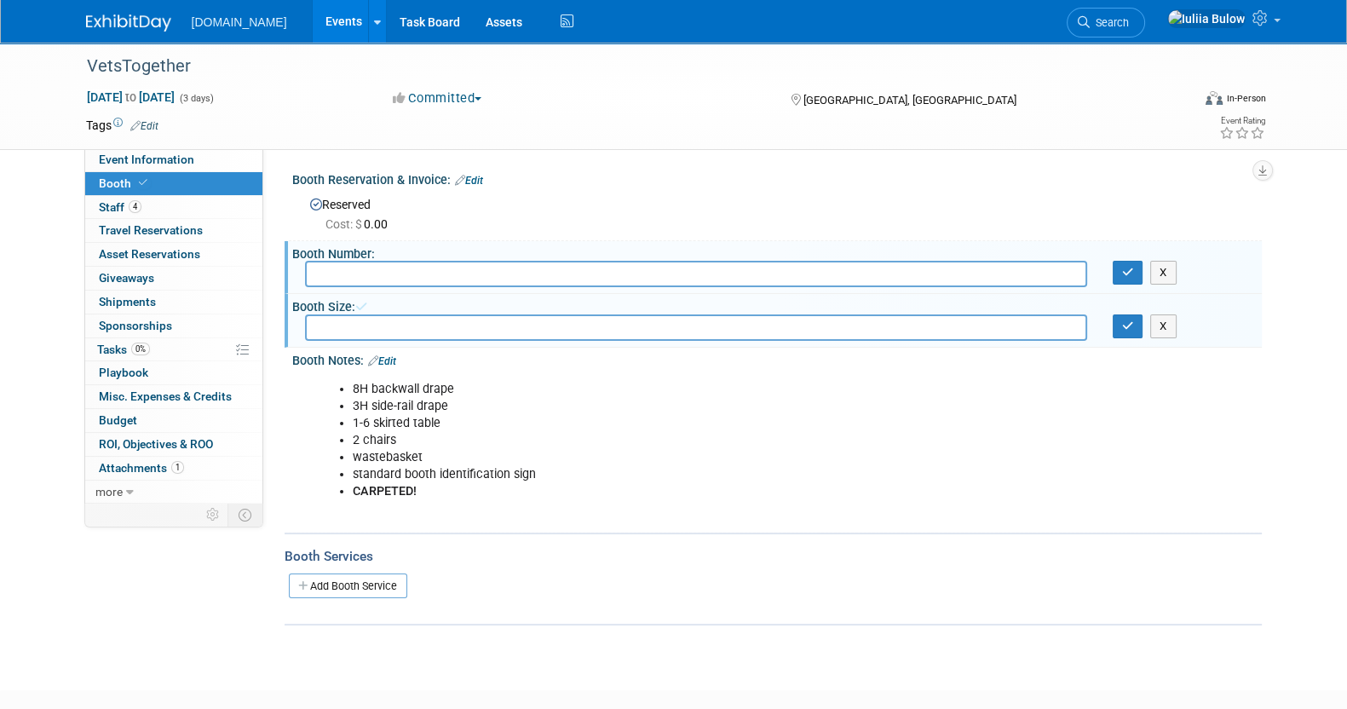
click at [395, 360] on link "Edit" at bounding box center [382, 361] width 28 height 12
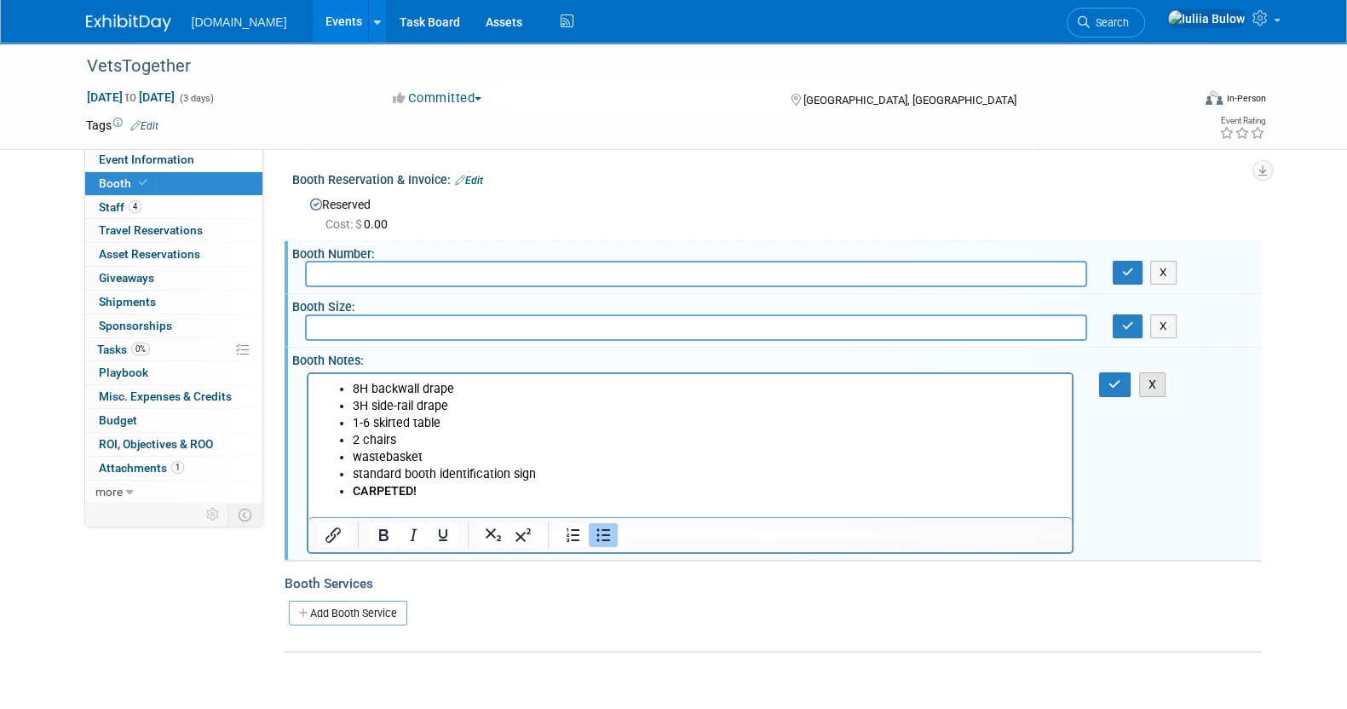
click at [1162, 378] on button "X" at bounding box center [1152, 384] width 27 height 25
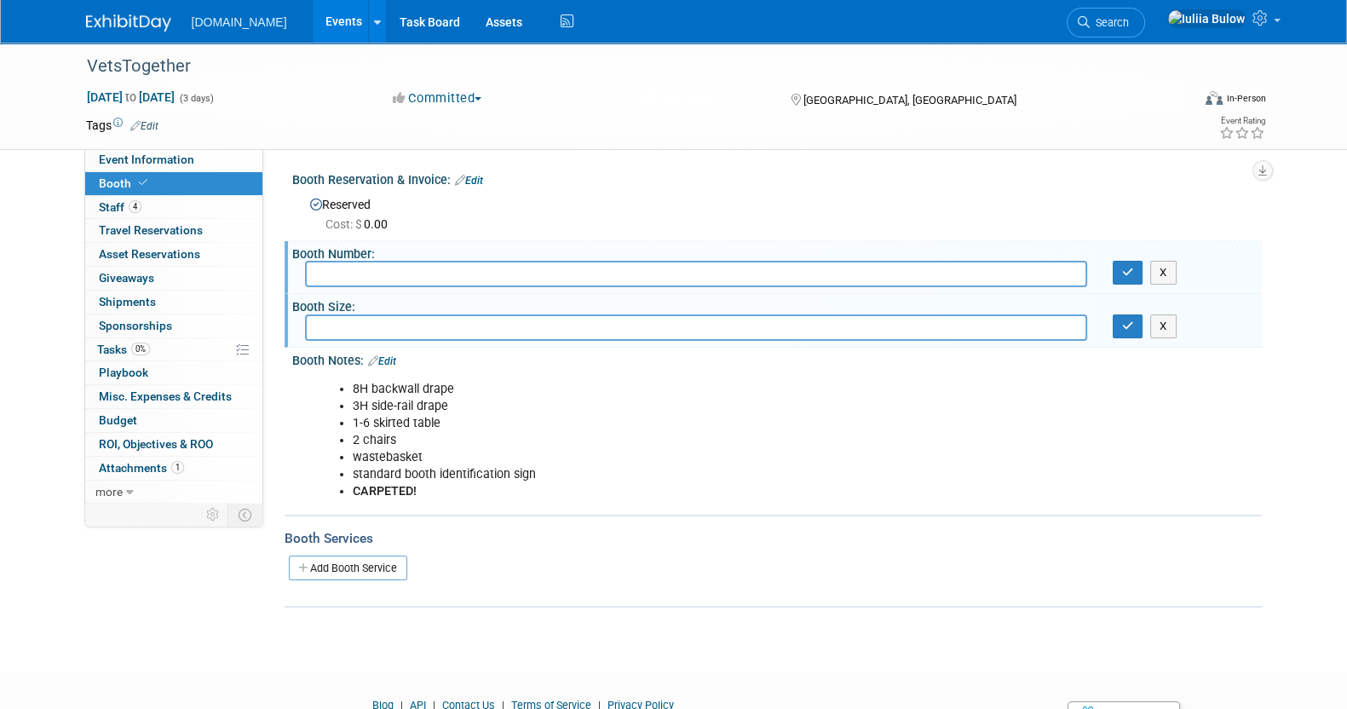
click at [481, 475] on li "standard booth identification sign" at bounding box center [708, 474] width 711 height 17
click at [439, 381] on li "8H backwall drape" at bounding box center [708, 389] width 711 height 17
click at [383, 350] on div "Booth Notes: Edit" at bounding box center [777, 359] width 970 height 22
click at [401, 360] on div "Booth Notes: Edit" at bounding box center [777, 359] width 970 height 22
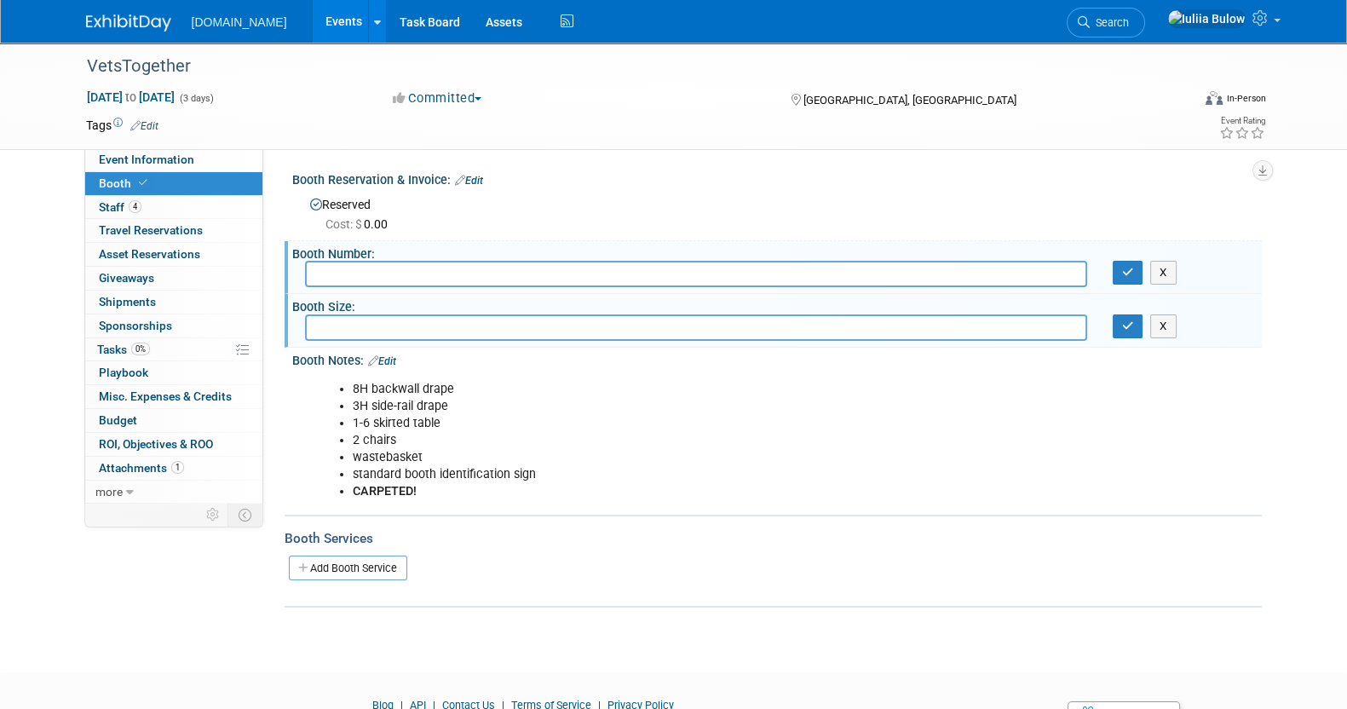
click at [386, 355] on link "Edit" at bounding box center [382, 361] width 28 height 12
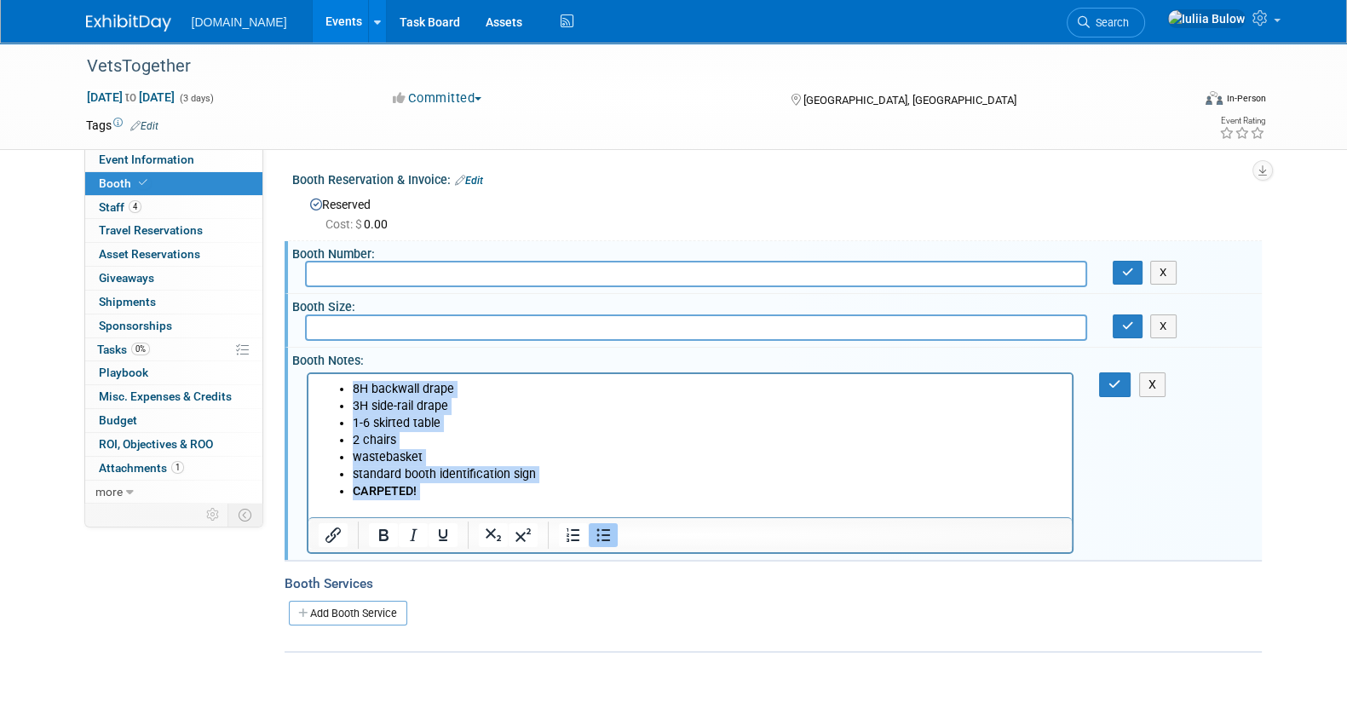
drag, startPoint x: 504, startPoint y: 506, endPoint x: 598, endPoint y: 693, distance: 209.2
click at [308, 373] on html "8H backwall drape 3H side-rail drape 1-6 skirted table 2 chairs wastebasket sta…" at bounding box center [690, 445] width 764 height 144
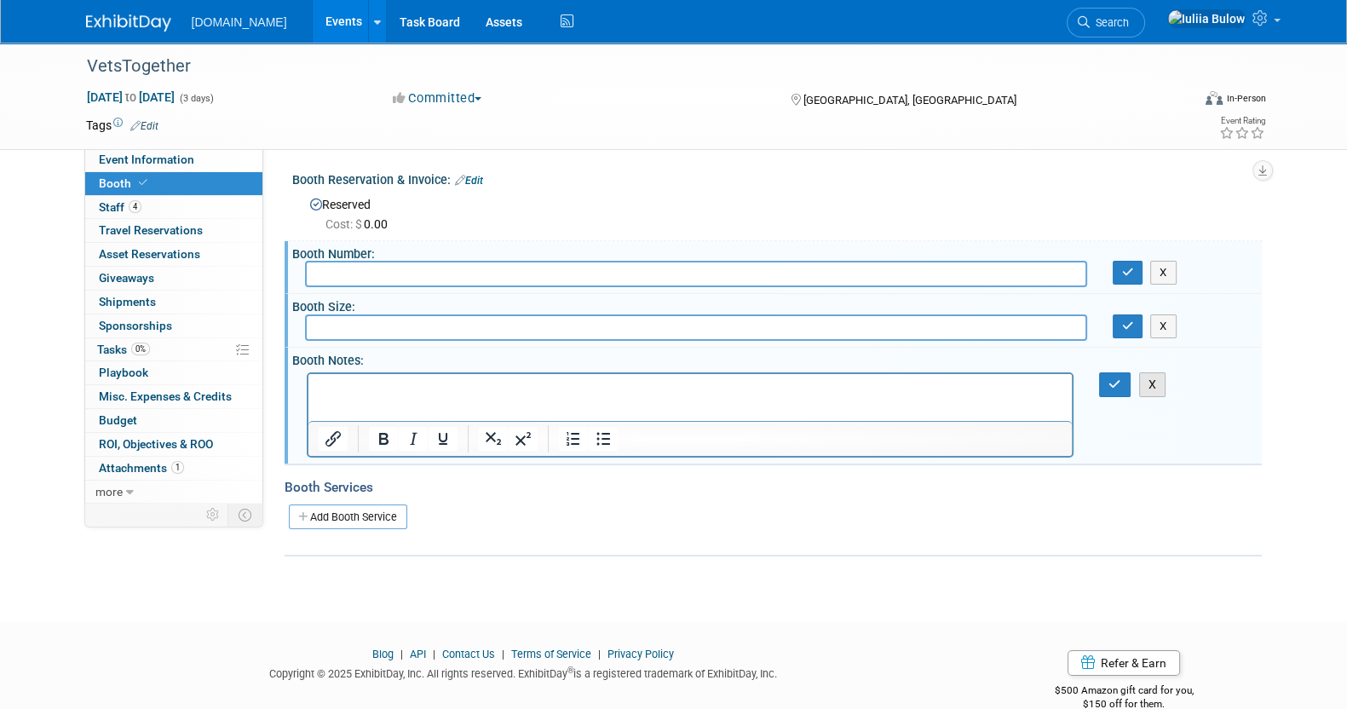
click at [1150, 372] on button "X" at bounding box center [1152, 384] width 27 height 25
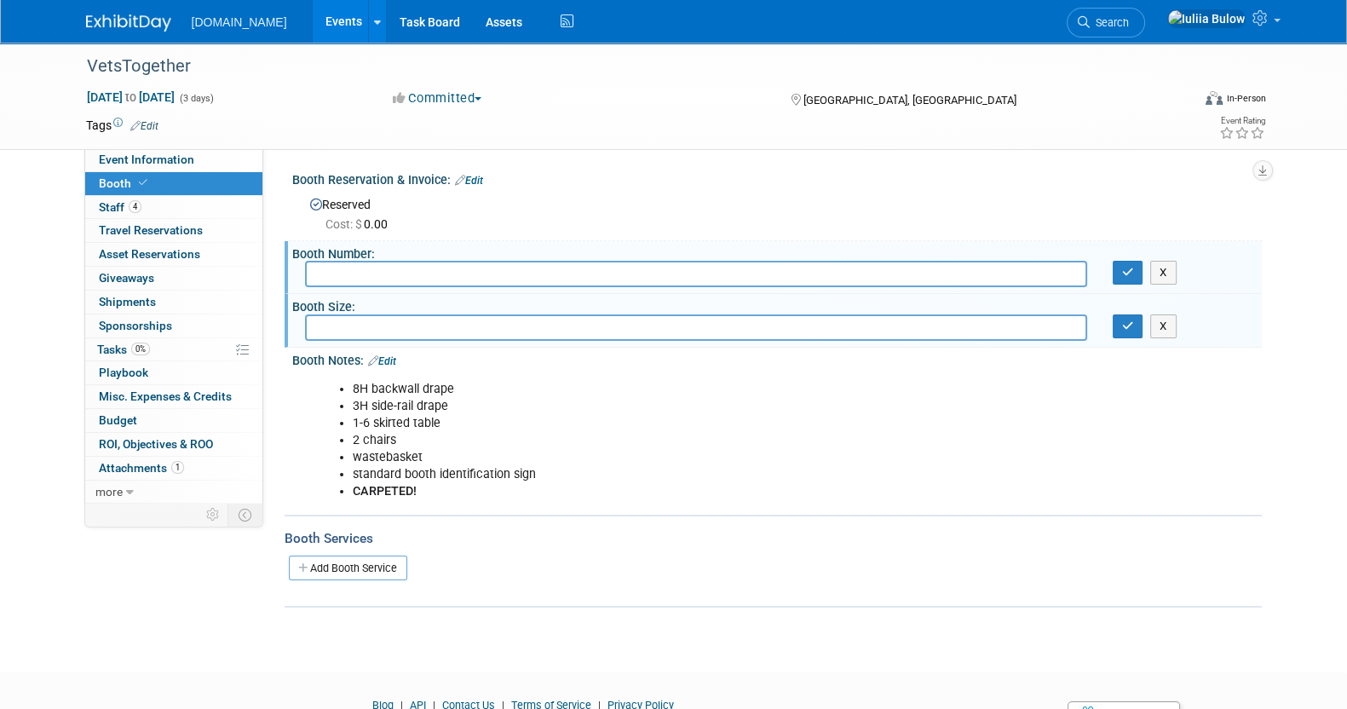
click at [859, 458] on li "wastebasket" at bounding box center [708, 457] width 711 height 17
click at [1174, 330] on button "X" at bounding box center [1163, 326] width 26 height 24
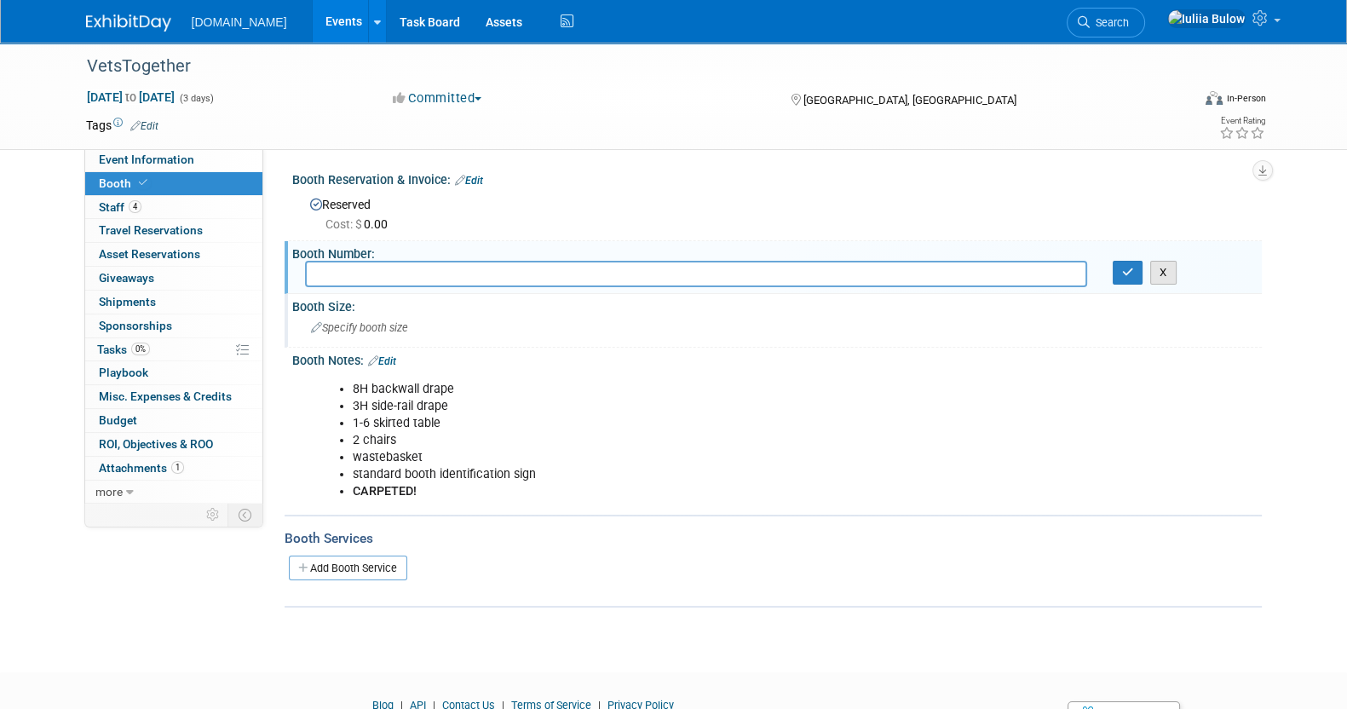
click at [1170, 270] on button "X" at bounding box center [1163, 273] width 26 height 24
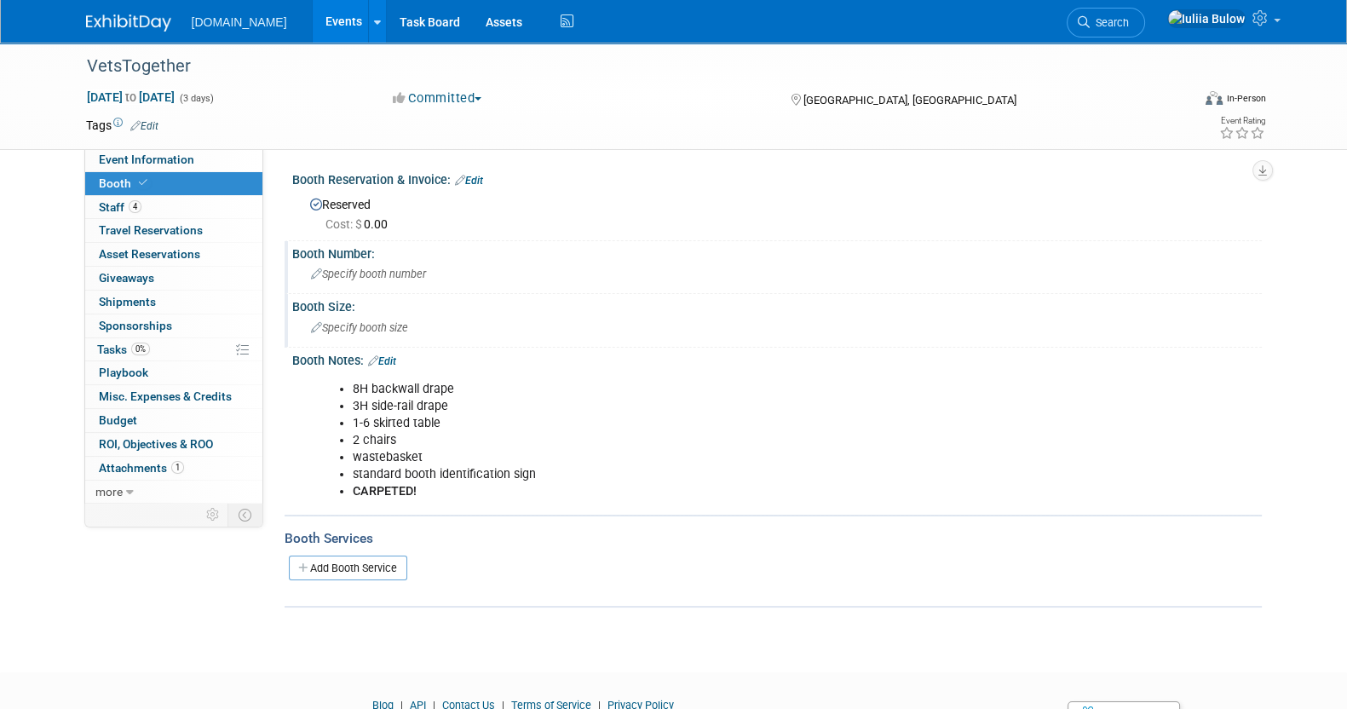
click at [593, 483] on li "CARPETED!" at bounding box center [708, 491] width 711 height 17
click at [438, 441] on li "2 chairs" at bounding box center [708, 440] width 711 height 17
click at [417, 480] on li "standard booth identification sign" at bounding box center [708, 474] width 711 height 17
click at [393, 357] on link "Edit" at bounding box center [382, 361] width 28 height 12
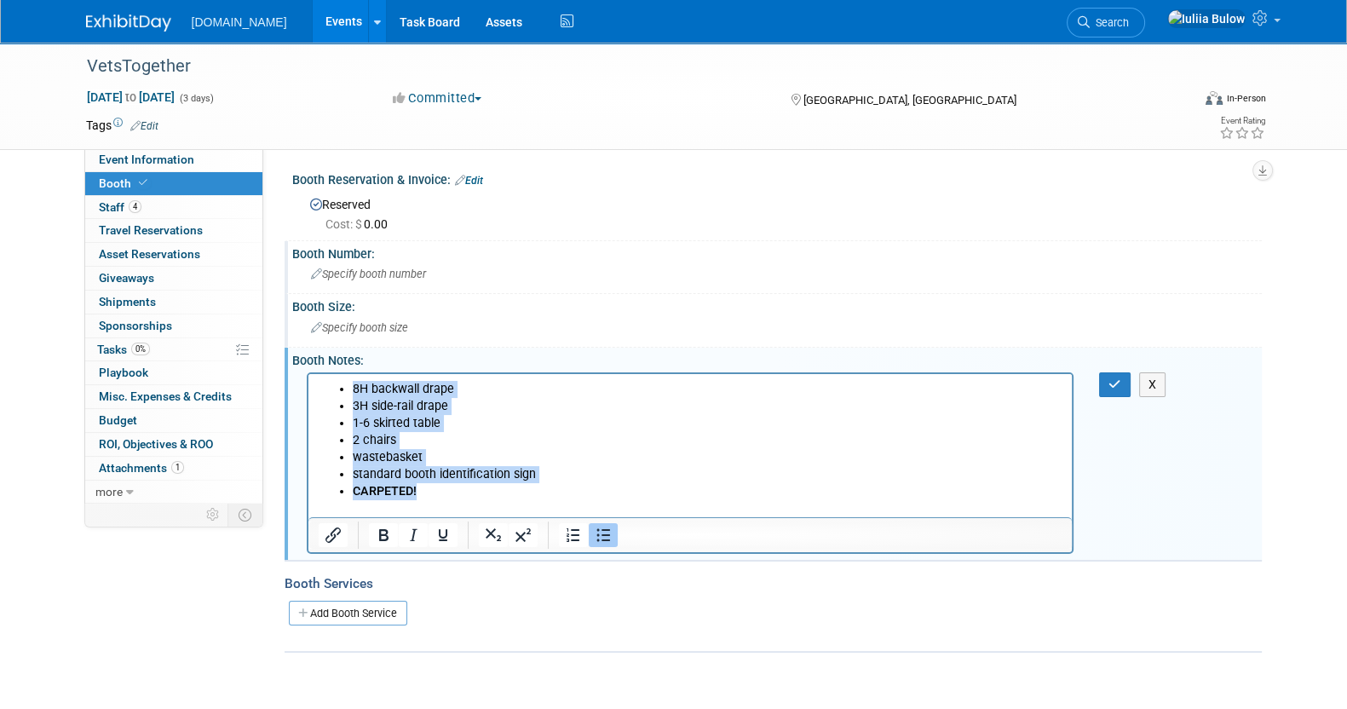
drag, startPoint x: 423, startPoint y: 488, endPoint x: 325, endPoint y: 377, distance: 149.1
click at [325, 377] on html "8H backwall drape 3H side-rail drape 1-6 skirted table 2 chairs wastebasket sta…" at bounding box center [690, 445] width 764 height 144
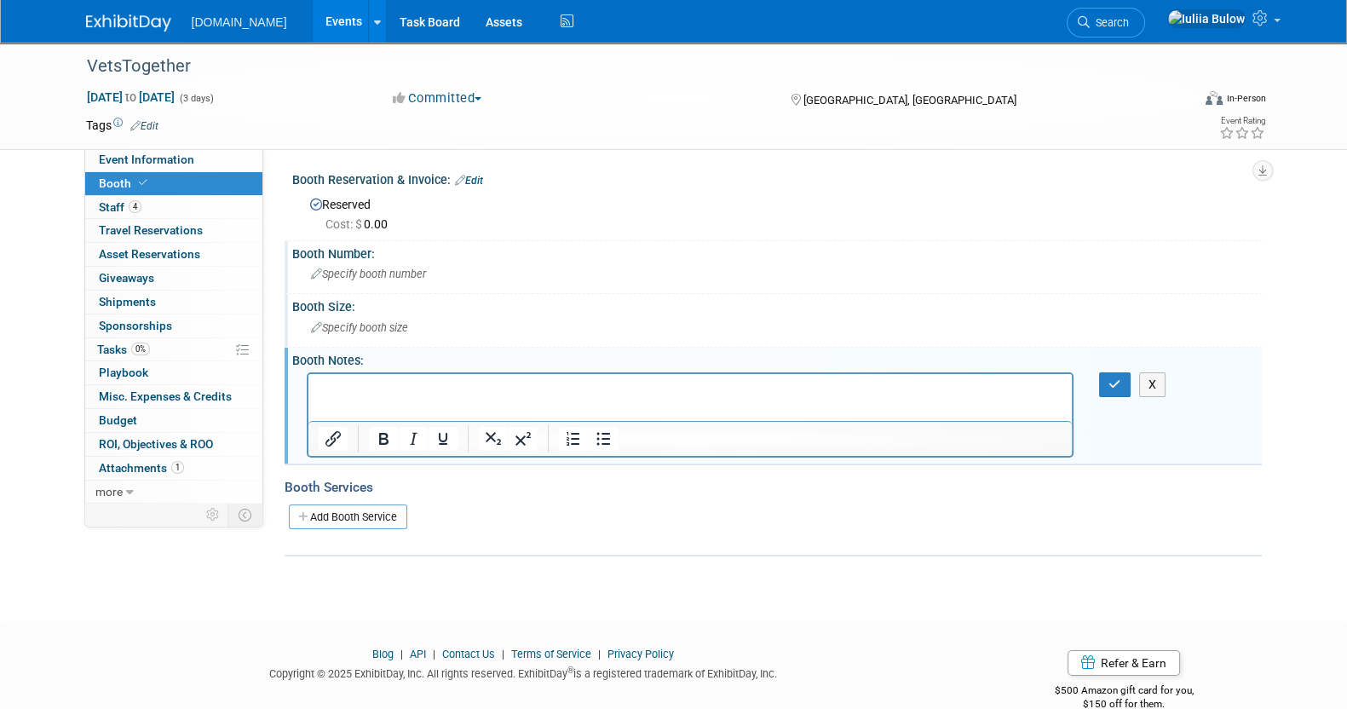
click at [1115, 396] on div "8H backwall drape 3H side-rail drape 1-6 skirted table 2 chairs wastebasket sta…" at bounding box center [777, 413] width 970 height 91
click at [1103, 377] on button "button" at bounding box center [1115, 384] width 32 height 25
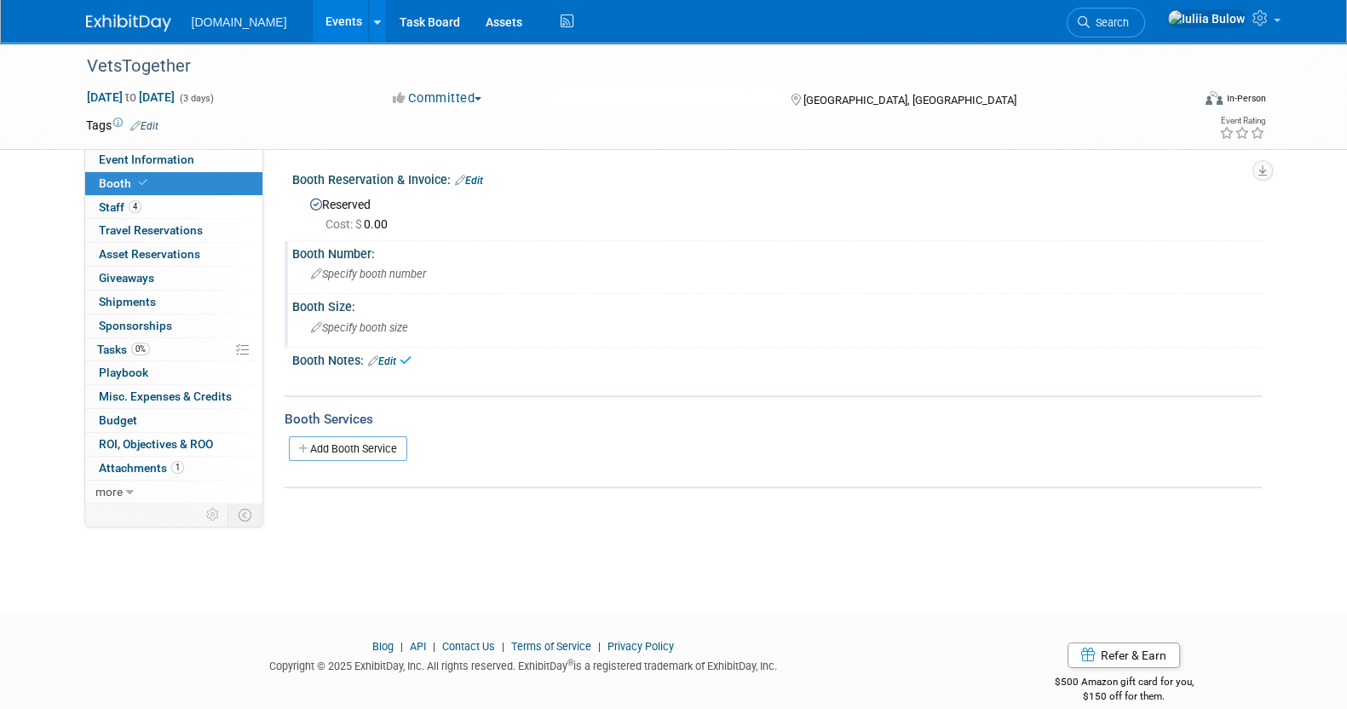
click at [476, 175] on link "Edit" at bounding box center [469, 181] width 28 height 12
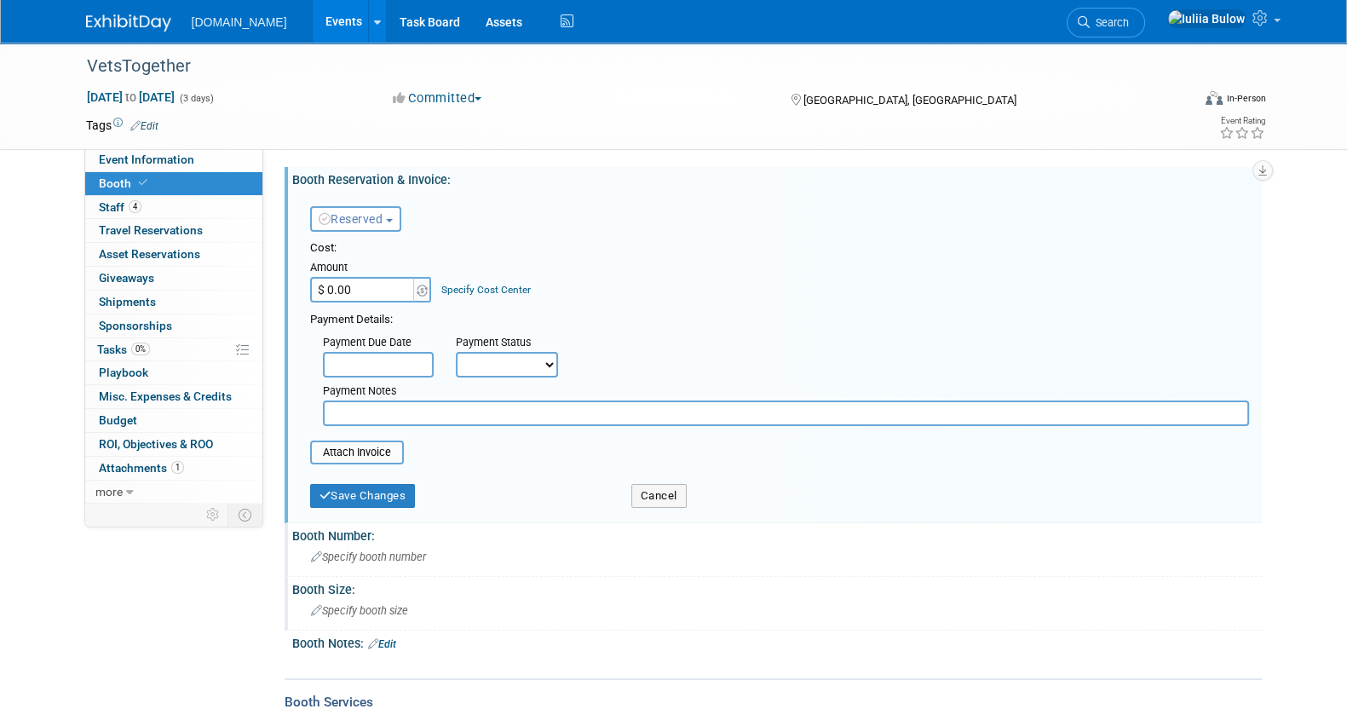
click at [378, 217] on span "Reserved" at bounding box center [351, 219] width 65 height 14
click at [406, 296] on link "No Reservation Required" at bounding box center [402, 296] width 182 height 24
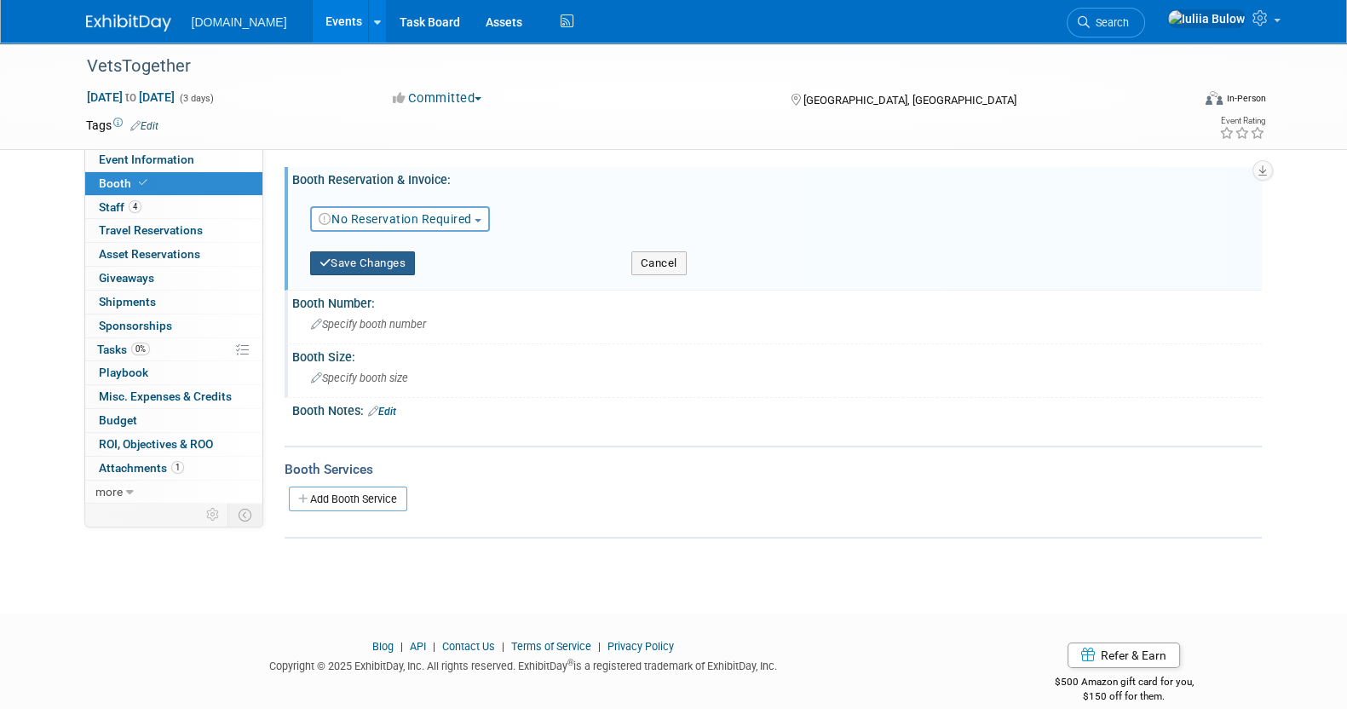
click at [392, 261] on button "Save Changes" at bounding box center [363, 263] width 106 height 24
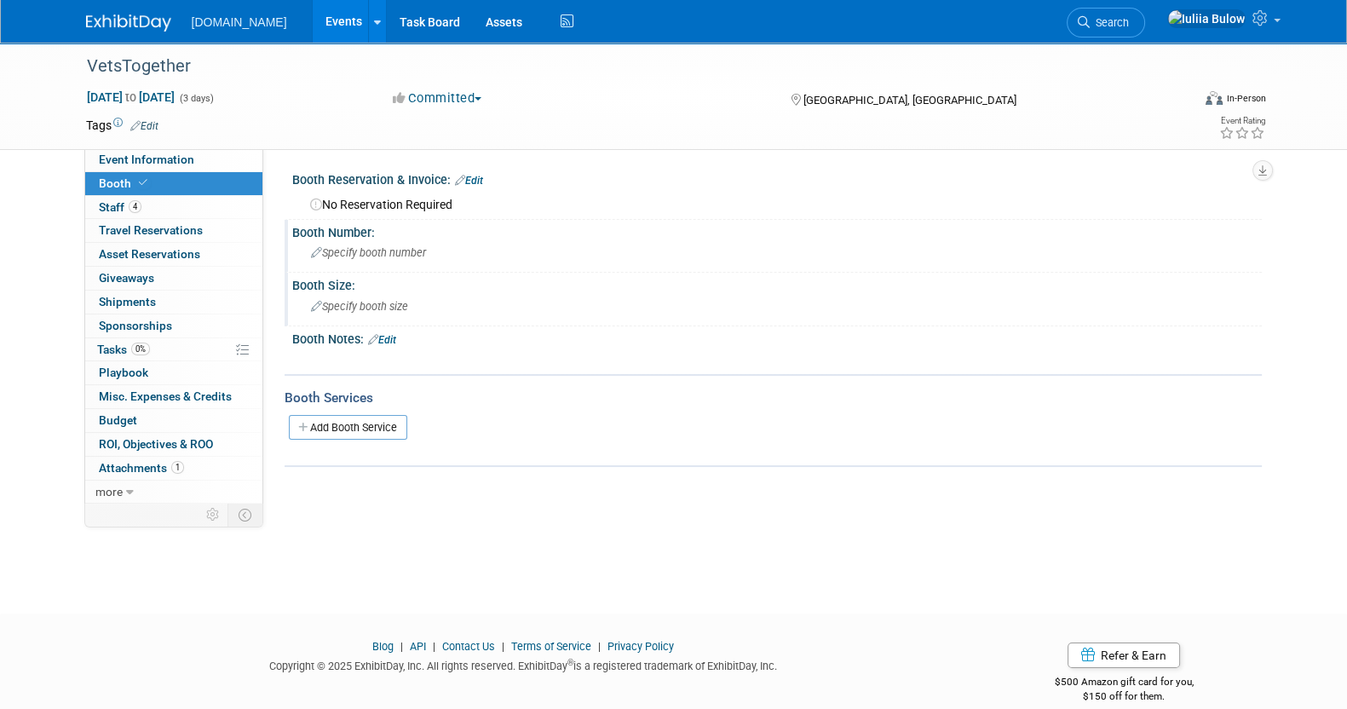
click at [394, 338] on link "Edit" at bounding box center [382, 340] width 28 height 12
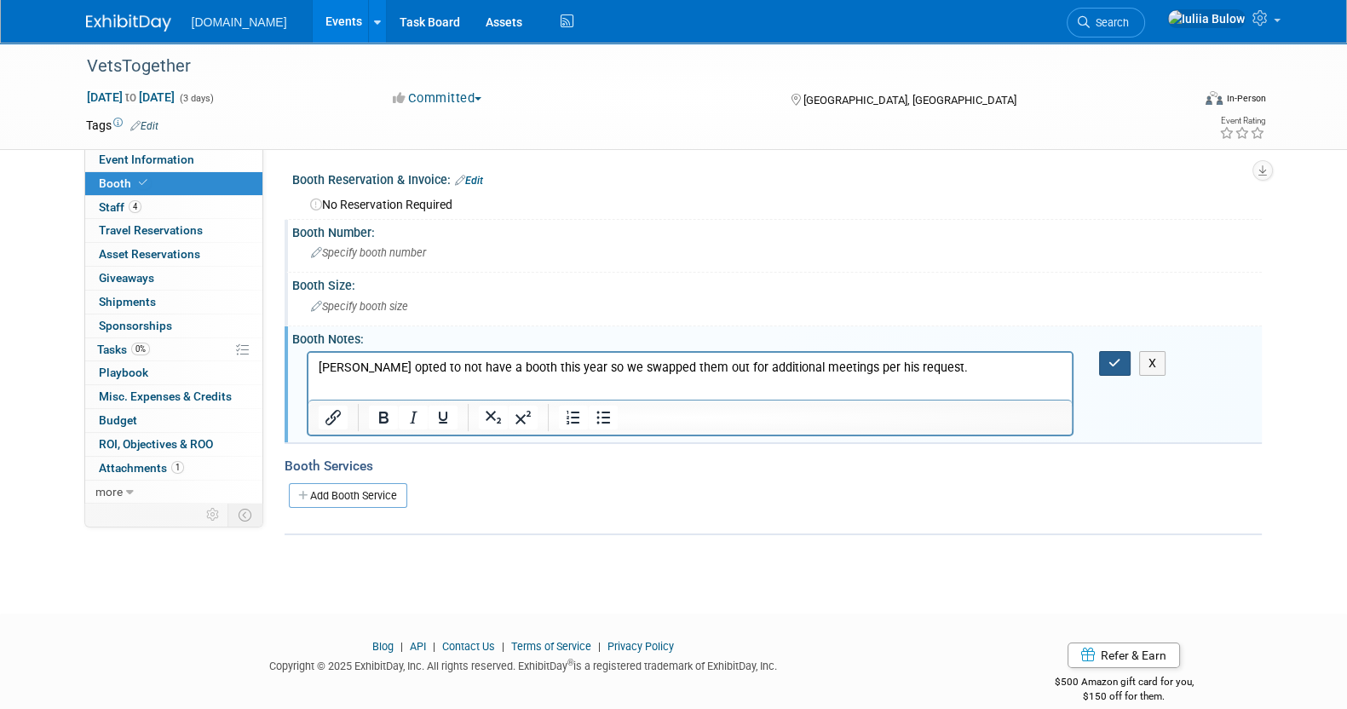
click at [1110, 357] on icon "button" at bounding box center [1115, 363] width 13 height 12
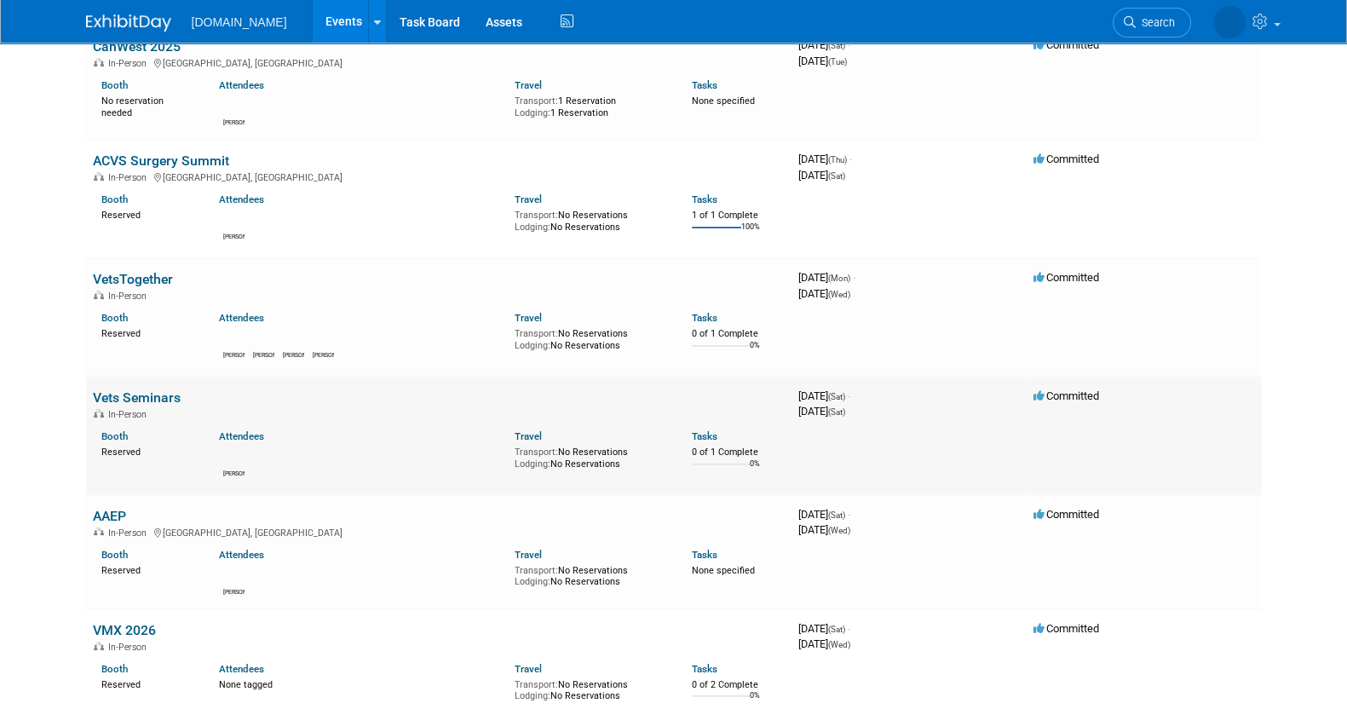
click at [139, 399] on link "Vets Seminars" at bounding box center [137, 397] width 88 height 16
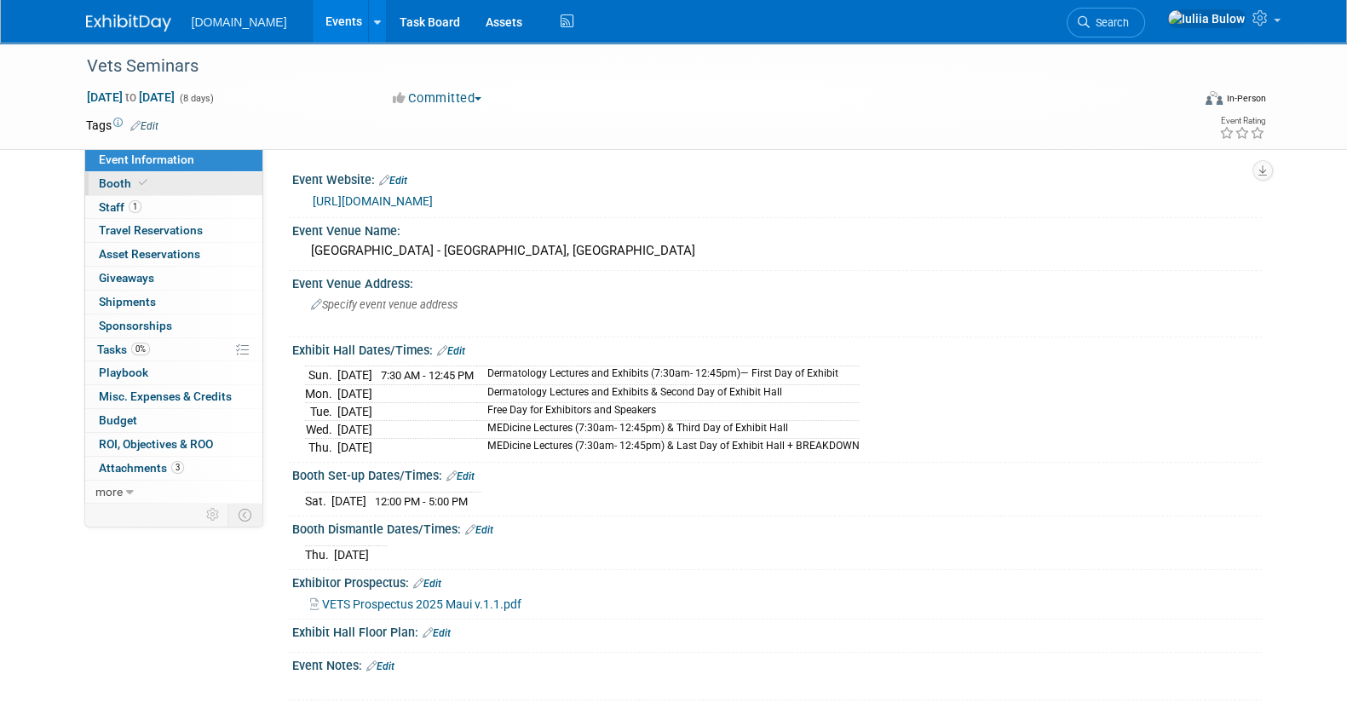
click at [129, 172] on link "Booth" at bounding box center [173, 183] width 177 height 23
